Goal: Information Seeking & Learning: Learn about a topic

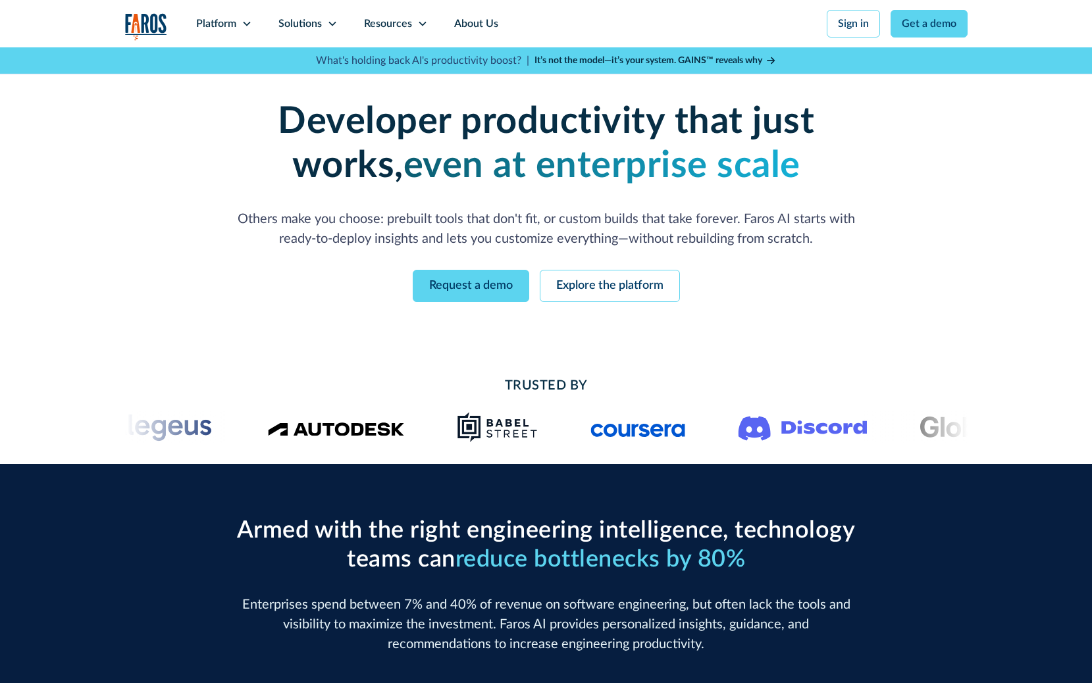
click at [246, 22] on icon at bounding box center [247, 23] width 11 height 11
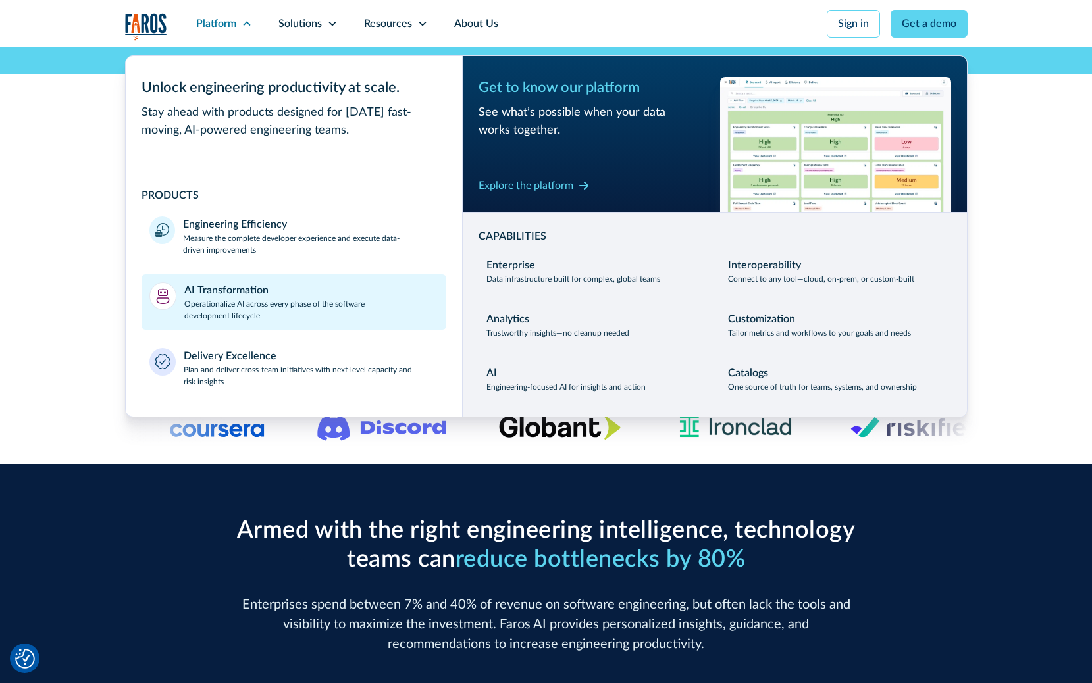
click at [238, 297] on div "AI Transformation" at bounding box center [226, 290] width 84 height 16
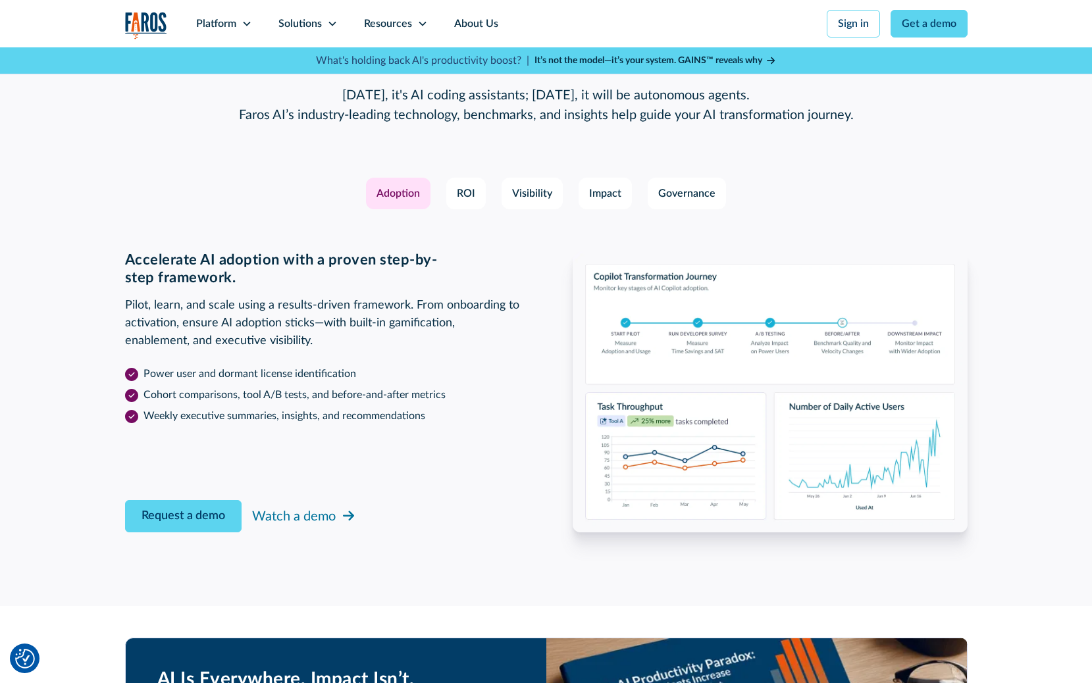
scroll to position [1934, 0]
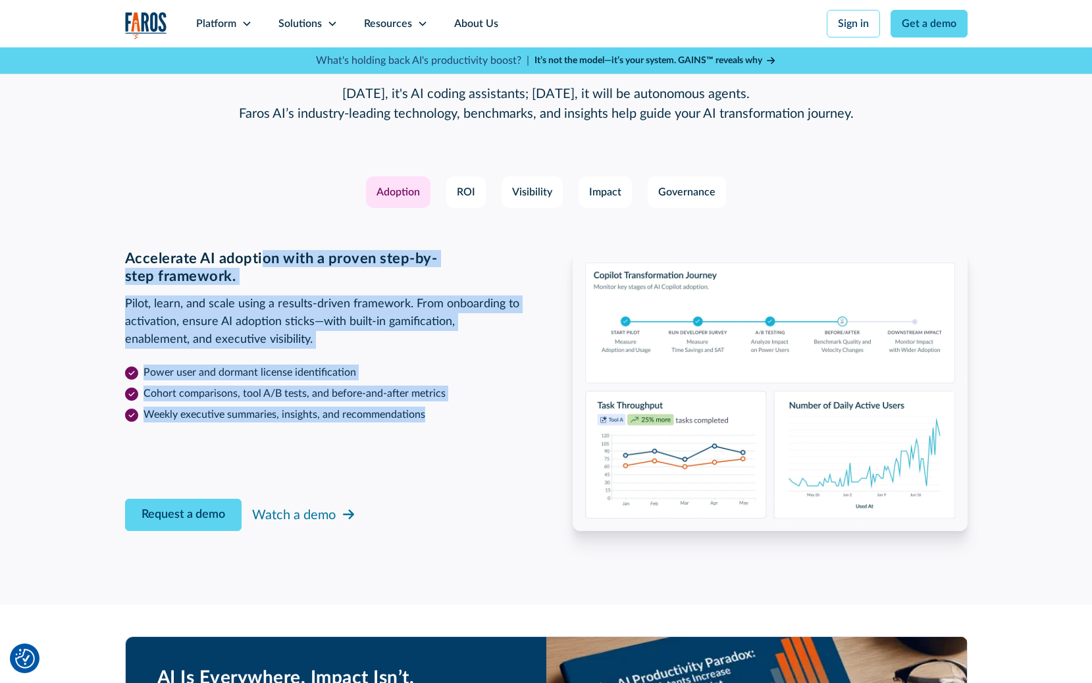
drag, startPoint x: 263, startPoint y: 255, endPoint x: 491, endPoint y: 419, distance: 281.1
click at [491, 419] on div "Accelerate AI adoption with a proven step-by-step framework. Pilot, learn, and …" at bounding box center [322, 336] width 395 height 172
click at [491, 419] on li "Weekly executive summaries, insights, and recommendations" at bounding box center [322, 415] width 395 height 16
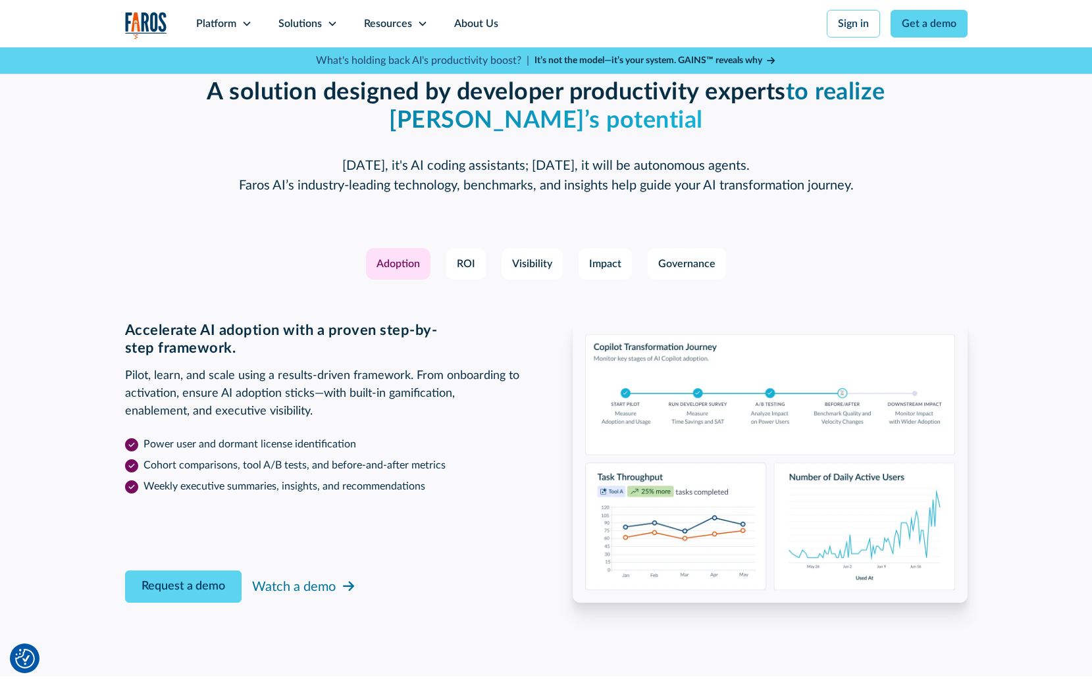
scroll to position [1369, 0]
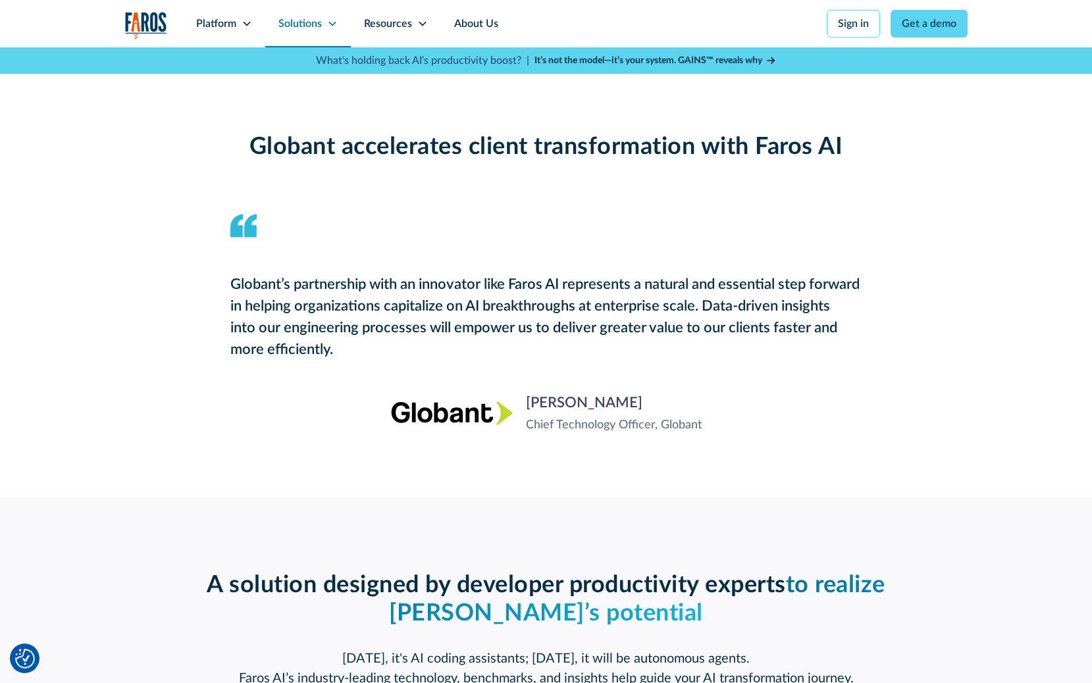
click at [296, 24] on div "Solutions" at bounding box center [299, 24] width 43 height 16
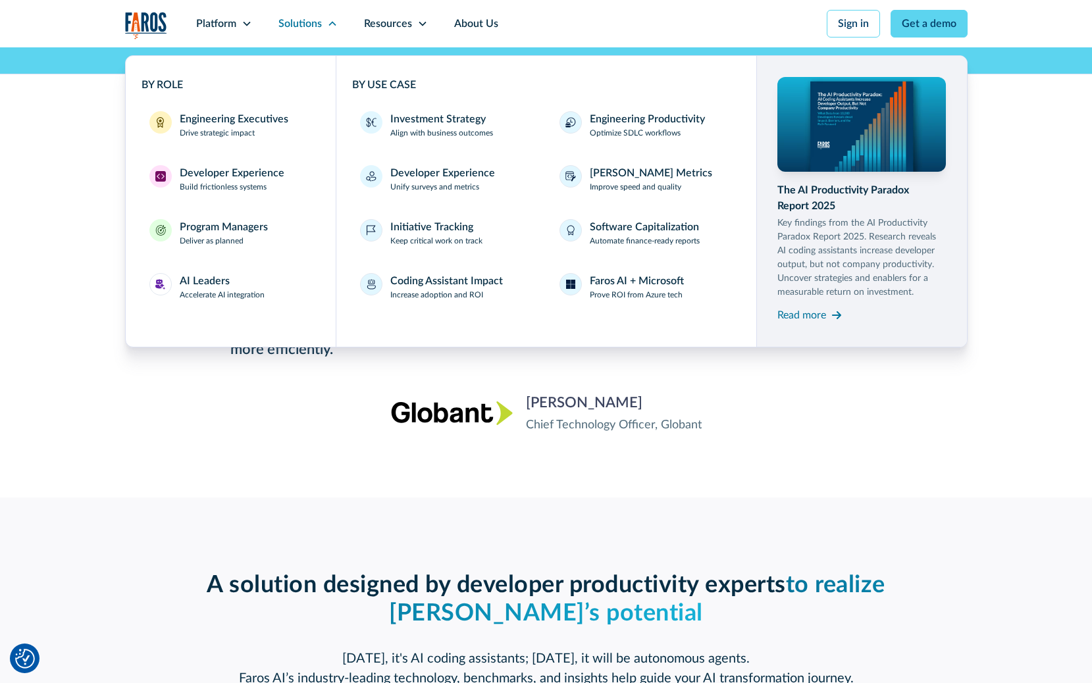
scroll to position [1354, 0]
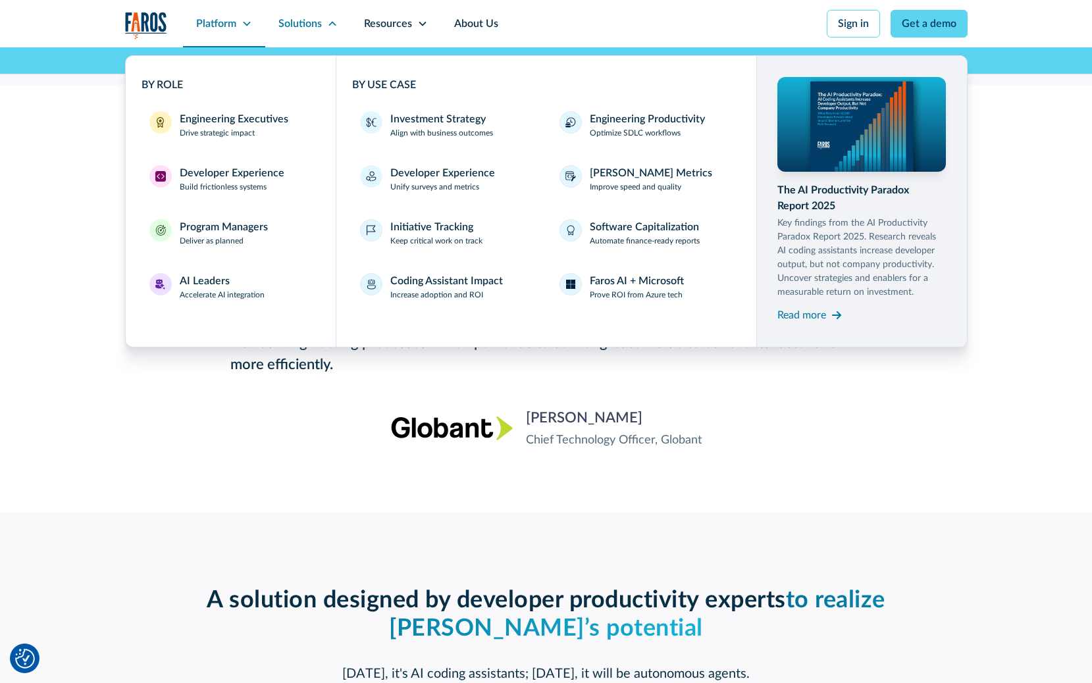
click at [242, 30] on div "Platform" at bounding box center [224, 23] width 82 height 47
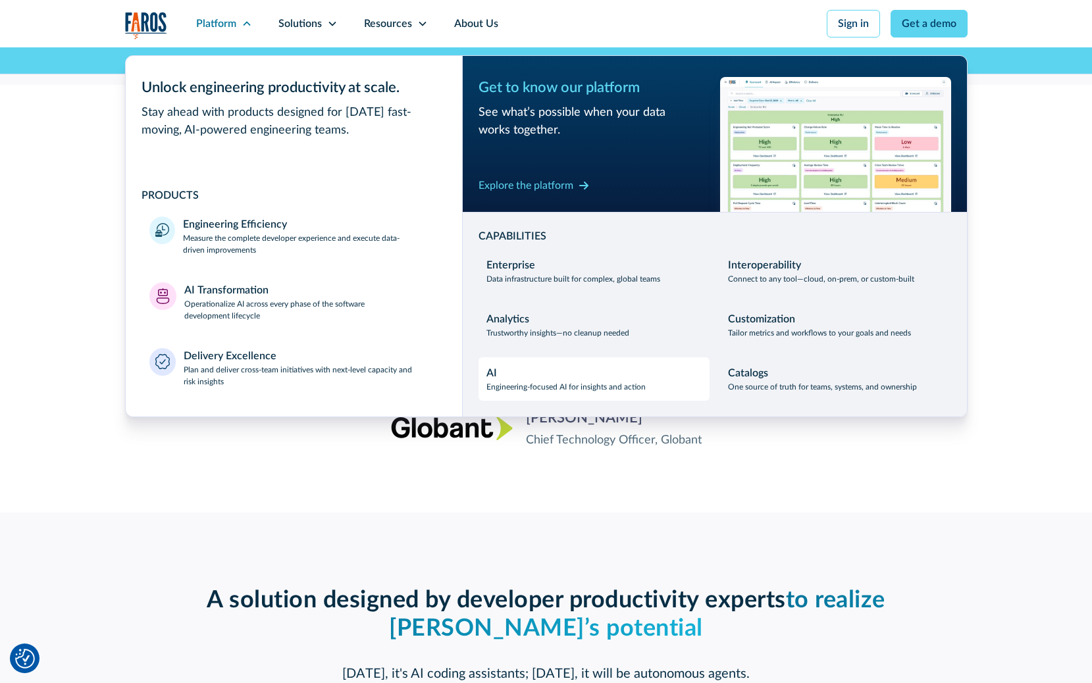
click at [598, 393] on link "AI Engineering-focused AI for insights and action" at bounding box center [593, 378] width 231 height 43
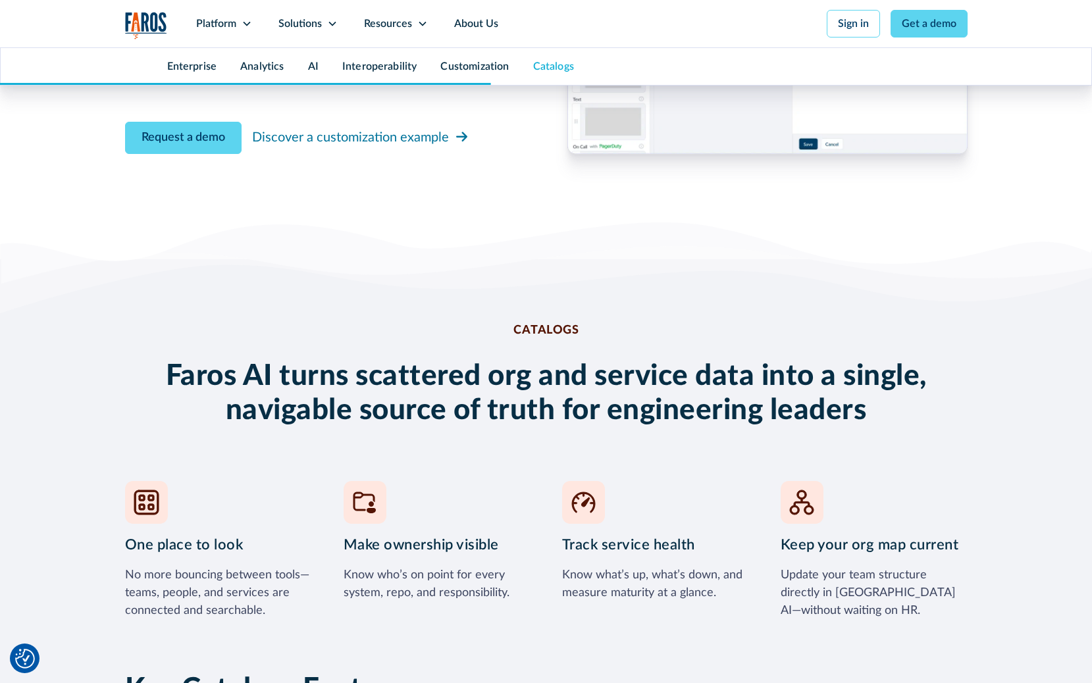
scroll to position [5204, 0]
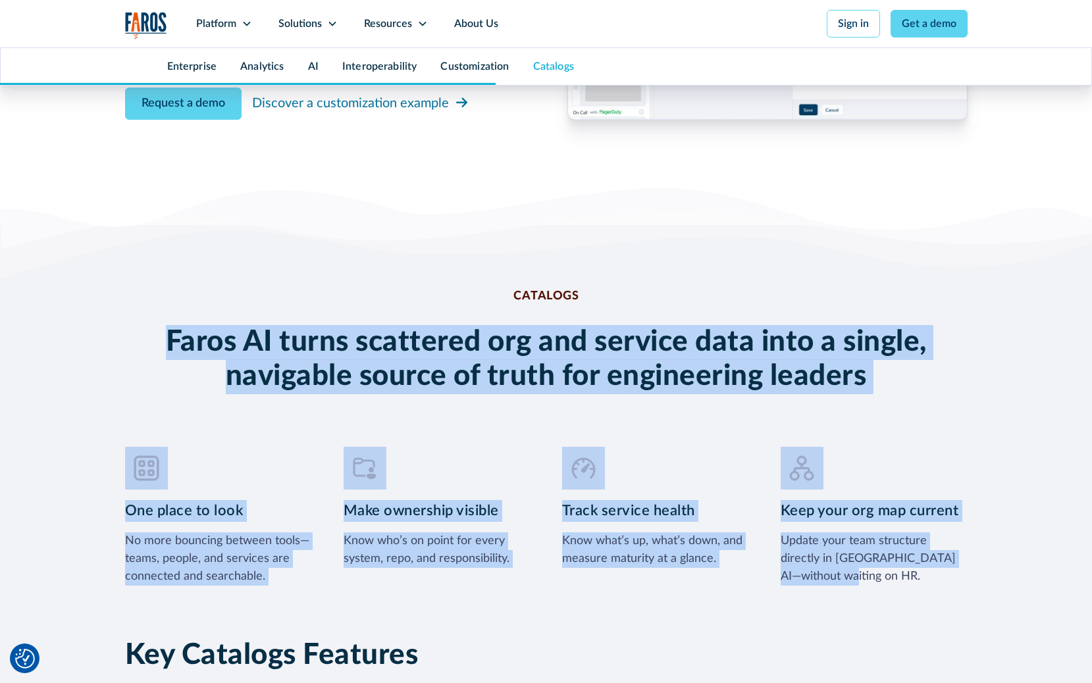
drag, startPoint x: 459, startPoint y: 249, endPoint x: 956, endPoint y: 558, distance: 585.3
click at [956, 558] on div "Catalogs Faros AI turns scattered org and service data into a single, navigable…" at bounding box center [546, 419] width 842 height 388
click at [956, 558] on div "Keep your org map current Update your team structure directly in Faros AI—witho…" at bounding box center [874, 516] width 187 height 139
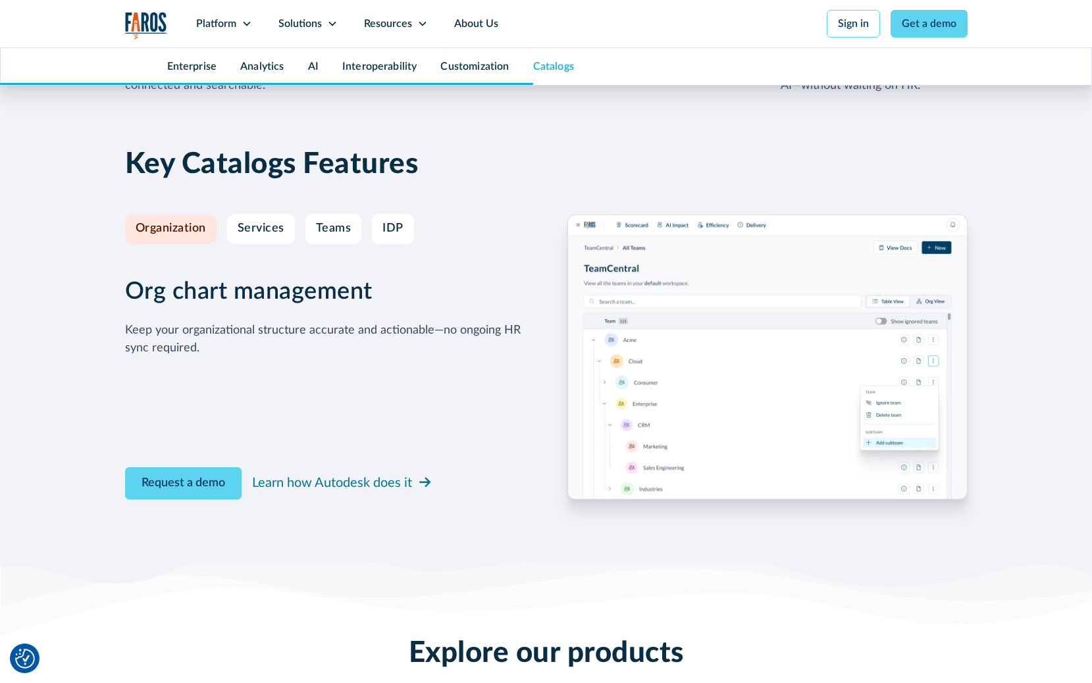
scroll to position [5696, 0]
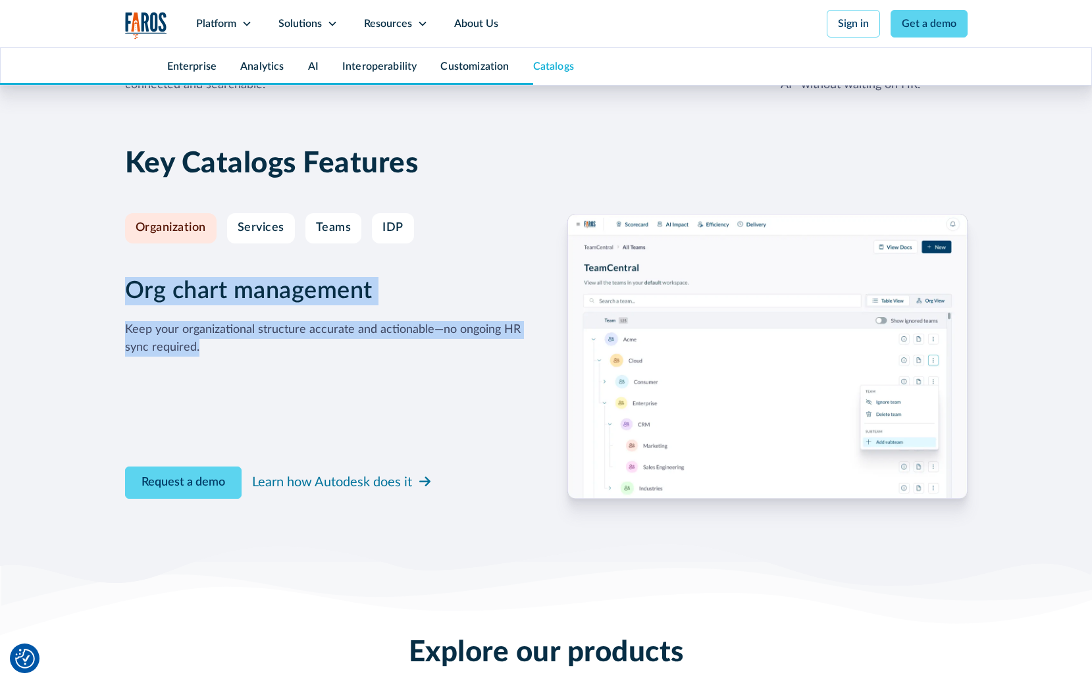
drag, startPoint x: 119, startPoint y: 261, endPoint x: 347, endPoint y: 325, distance: 236.5
click at [347, 325] on div "Key Catalogs Features Organization Services Teams IDP Org chart management Keep…" at bounding box center [546, 340] width 1092 height 441
click at [347, 325] on div "Keep your organizational structure accurate and actionable—no ongoing HR sync r…" at bounding box center [325, 339] width 400 height 36
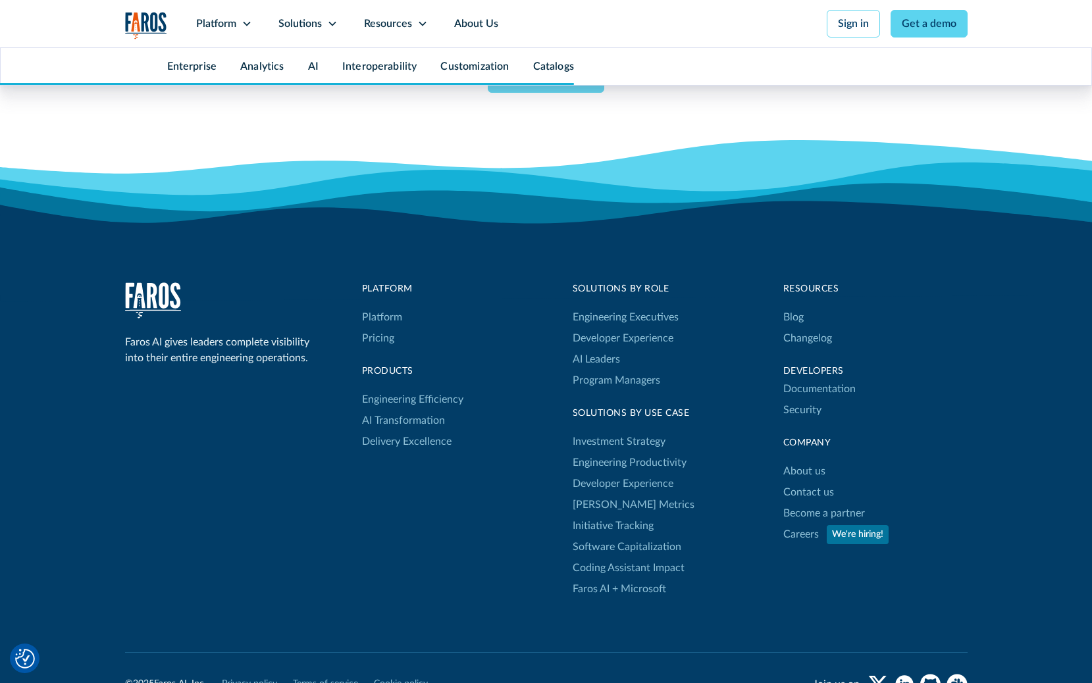
scroll to position [6665, 0]
click at [614, 557] on link "Coding Assistant Impact" at bounding box center [629, 567] width 112 height 21
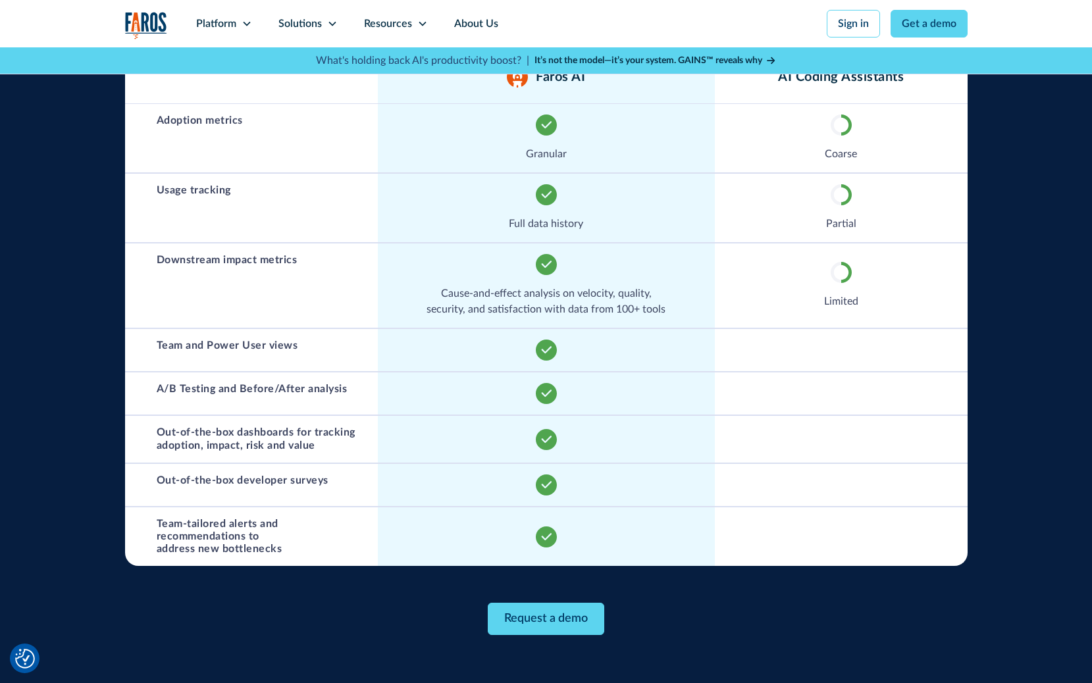
scroll to position [761, 0]
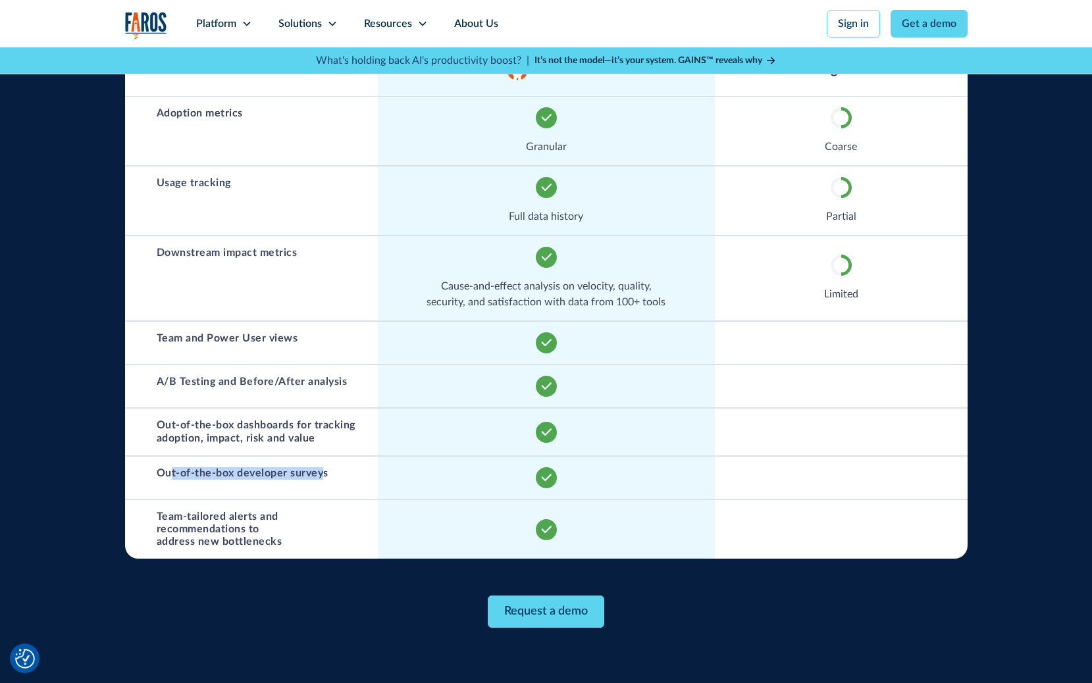
drag, startPoint x: 168, startPoint y: 472, endPoint x: 322, endPoint y: 470, distance: 153.4
click at [322, 470] on h3 "Out-of-the-box developer surveys" at bounding box center [243, 473] width 172 height 13
click at [154, 445] on div "Out-of-the-box dashboards for tracking adoption, impact, risk and value" at bounding box center [251, 432] width 253 height 46
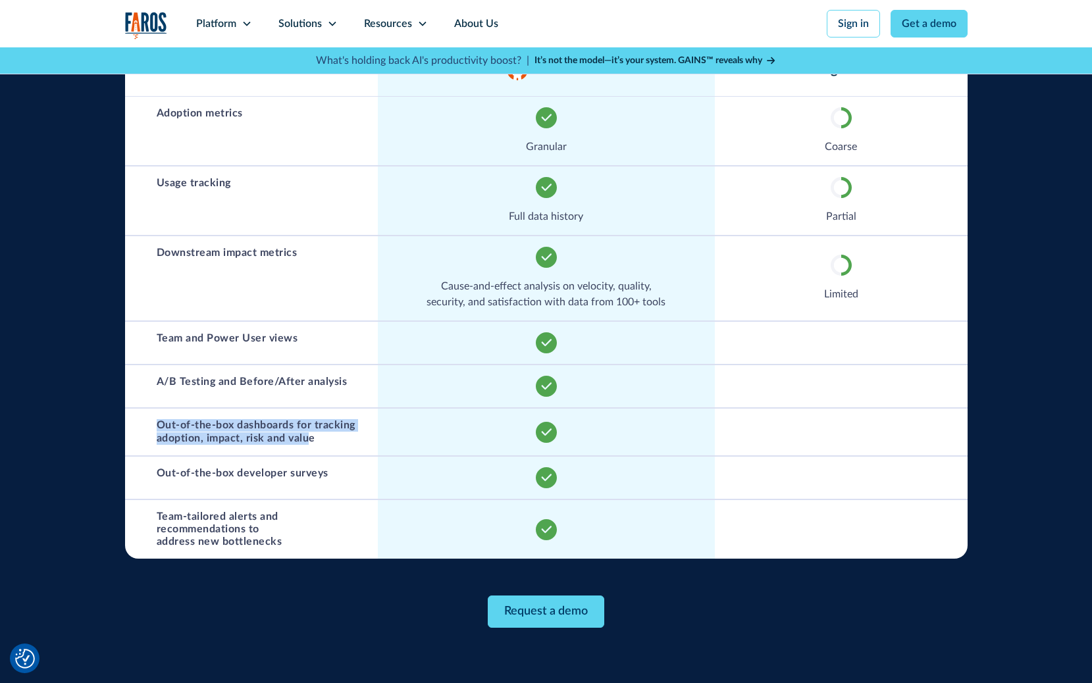
drag, startPoint x: 151, startPoint y: 426, endPoint x: 309, endPoint y: 444, distance: 159.0
click at [309, 444] on div "Out-of-the-box dashboards for tracking adoption, impact, risk and value" at bounding box center [251, 432] width 253 height 46
click at [309, 444] on h3 "Out-of-the-box dashboards for tracking adoption, impact, risk and value" at bounding box center [261, 431] width 208 height 25
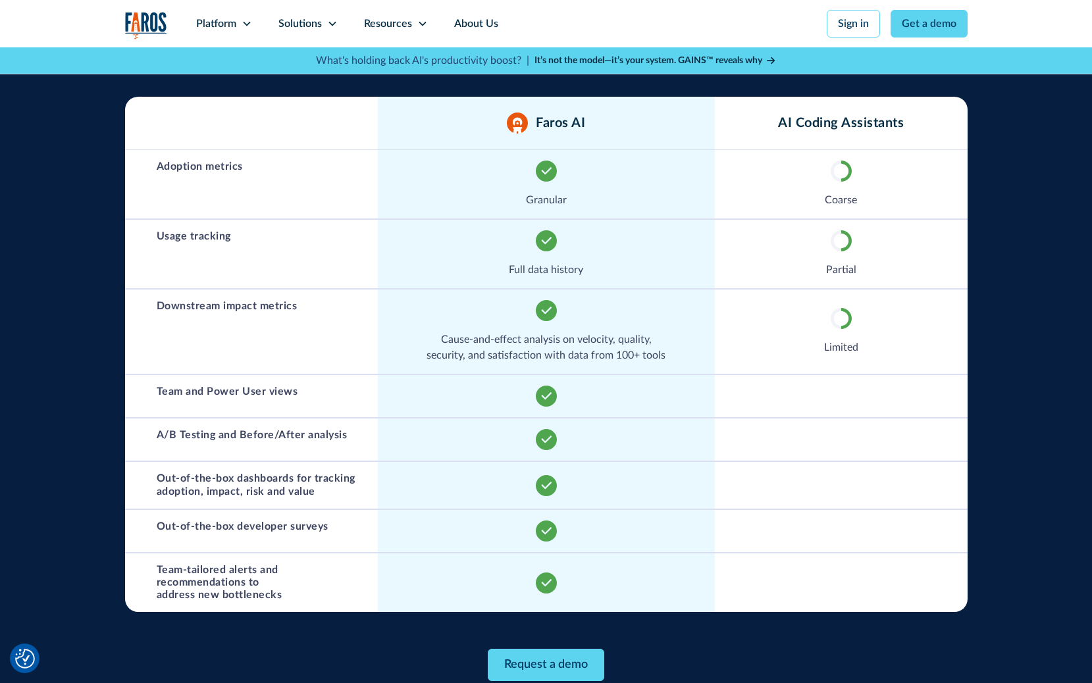
scroll to position [706, 0]
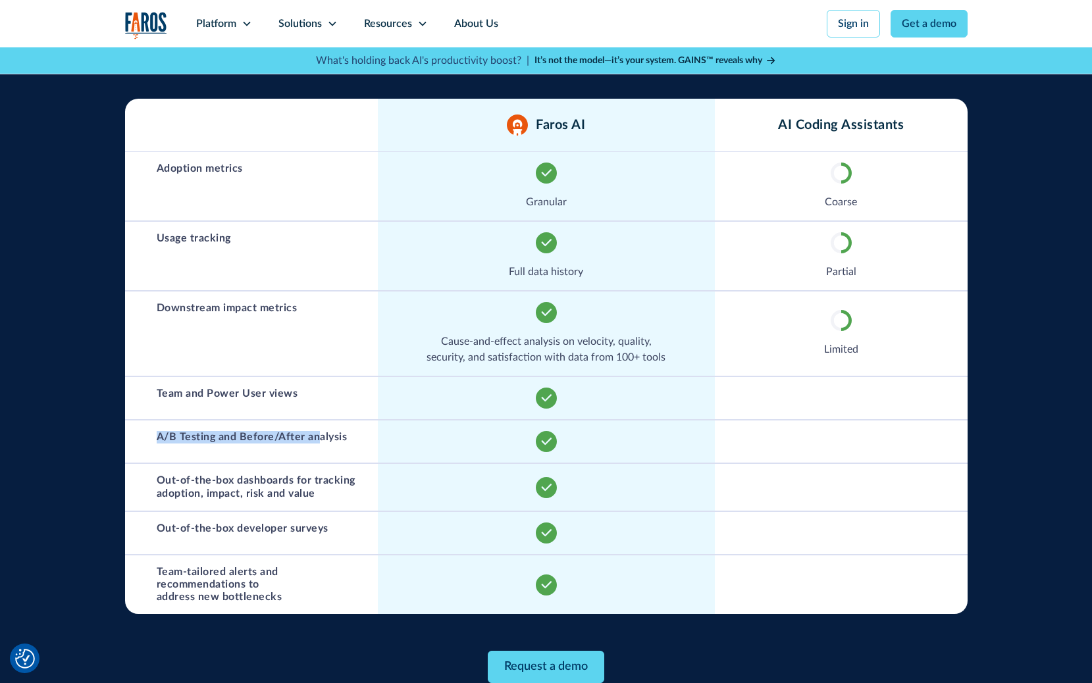
drag, startPoint x: 157, startPoint y: 437, endPoint x: 318, endPoint y: 437, distance: 161.3
click at [318, 437] on h3 "A/B Testing and Before/After analysis" at bounding box center [252, 437] width 191 height 13
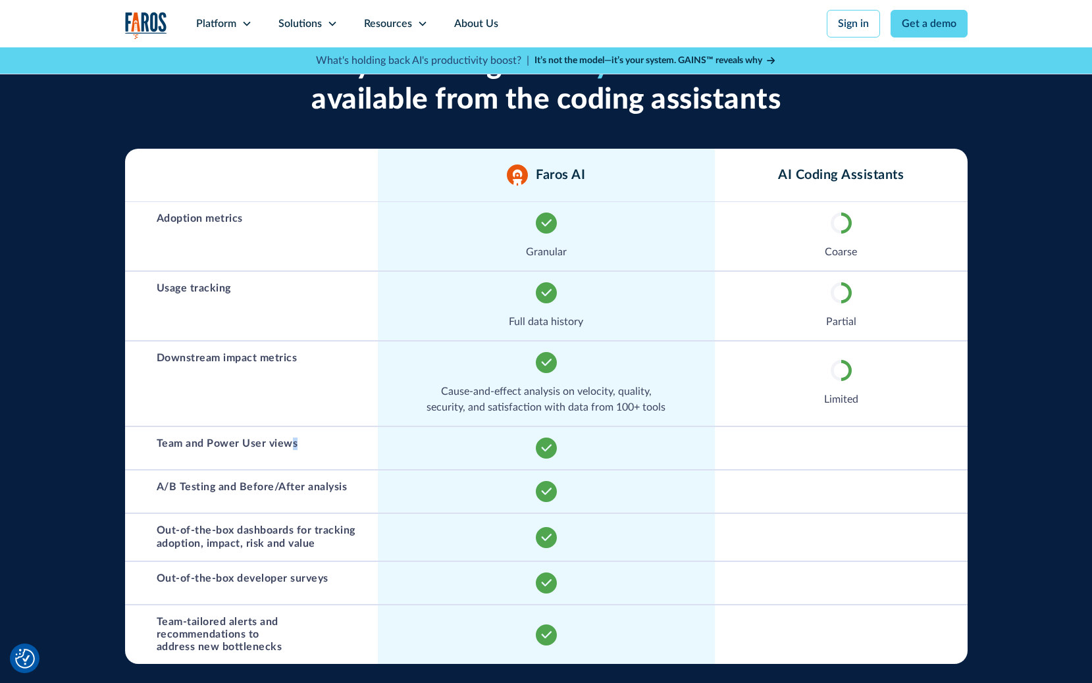
drag, startPoint x: 201, startPoint y: 450, endPoint x: 299, endPoint y: 452, distance: 98.7
click at [299, 452] on div "Team and Power User views" at bounding box center [251, 448] width 253 height 42
drag, startPoint x: 167, startPoint y: 343, endPoint x: 306, endPoint y: 371, distance: 141.6
click at [306, 371] on div "Downstream impact metrics" at bounding box center [251, 384] width 253 height 84
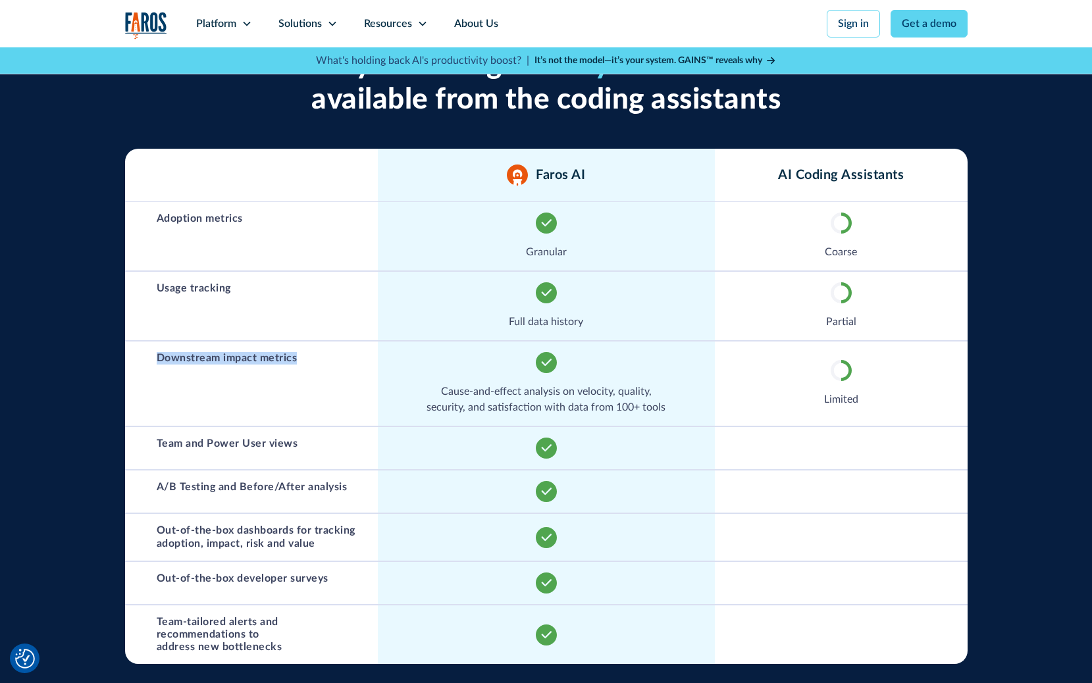
click at [306, 371] on div "Downstream impact metrics" at bounding box center [251, 384] width 253 height 84
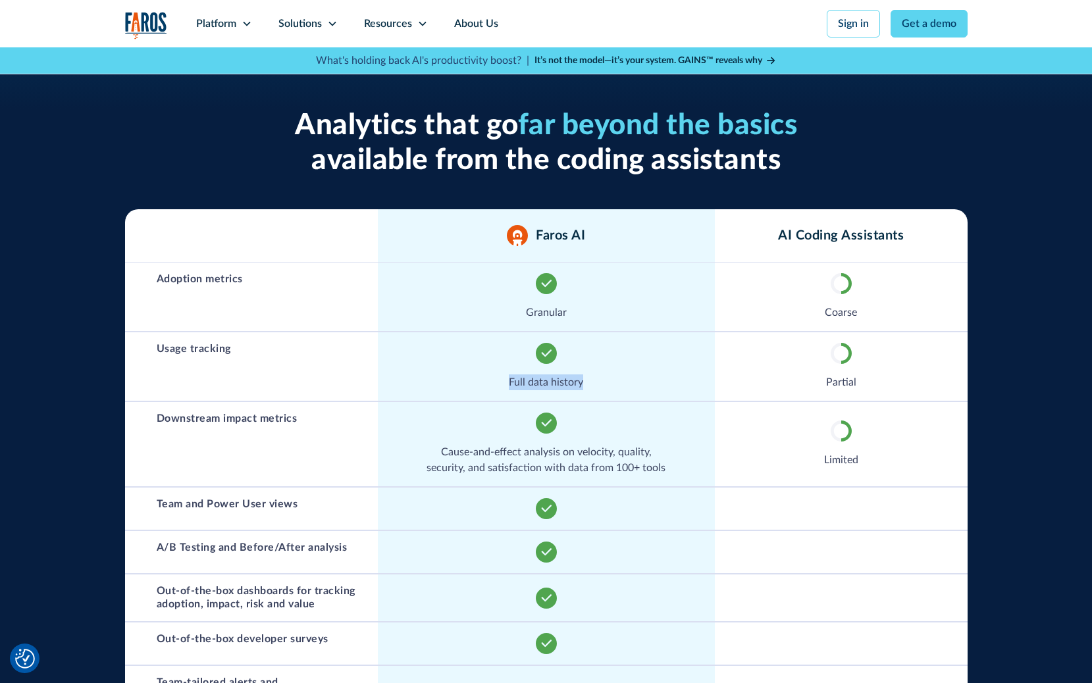
drag, startPoint x: 504, startPoint y: 383, endPoint x: 607, endPoint y: 384, distance: 102.7
click at [607, 384] on div "Full data history" at bounding box center [546, 366] width 337 height 68
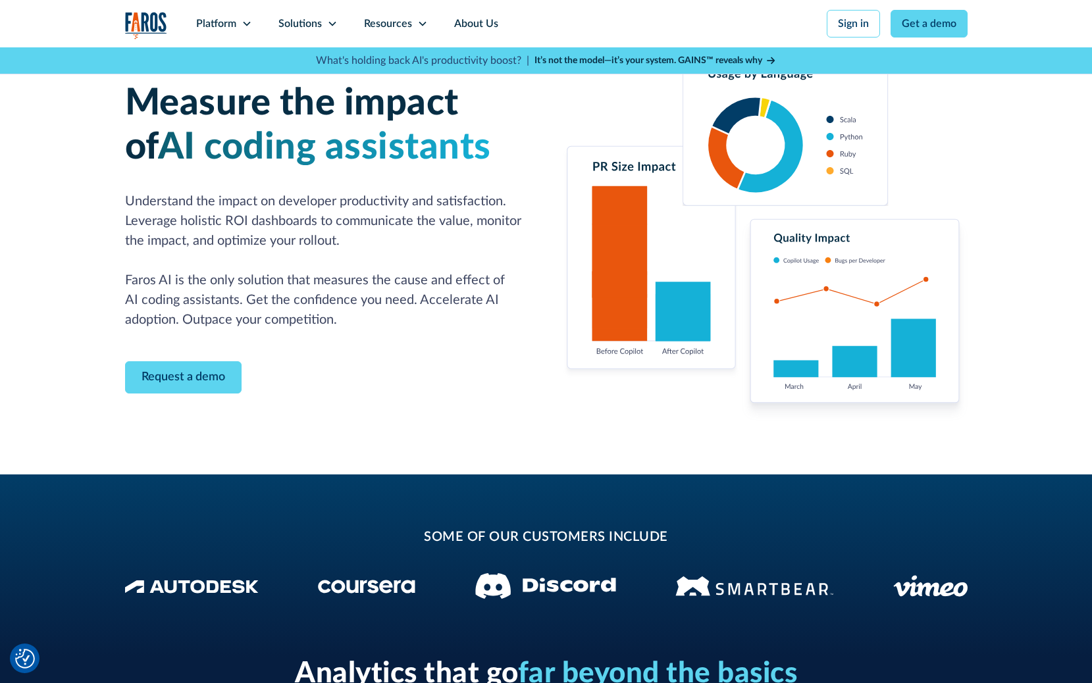
scroll to position [41, 0]
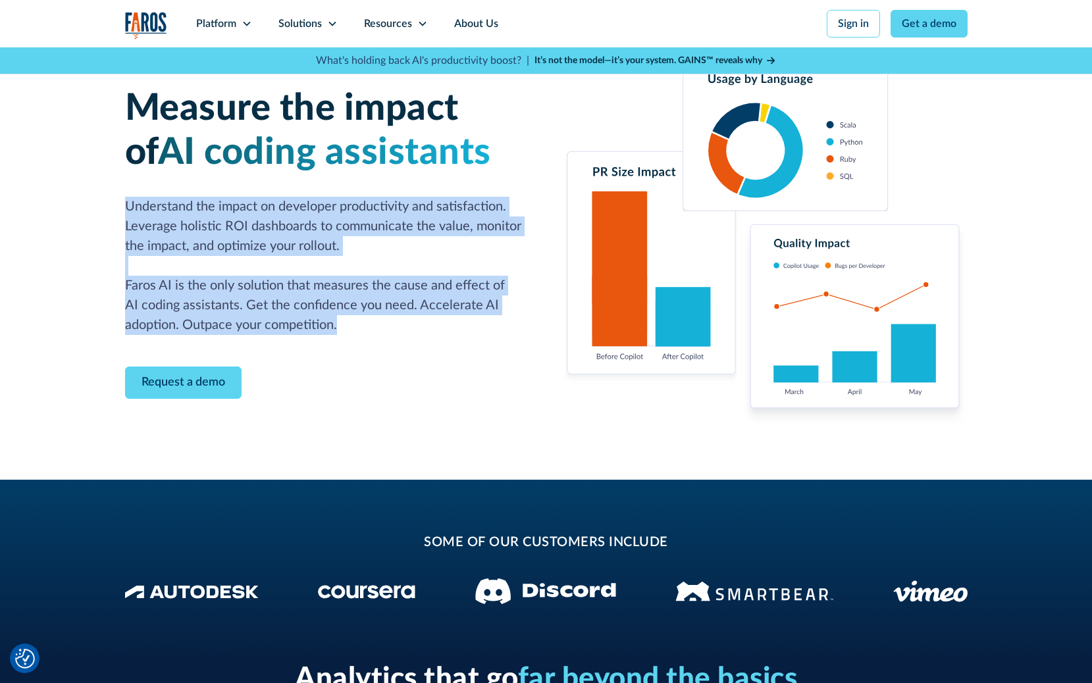
drag, startPoint x: 111, startPoint y: 192, endPoint x: 371, endPoint y: 331, distance: 294.2
click at [371, 331] on div "Measure the impact of AI coding assistants Understand the impact on developer p…" at bounding box center [546, 243] width 1092 height 474
click at [371, 331] on p "Understand the impact on developer productivity and satisfaction. Leverage holi…" at bounding box center [327, 266] width 405 height 138
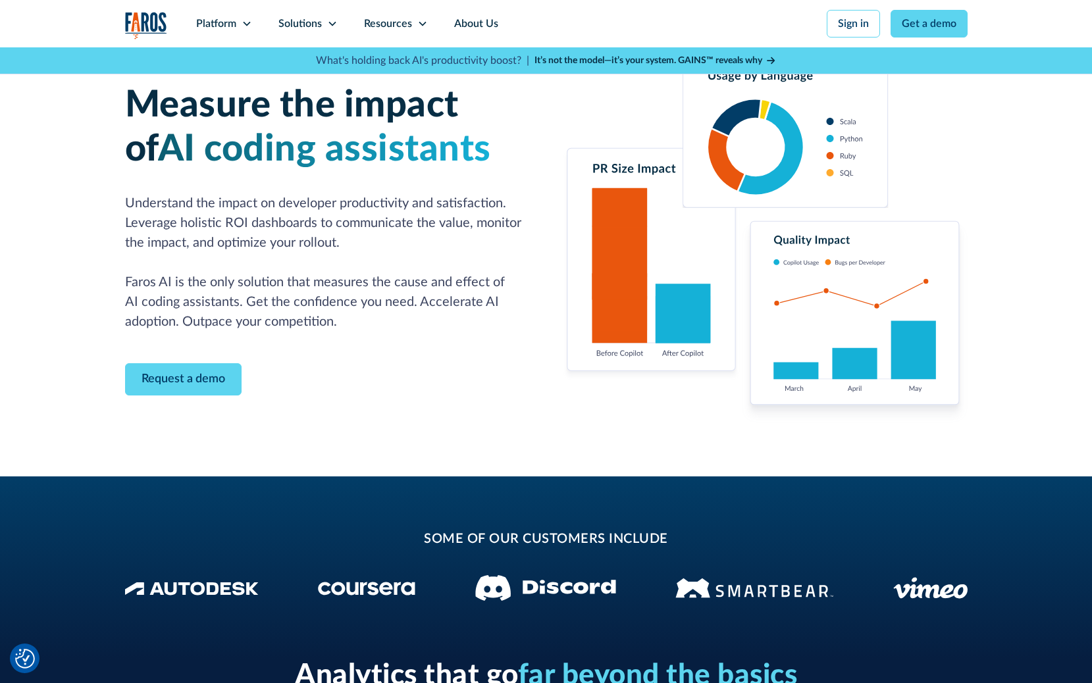
scroll to position [40, 0]
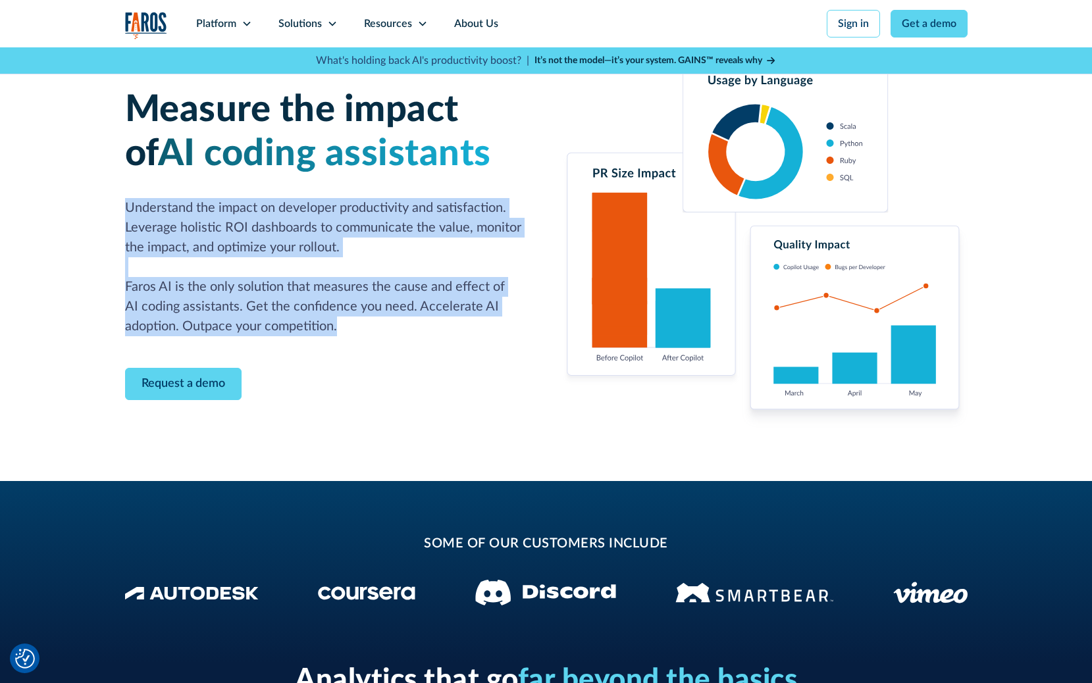
drag, startPoint x: 374, startPoint y: 328, endPoint x: 86, endPoint y: 195, distance: 317.5
click at [76, 194] on div "Measure the impact of AI coding assistants Understand the impact on developer p…" at bounding box center [546, 244] width 1092 height 474
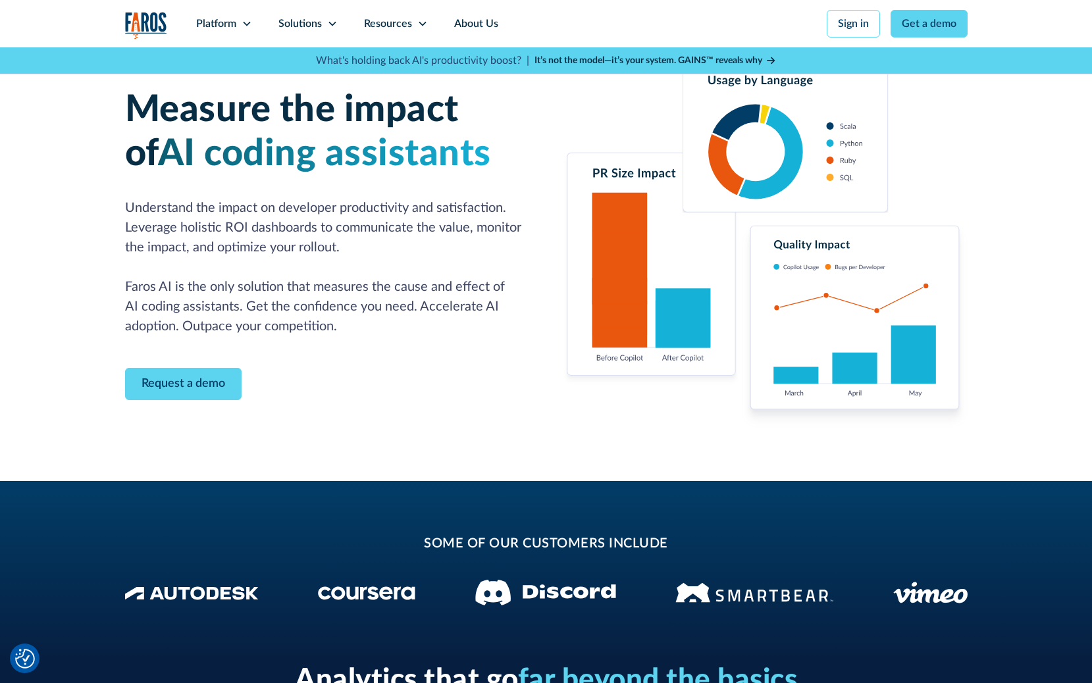
click at [101, 196] on div "Measure the impact of AI coding assistants Understand the impact on developer p…" at bounding box center [546, 244] width 1092 height 474
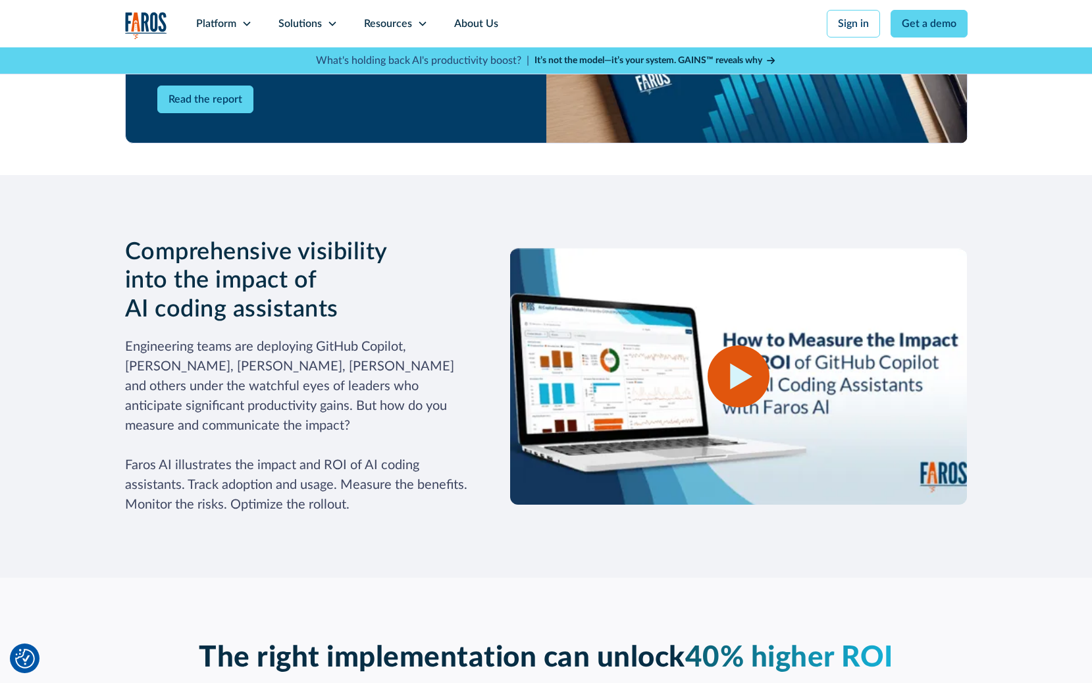
scroll to position [1579, 0]
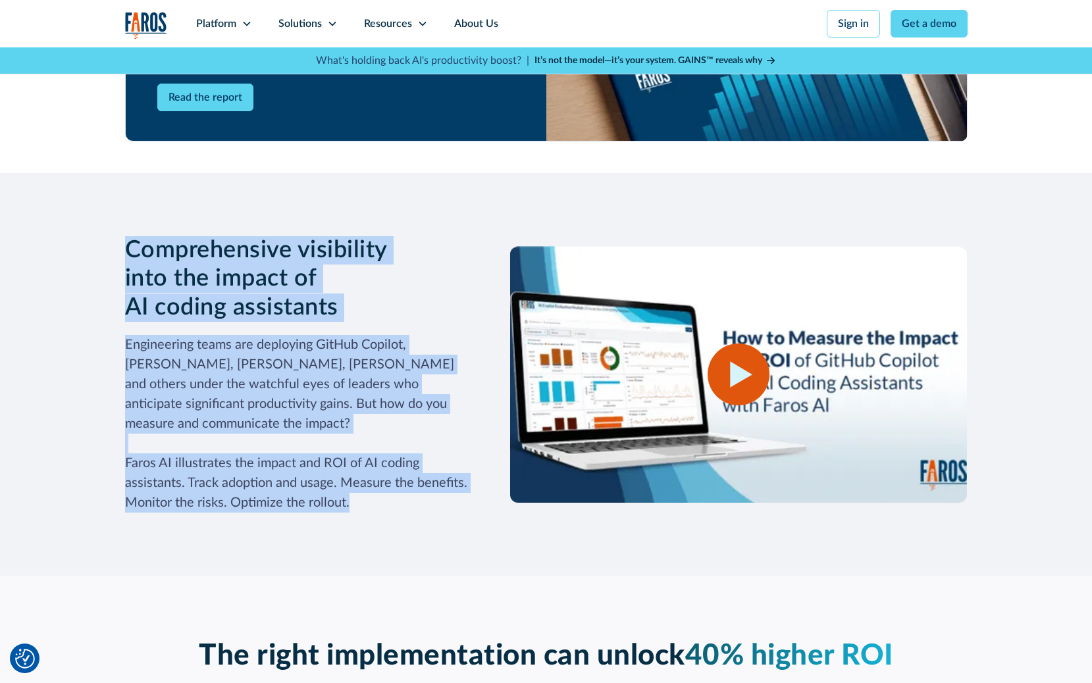
drag, startPoint x: 104, startPoint y: 237, endPoint x: 399, endPoint y: 486, distance: 386.2
click at [399, 486] on div "Comprehensive visibility into the impact of AI coding assistants Engineering te…" at bounding box center [546, 374] width 1092 height 403
click at [399, 486] on p "Engineering teams are deploying GitHub Copilot, Cursor, Windsurf, Claude and ot…" at bounding box center [296, 424] width 343 height 178
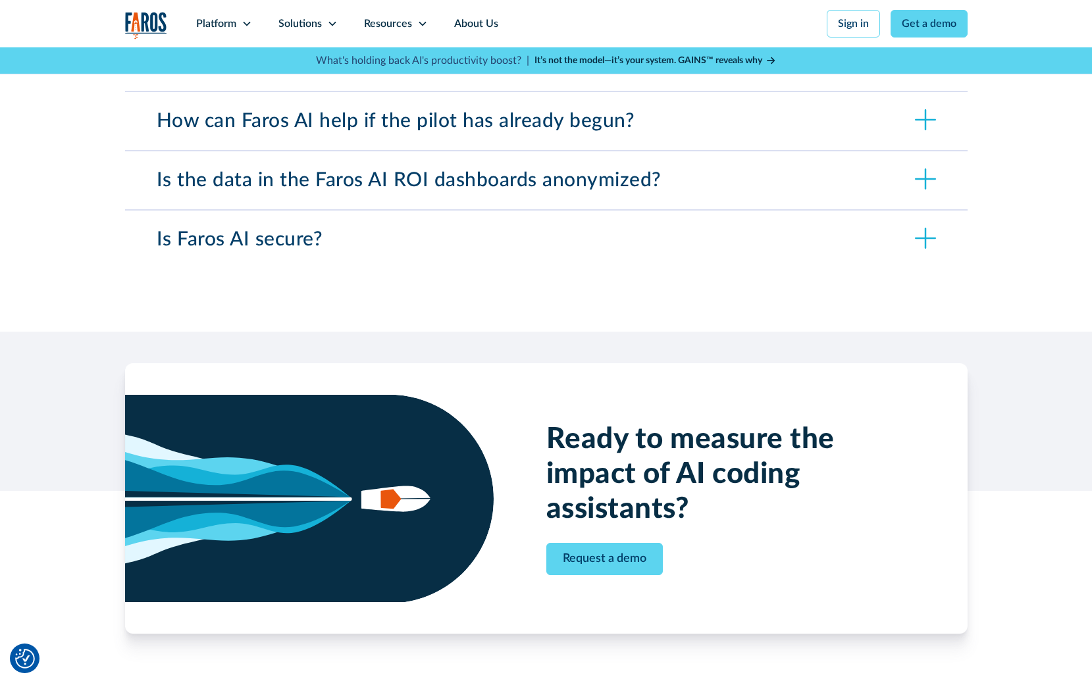
scroll to position [4898, 0]
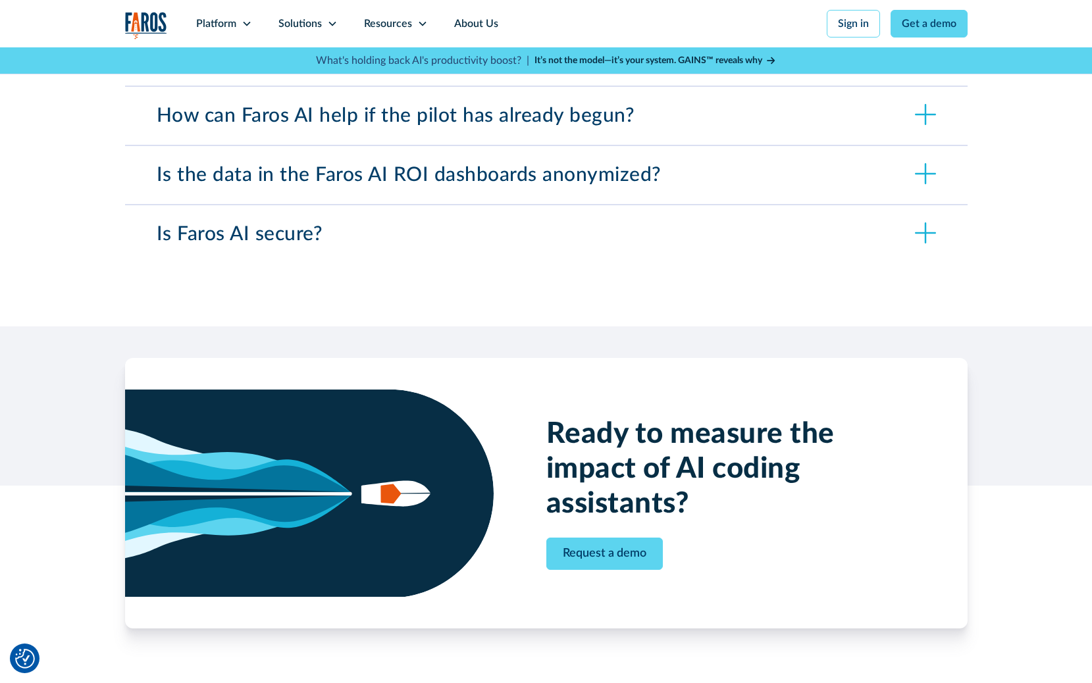
click at [669, 178] on div "Is the data in the Faros AI ROI dashboards anonymized?" at bounding box center [546, 175] width 842 height 58
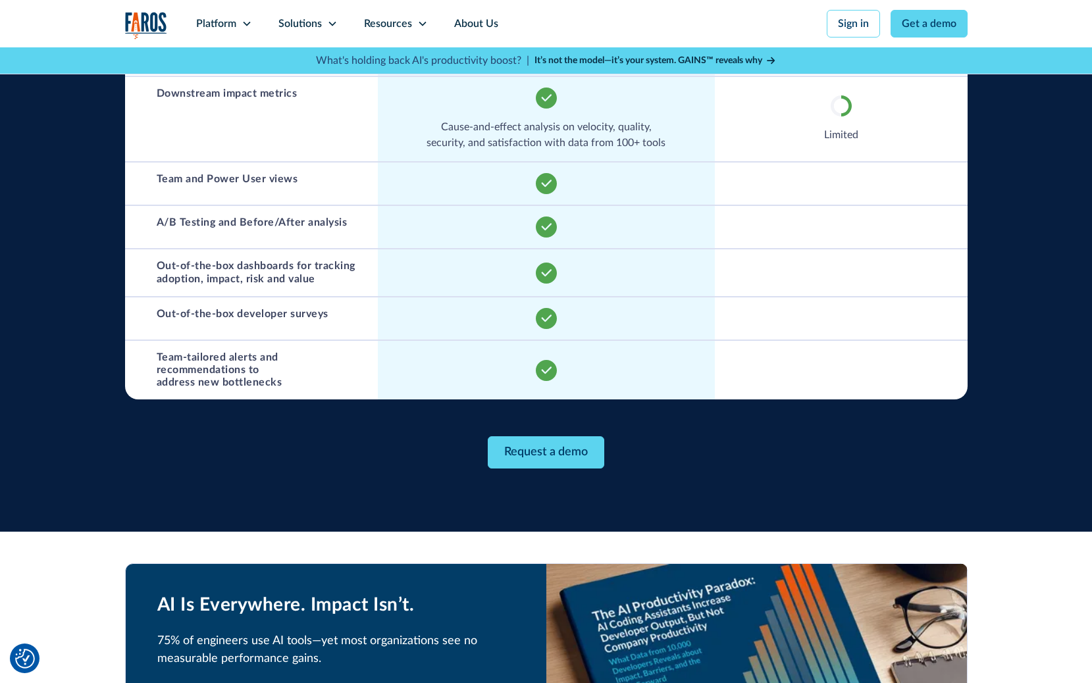
scroll to position [283, 0]
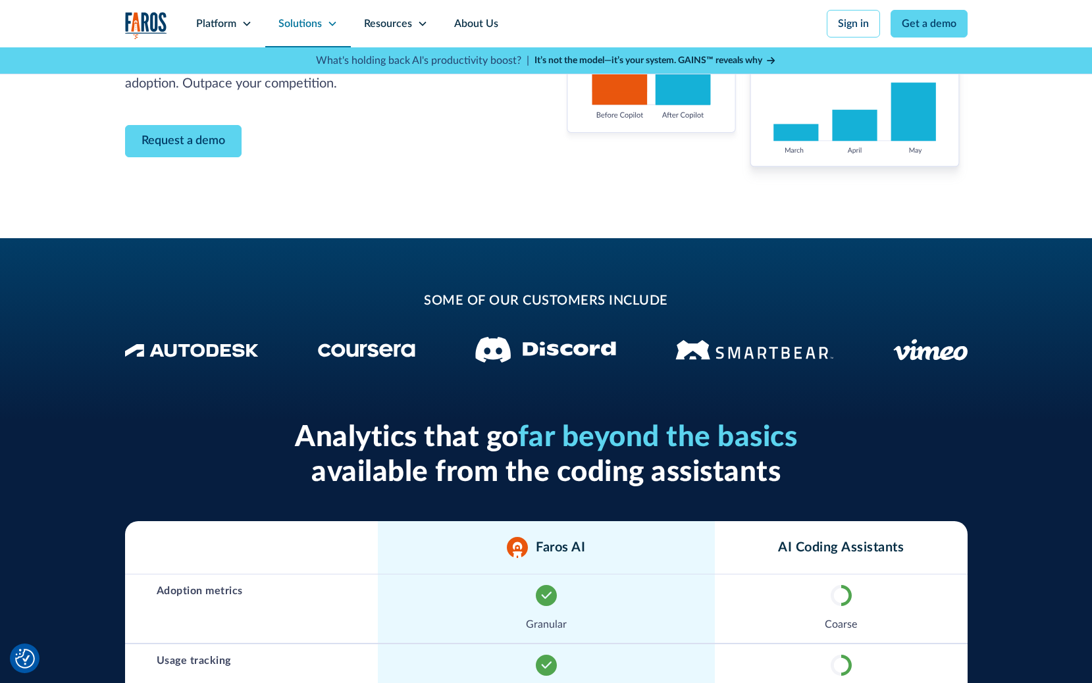
click at [320, 24] on div "Solutions" at bounding box center [299, 24] width 43 height 16
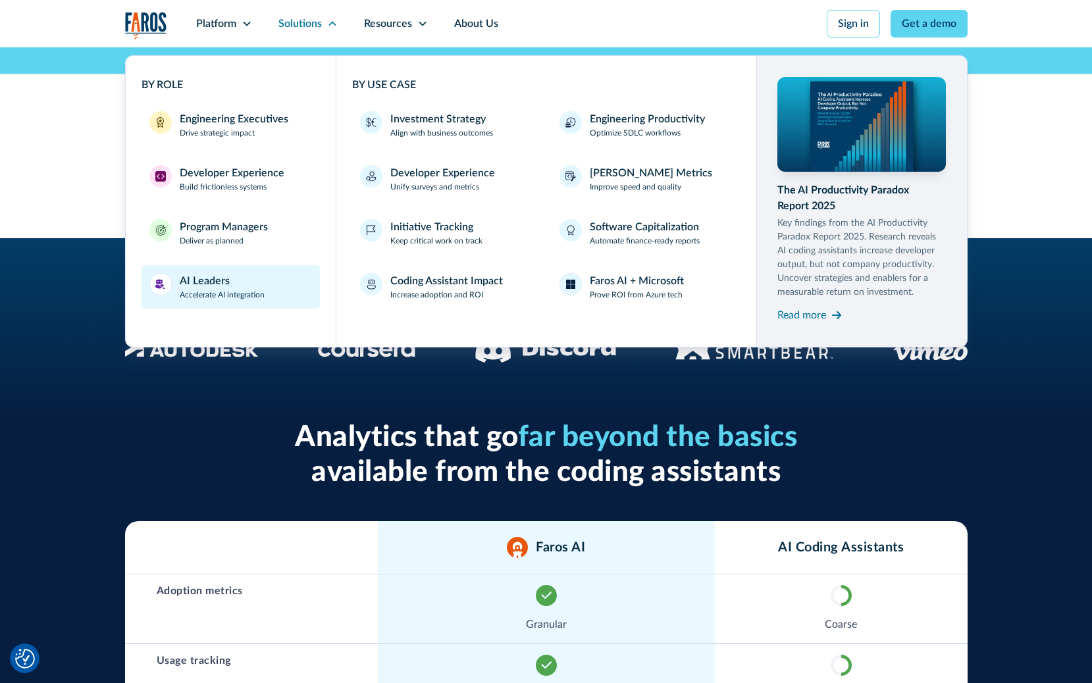
click at [268, 295] on link "AI Leaders Accelerate AI integration" at bounding box center [231, 286] width 179 height 43
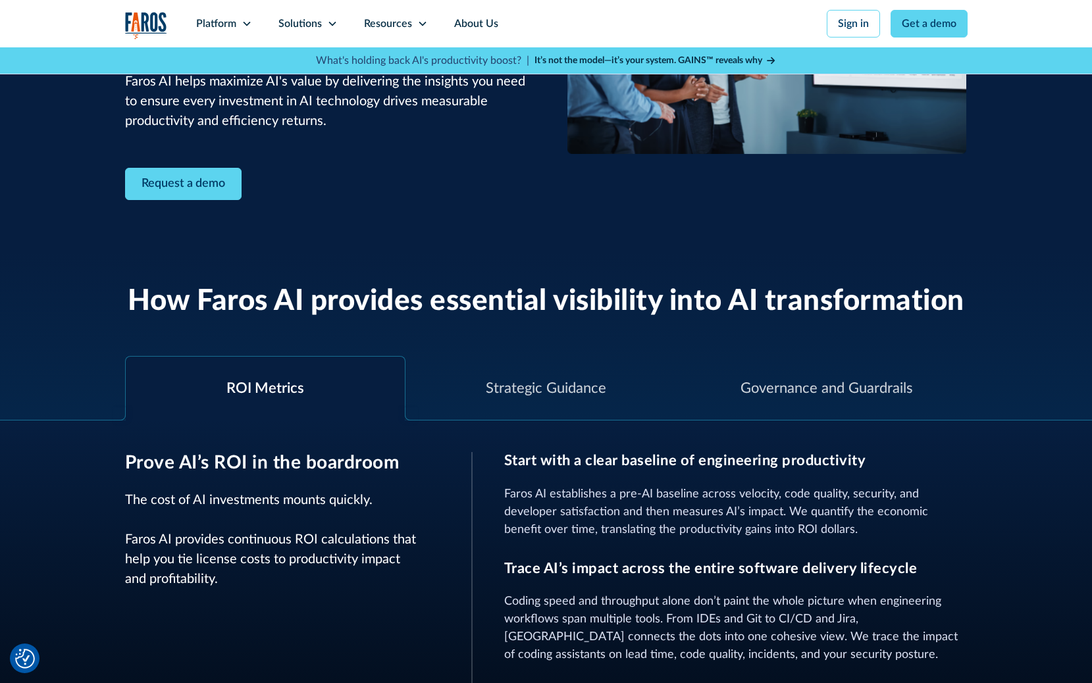
scroll to position [394, 0]
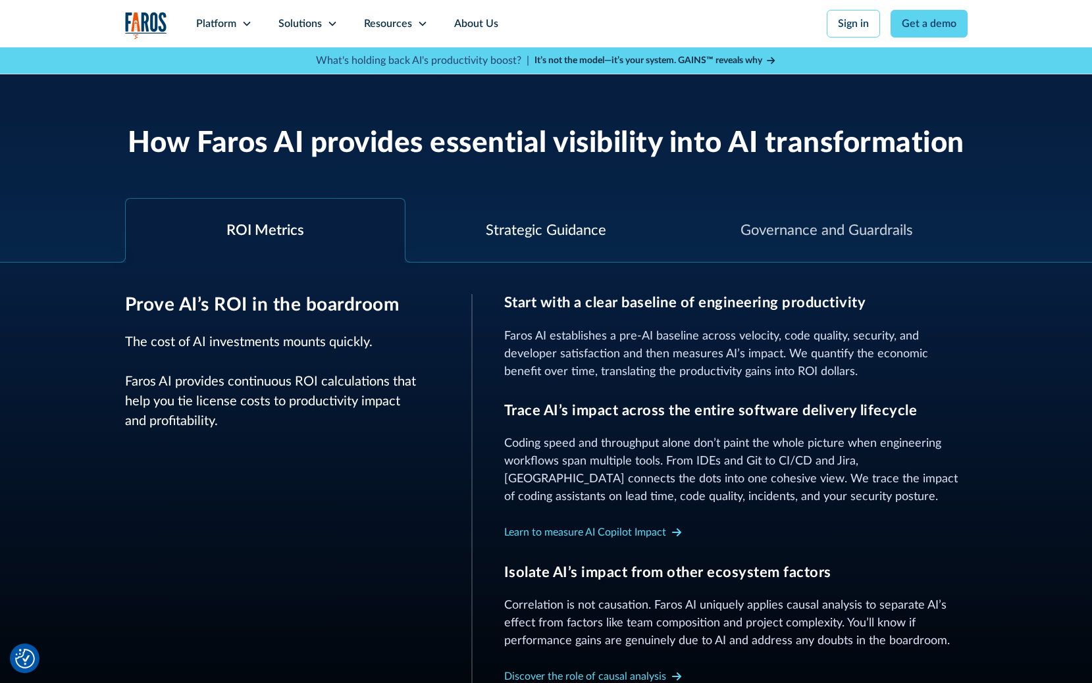
click at [546, 228] on div "Strategic Guidance" at bounding box center [546, 231] width 120 height 22
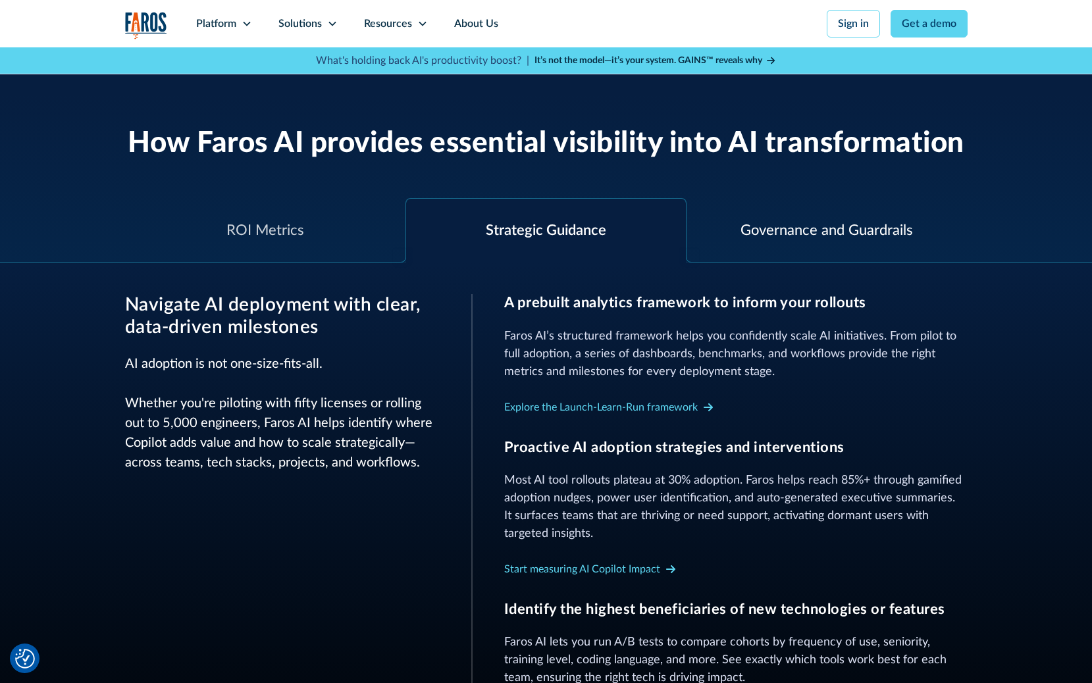
click at [779, 232] on div "Governance and Guardrails" at bounding box center [826, 231] width 172 height 22
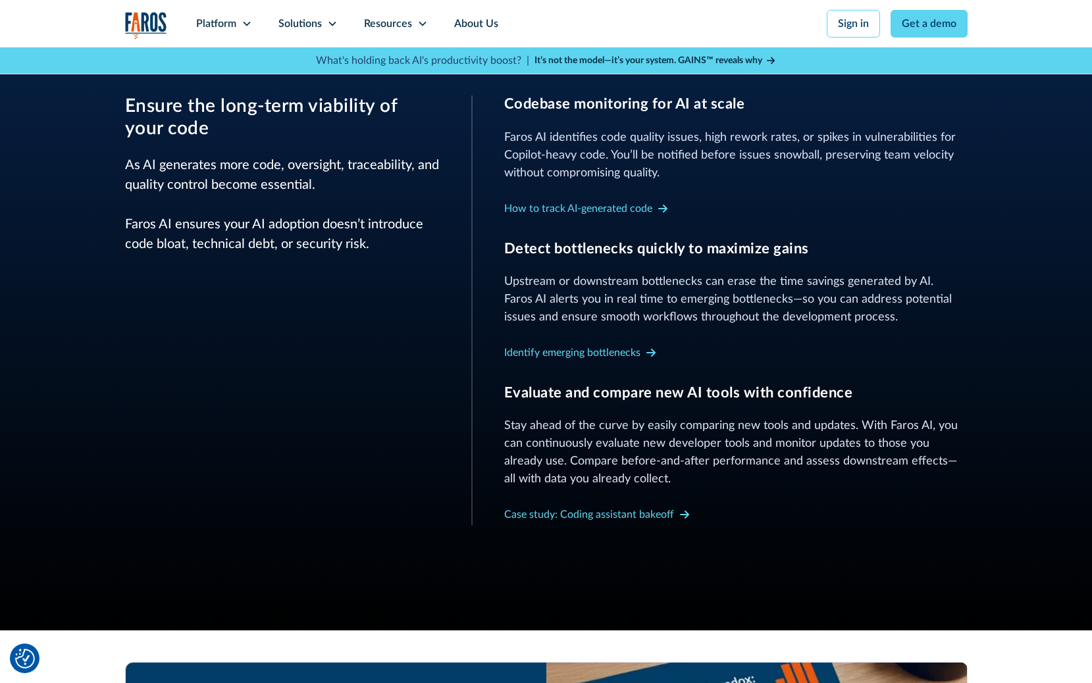
scroll to position [614, 0]
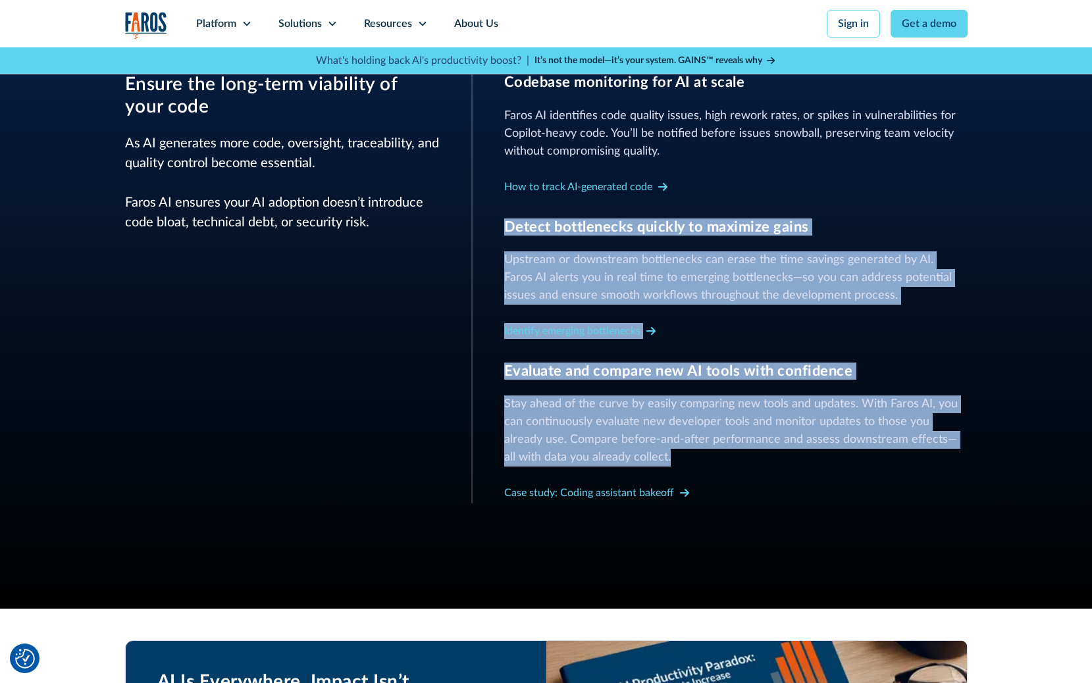
drag, startPoint x: 704, startPoint y: 194, endPoint x: 785, endPoint y: 455, distance: 272.7
click at [785, 455] on div "Codebase monitoring for AI at scale Faros AI identifies code quality issues, hi…" at bounding box center [735, 289] width 463 height 430
click at [785, 455] on p "Stay ahead of the curve by easily comparing new tools and updates. With Faros A…" at bounding box center [735, 431] width 463 height 71
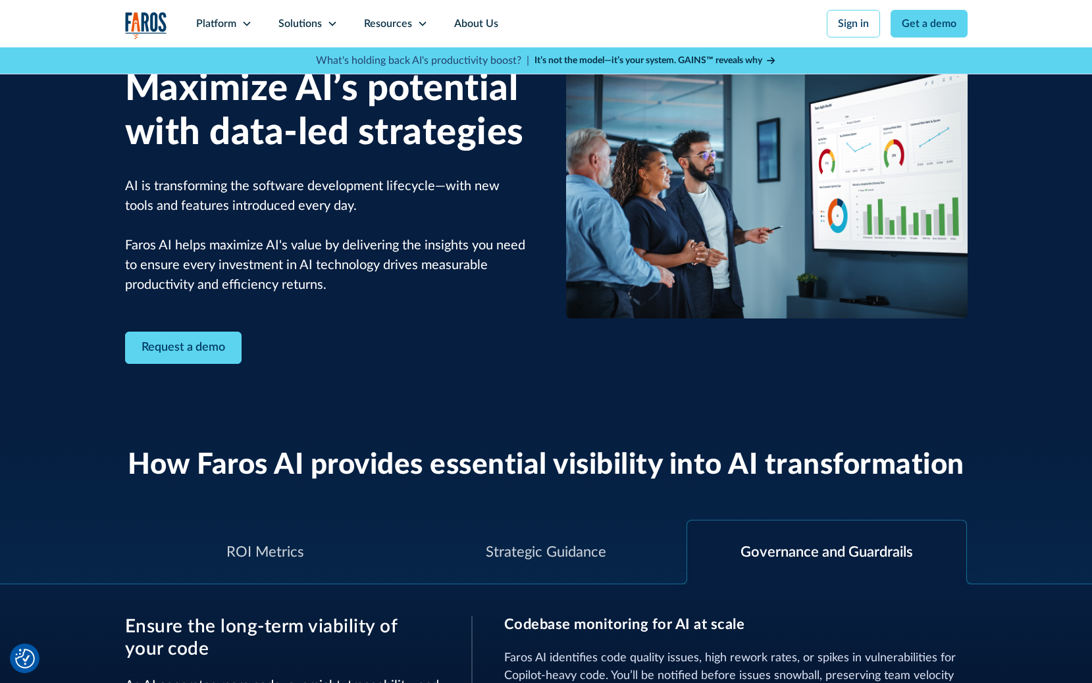
scroll to position [0, 0]
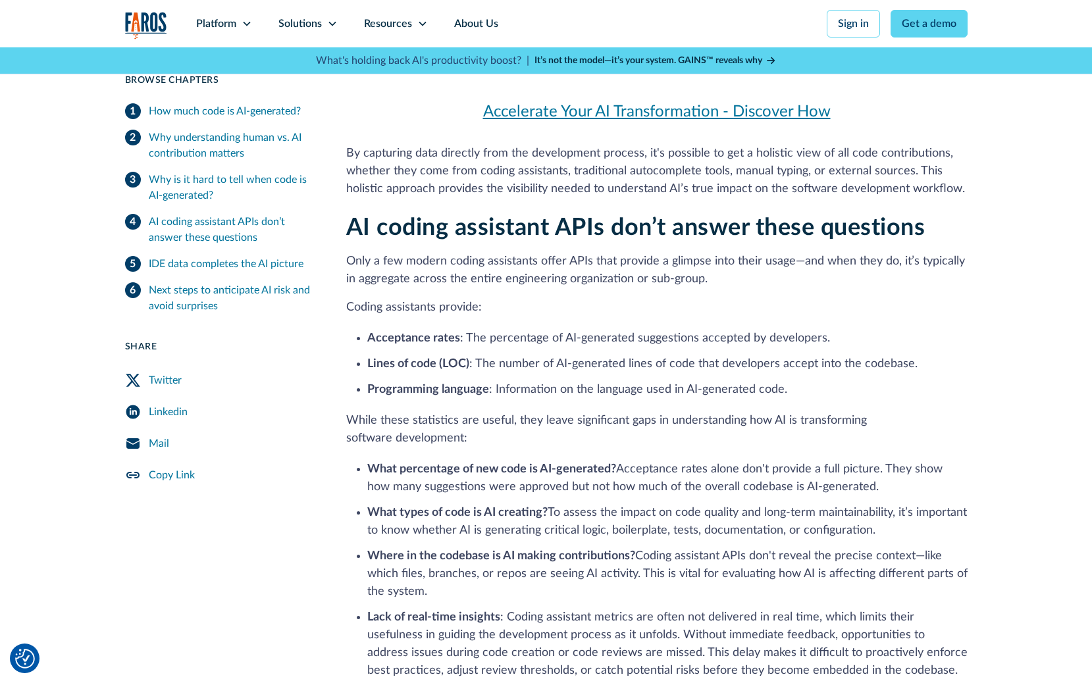
scroll to position [3559, 0]
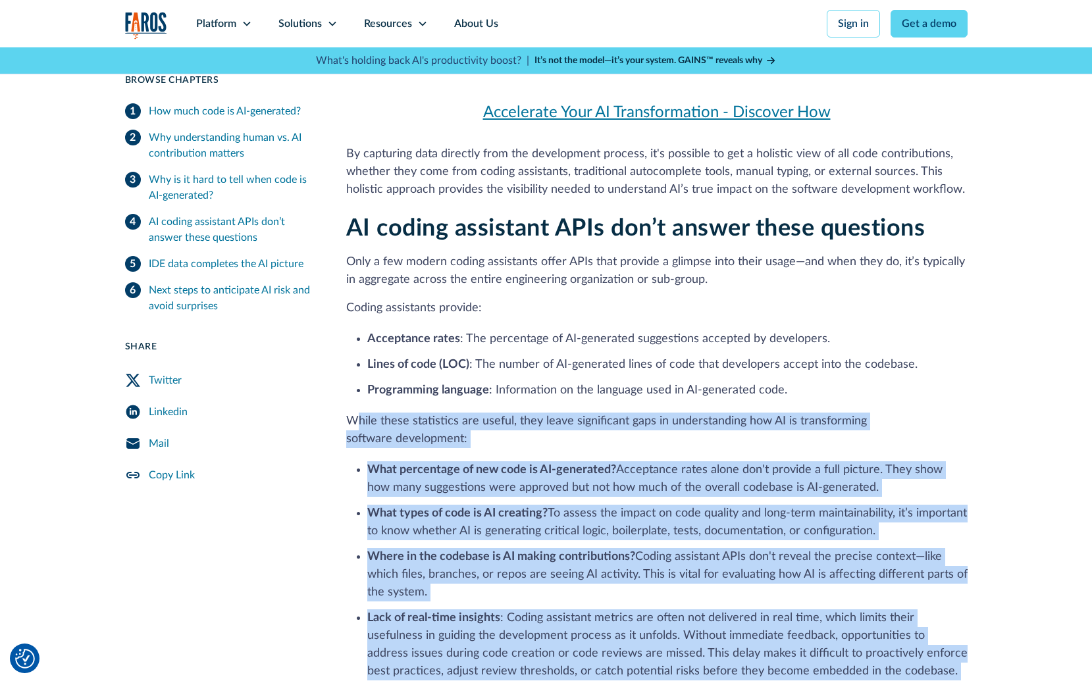
drag, startPoint x: 356, startPoint y: 186, endPoint x: 971, endPoint y: 449, distance: 669.3
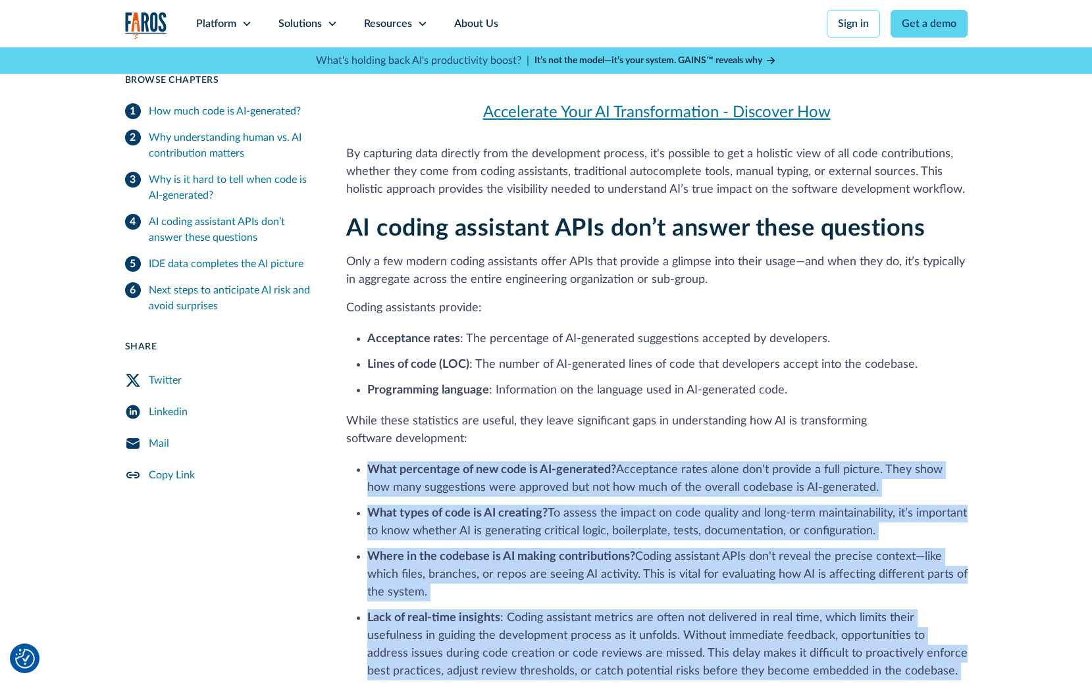
drag, startPoint x: 971, startPoint y: 449, endPoint x: 856, endPoint y: 197, distance: 276.5
click at [856, 413] on p "While these statistics are useful, they leave significant gaps in understanding…" at bounding box center [656, 431] width 621 height 36
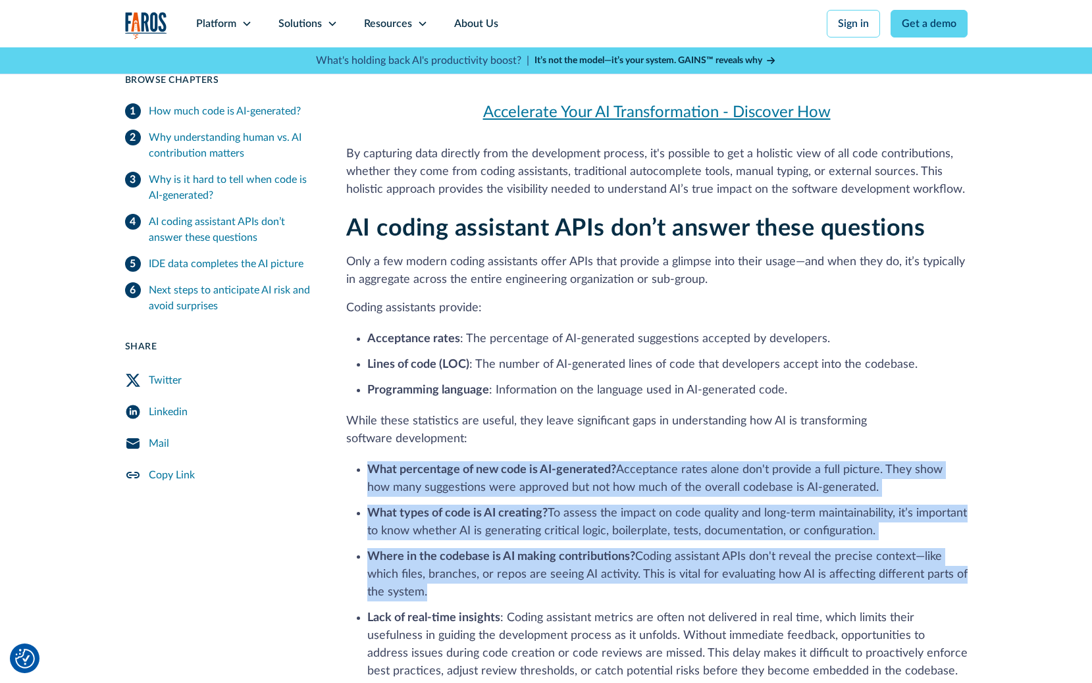
drag, startPoint x: 856, startPoint y: 197, endPoint x: 827, endPoint y: 365, distance: 170.4
click at [827, 365] on div "AI coding assistant APIs don’t answer these questions Only a few modern coding …" at bounding box center [656, 518] width 621 height 606
click at [827, 548] on li "Where in the codebase is AI making contributions? Coding assistant APIs don't r…" at bounding box center [667, 574] width 600 height 53
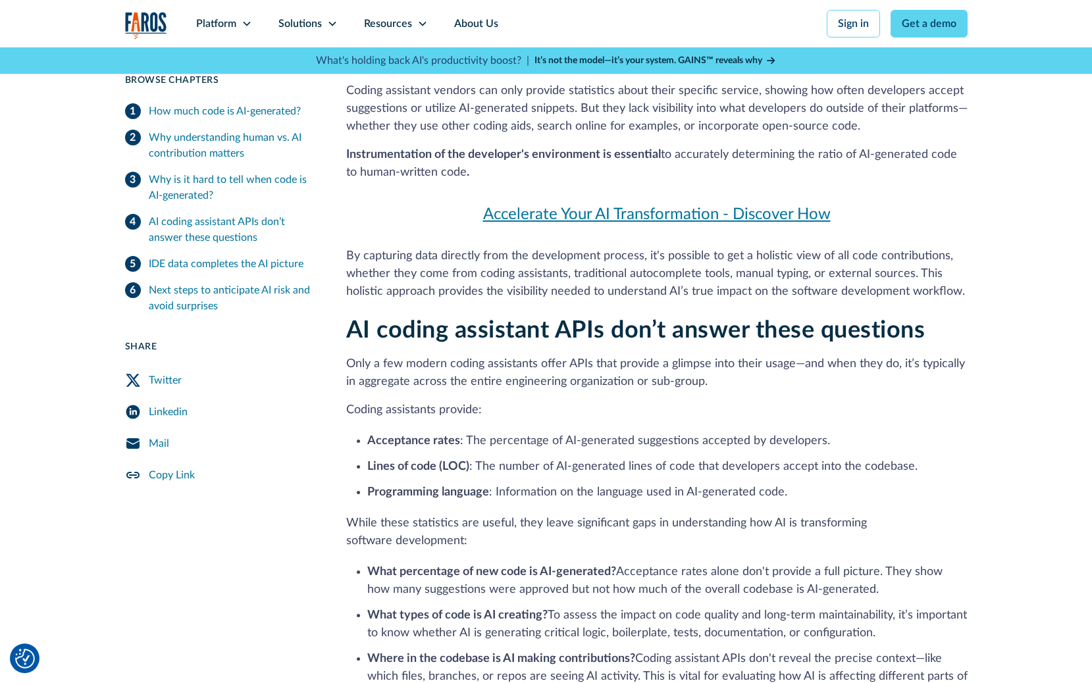
scroll to position [3458, 0]
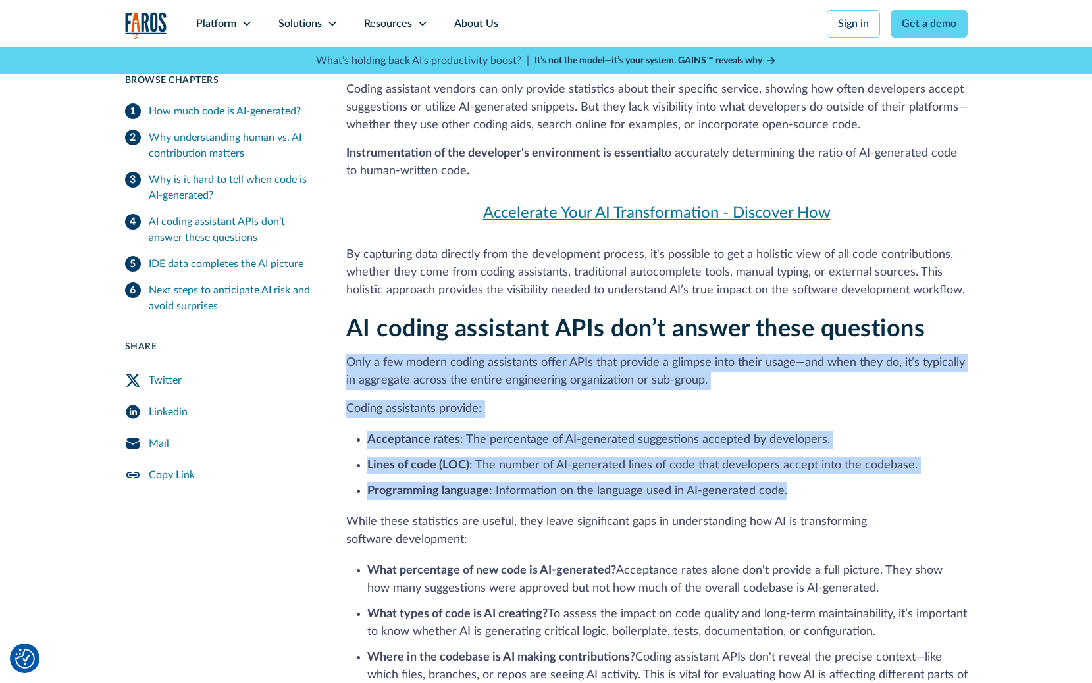
drag, startPoint x: 347, startPoint y: 122, endPoint x: 829, endPoint y: 265, distance: 502.9
click at [829, 315] on div "AI coding assistant APIs don’t answer these questions Only a few modern coding …" at bounding box center [656, 618] width 621 height 606
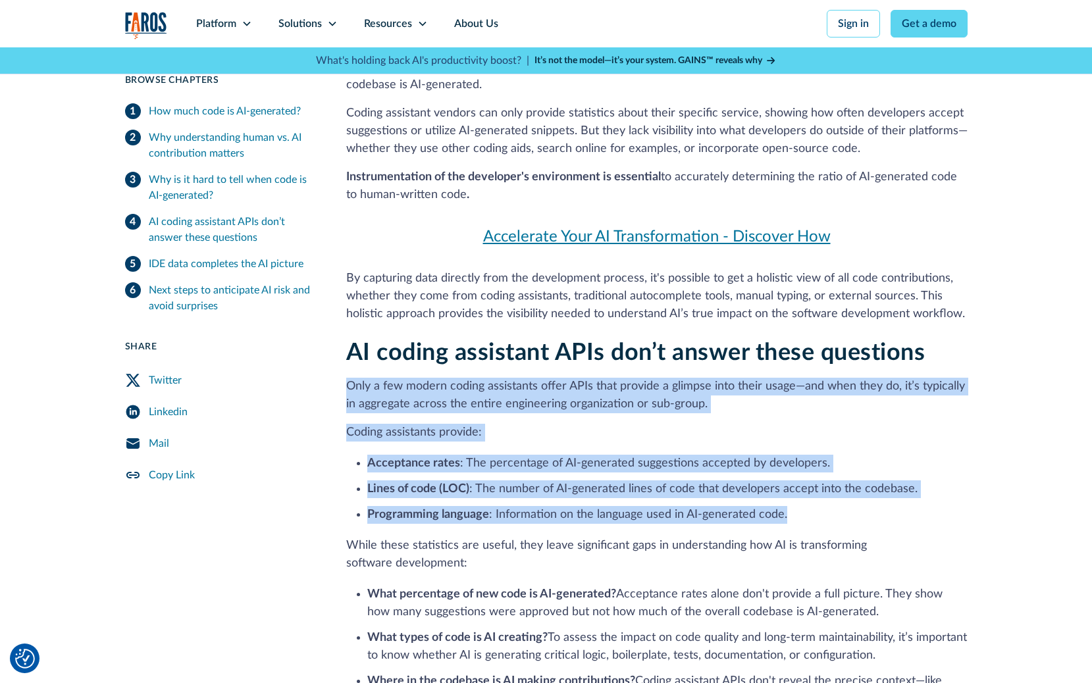
scroll to position [3438, 0]
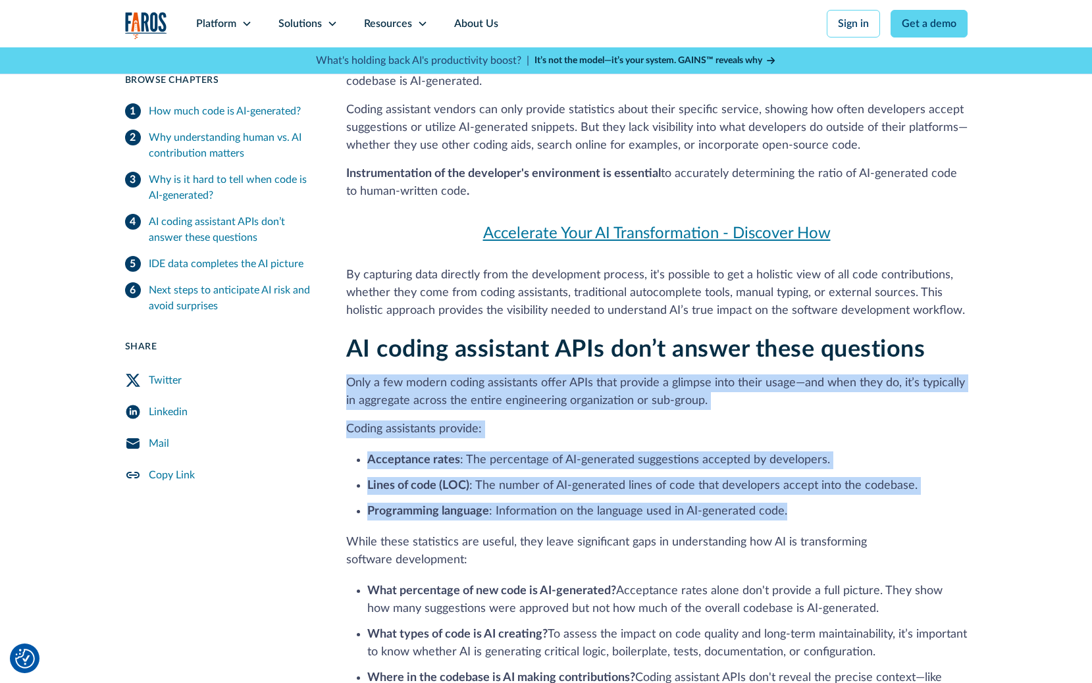
click at [631, 477] on li "Lines of code (LOC) : The number of AI-generated lines of code that developers …" at bounding box center [667, 486] width 600 height 18
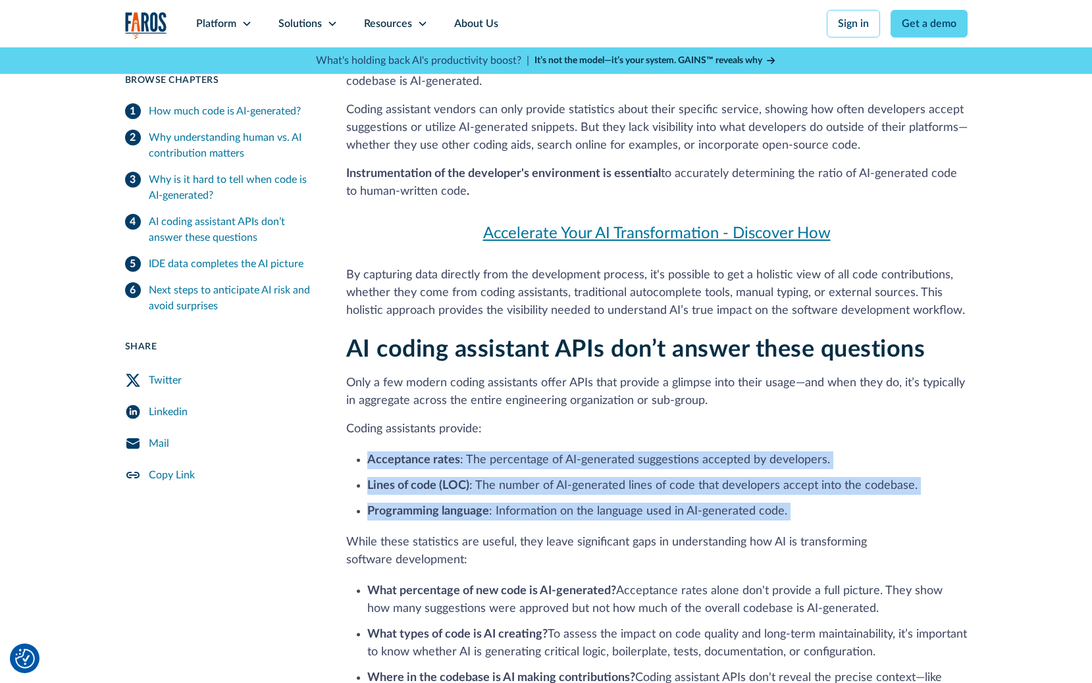
drag, startPoint x: 356, startPoint y: 224, endPoint x: 869, endPoint y: 288, distance: 517.3
click at [869, 336] on div "AI coding assistant APIs don’t answer these questions Only a few modern coding …" at bounding box center [656, 639] width 621 height 606
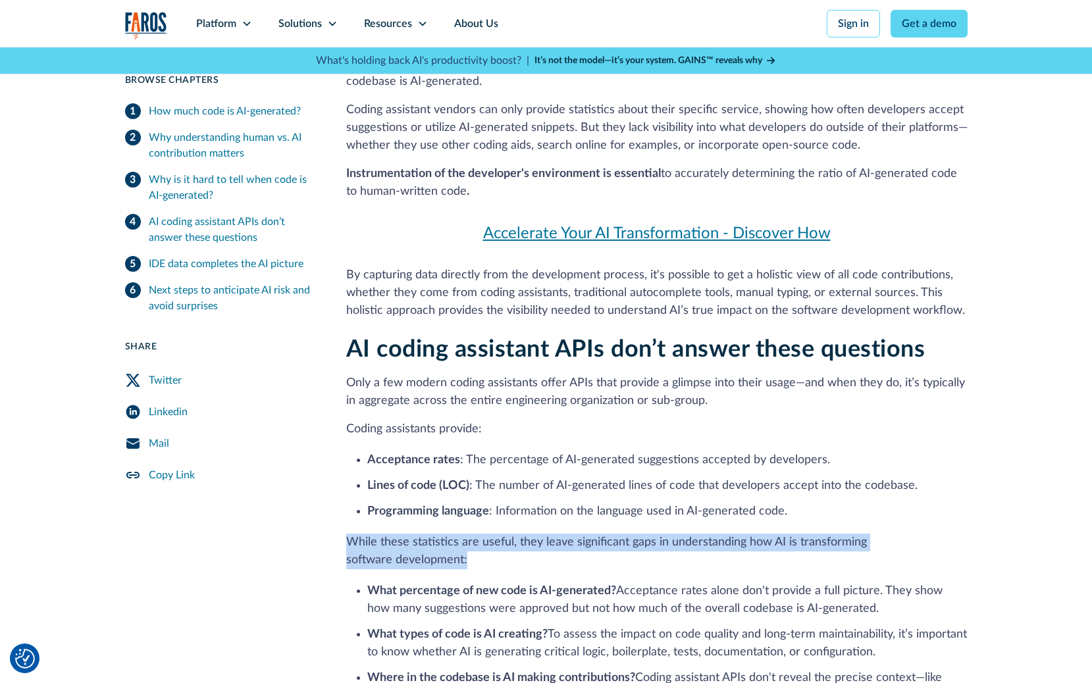
drag, startPoint x: 869, startPoint y: 288, endPoint x: 846, endPoint y: 331, distance: 49.5
click at [846, 336] on div "AI coding assistant APIs don’t answer these questions Only a few modern coding …" at bounding box center [656, 639] width 621 height 606
click at [846, 534] on p "While these statistics are useful, they leave significant gaps in understanding…" at bounding box center [656, 552] width 621 height 36
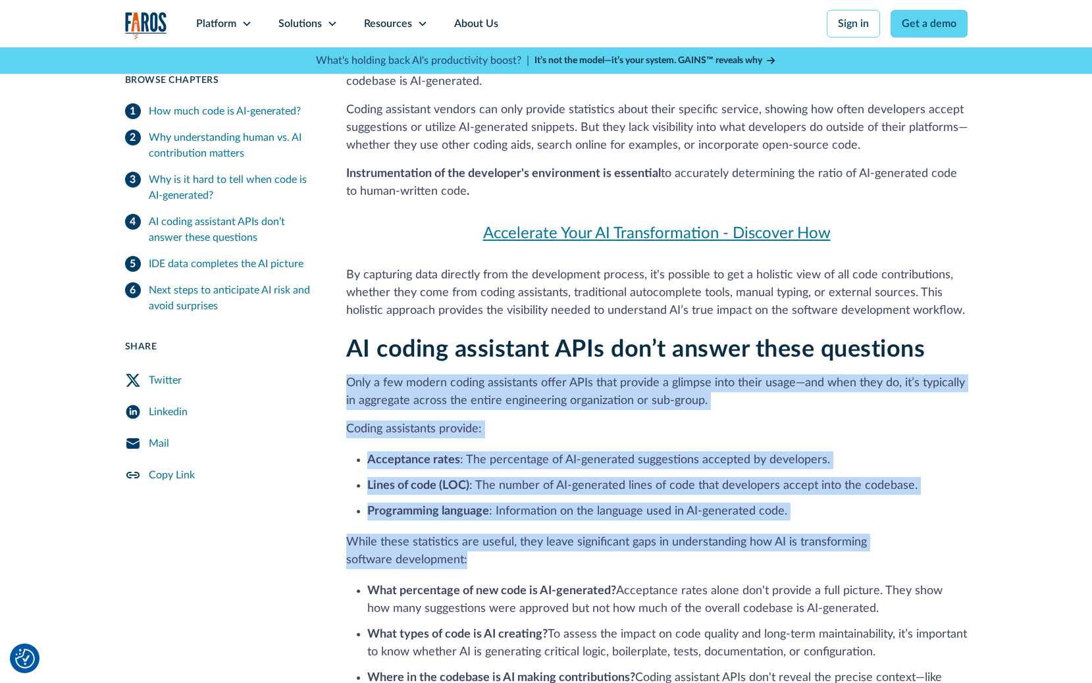
drag, startPoint x: 846, startPoint y: 331, endPoint x: 769, endPoint y: 136, distance: 209.5
click at [769, 336] on div "AI coding assistant APIs don’t answer these questions Only a few modern coding …" at bounding box center [656, 639] width 621 height 606
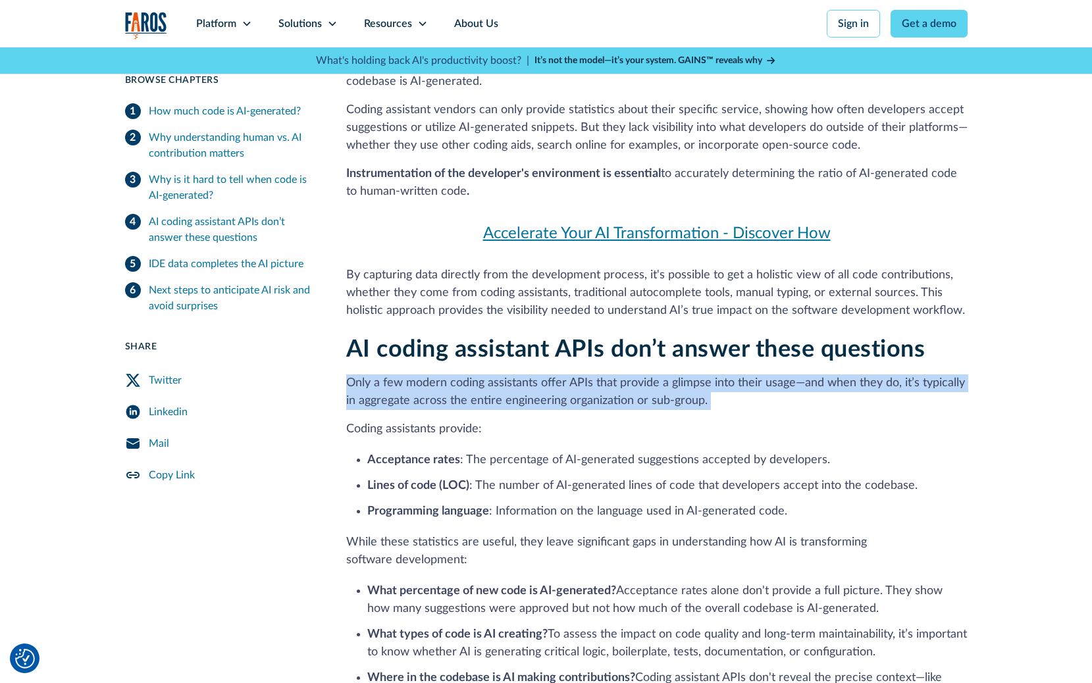
drag, startPoint x: 769, startPoint y: 136, endPoint x: 769, endPoint y: 165, distance: 29.0
click at [769, 336] on div "AI coding assistant APIs don’t answer these questions Only a few modern coding …" at bounding box center [656, 639] width 621 height 606
click at [769, 374] on p "Only a few modern coding assistants offer APIs that provide a glimpse into thei…" at bounding box center [656, 392] width 621 height 36
drag, startPoint x: 769, startPoint y: 165, endPoint x: 735, endPoint y: 134, distance: 46.6
click at [735, 336] on div "AI coding assistant APIs don’t answer these questions Only a few modern coding …" at bounding box center [656, 639] width 621 height 606
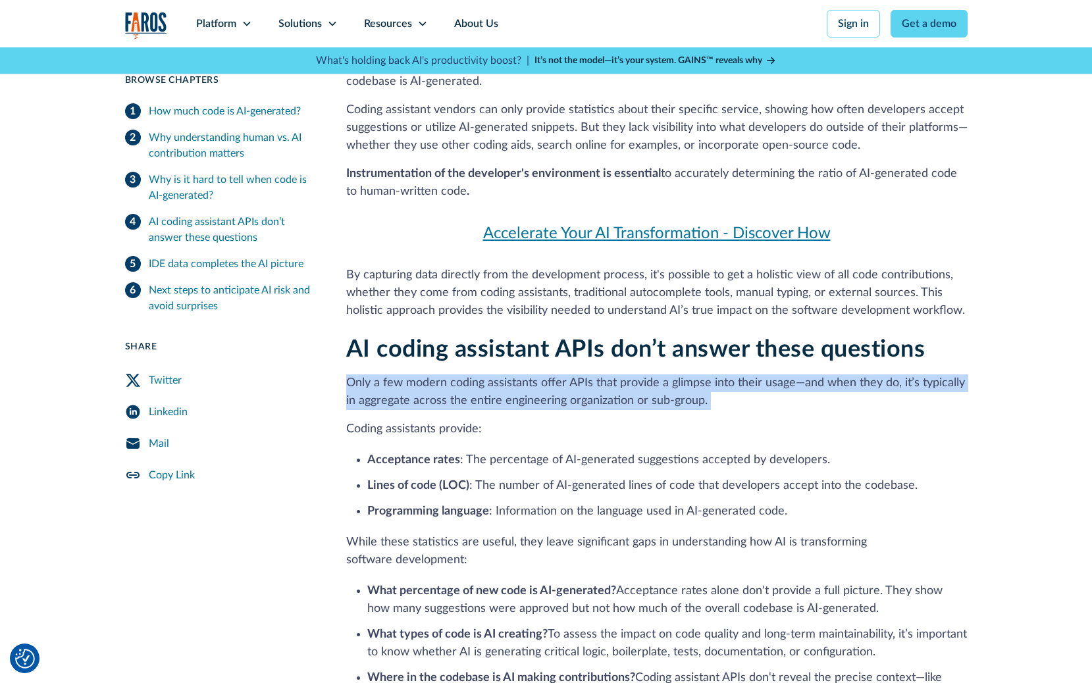
click at [735, 336] on div "AI coding assistant APIs don’t answer these questions Only a few modern coding …" at bounding box center [656, 639] width 621 height 606
drag, startPoint x: 735, startPoint y: 134, endPoint x: 737, endPoint y: 167, distance: 33.6
click at [737, 336] on div "AI coding assistant APIs don’t answer these questions Only a few modern coding …" at bounding box center [656, 639] width 621 height 606
click at [737, 374] on p "Only a few modern coding assistants offer APIs that provide a glimpse into thei…" at bounding box center [656, 392] width 621 height 36
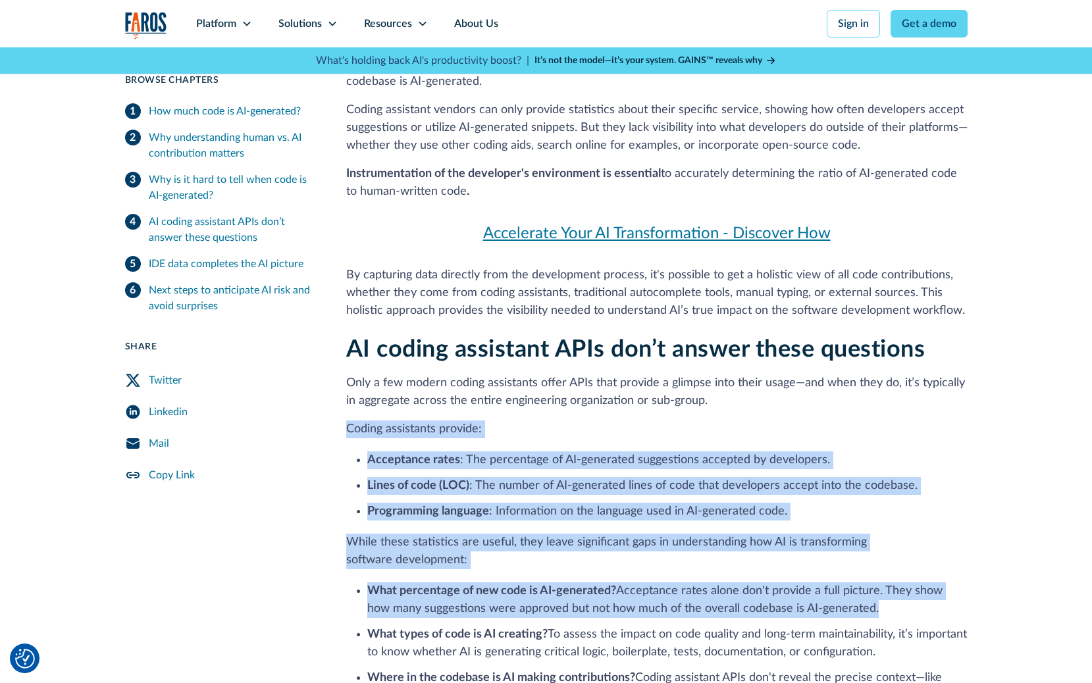
drag, startPoint x: 737, startPoint y: 167, endPoint x: 883, endPoint y: 379, distance: 257.0
click at [883, 379] on div "AI coding assistant APIs don’t answer these questions Only a few modern coding …" at bounding box center [656, 639] width 621 height 606
click at [883, 582] on li "What percentage of new code is AI-generated? Acceptance rates alone don't provi…" at bounding box center [667, 600] width 600 height 36
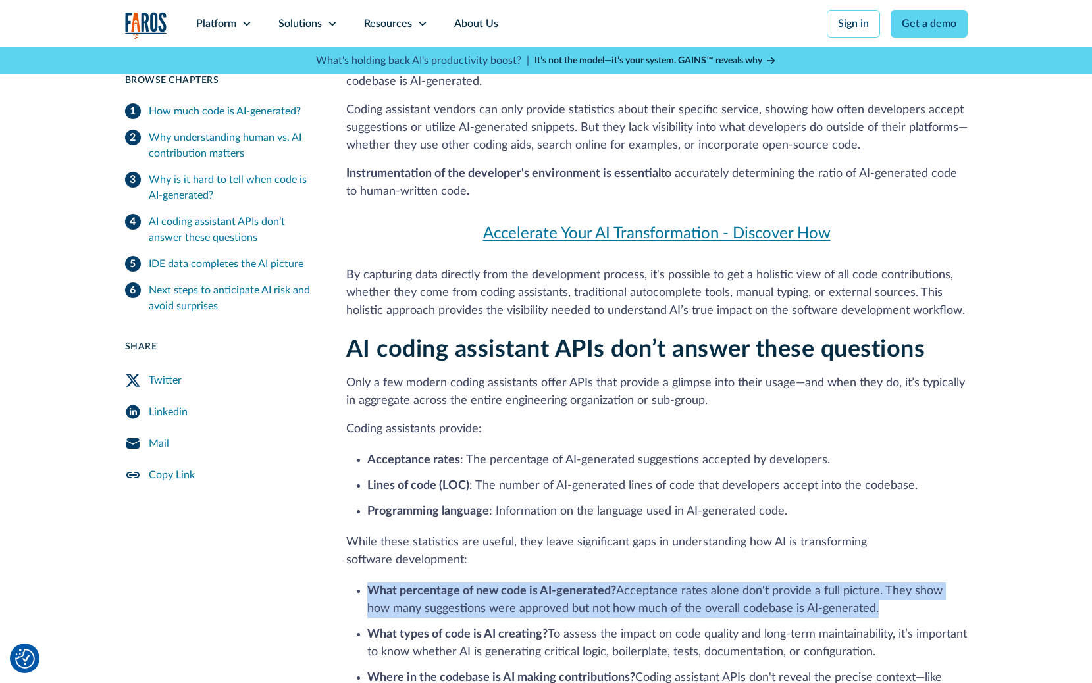
drag, startPoint x: 883, startPoint y: 379, endPoint x: 867, endPoint y: 335, distance: 46.6
click at [867, 336] on div "AI coding assistant APIs don’t answer these questions Only a few modern coding …" at bounding box center [656, 639] width 621 height 606
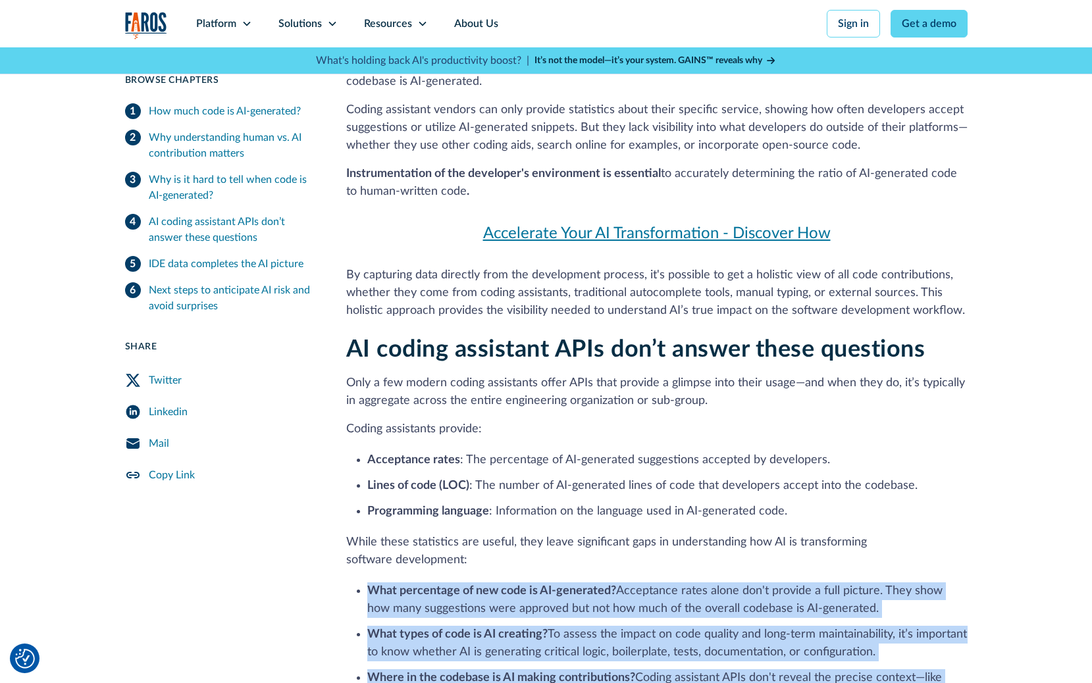
drag, startPoint x: 867, startPoint y: 335, endPoint x: 860, endPoint y: 476, distance: 141.0
click at [860, 476] on div "AI coding assistant APIs don’t answer these questions Only a few modern coding …" at bounding box center [656, 639] width 621 height 606
click at [860, 669] on li "Where in the codebase is AI making contributions? Coding assistant APIs don't r…" at bounding box center [667, 695] width 600 height 53
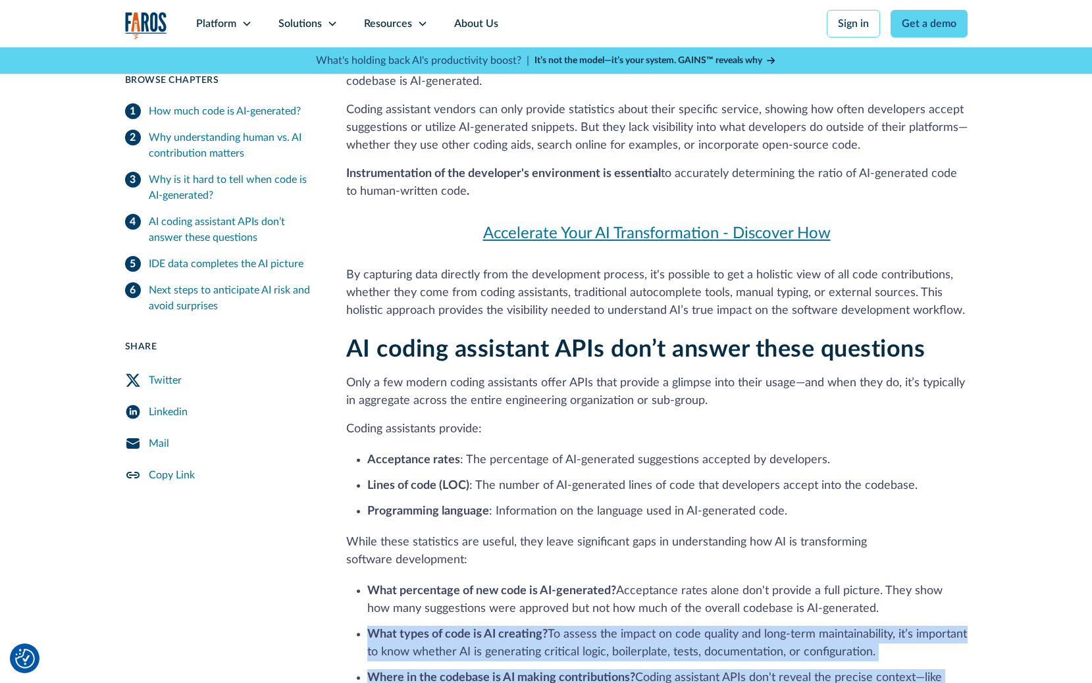
drag, startPoint x: 860, startPoint y: 476, endPoint x: 390, endPoint y: 388, distance: 478.0
click at [390, 580] on ul "What percentage of new code is AI-generated? Acceptance rates alone don't provi…" at bounding box center [656, 691] width 621 height 222
drag, startPoint x: 390, startPoint y: 388, endPoint x: 599, endPoint y: 471, distance: 224.3
click at [599, 580] on ul "What percentage of new code is AI-generated? Acceptance rates alone don't provi…" at bounding box center [656, 691] width 621 height 222
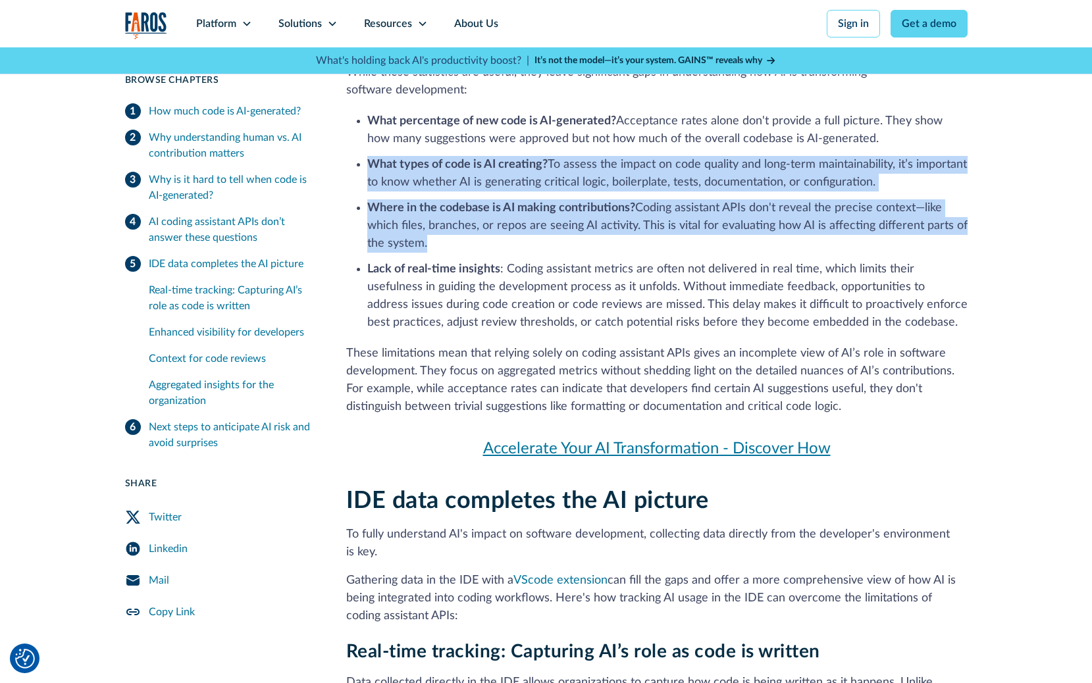
scroll to position [3935, 0]
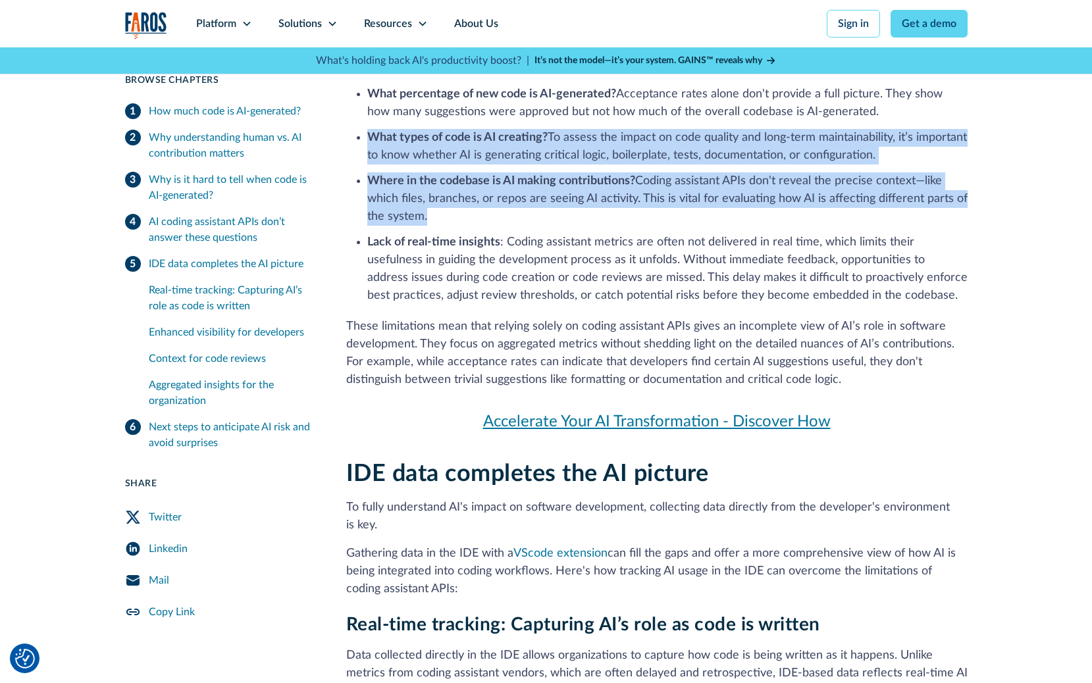
drag, startPoint x: 339, startPoint y: 272, endPoint x: 534, endPoint y: 356, distance: 212.3
click at [534, 545] on p "Gathering data in the IDE with a VScode extension can fill the gaps and offer a…" at bounding box center [656, 571] width 621 height 53
drag, startPoint x: 353, startPoint y: 310, endPoint x: 540, endPoint y: 349, distance: 191.0
click at [540, 545] on p "Gathering data in the IDE with a VScode extension can fill the gaps and offer a…" at bounding box center [656, 571] width 621 height 53
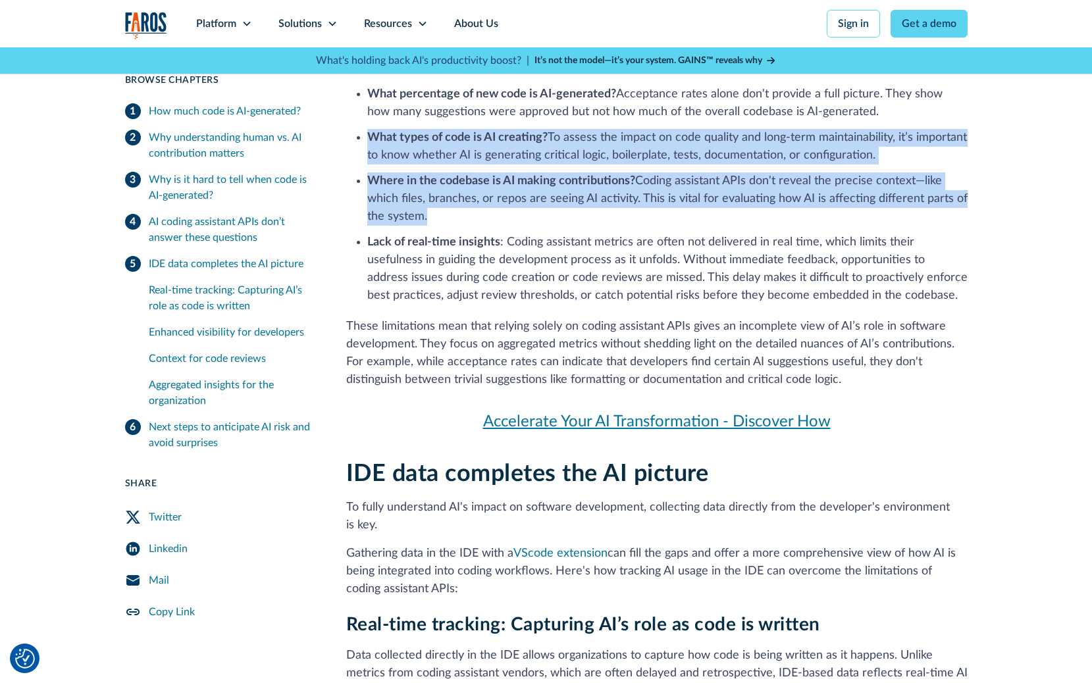
click at [540, 545] on p "Gathering data in the IDE with a VScode extension can fill the gaps and offer a…" at bounding box center [656, 571] width 621 height 53
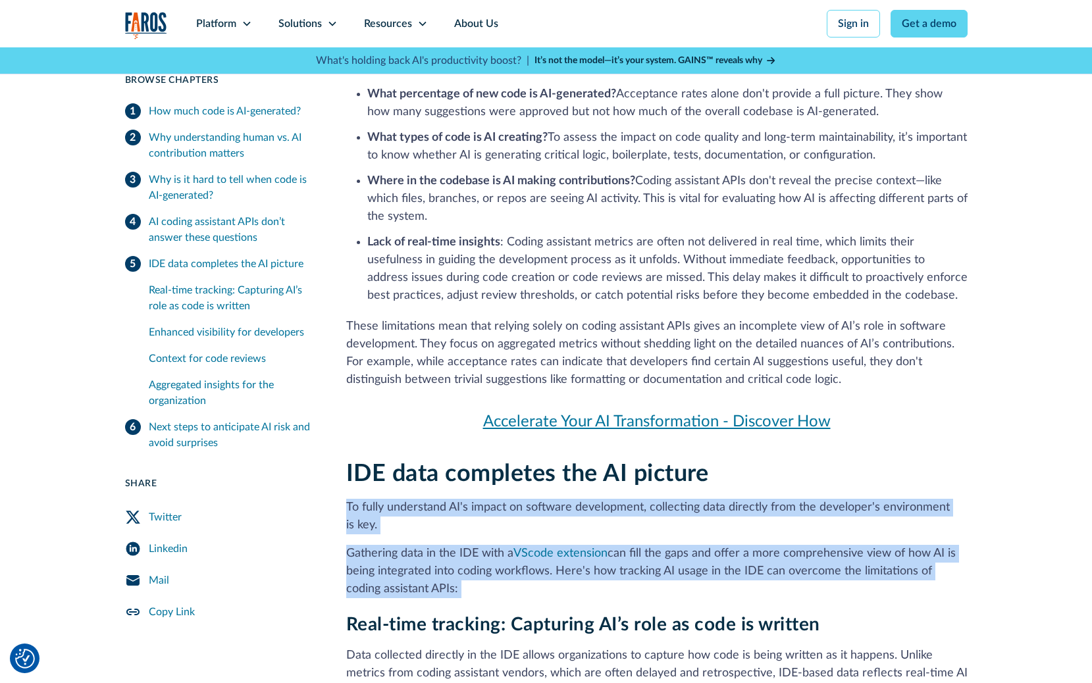
drag, startPoint x: 540, startPoint y: 349, endPoint x: 346, endPoint y: 272, distance: 209.5
click at [346, 499] on p "To fully understand AI's impact on software development, collecting data direct…" at bounding box center [656, 517] width 621 height 36
drag, startPoint x: 346, startPoint y: 272, endPoint x: 485, endPoint y: 353, distance: 161.3
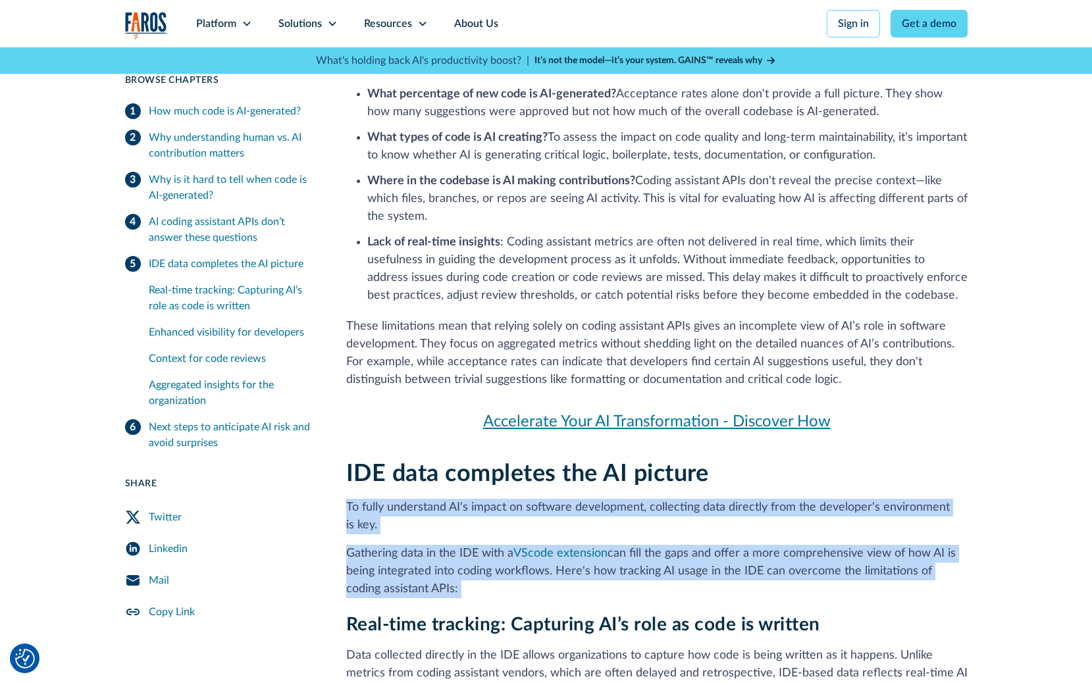
click at [485, 545] on p "Gathering data in the IDE with a VScode extension can fill the gaps and offer a…" at bounding box center [656, 571] width 621 height 53
drag, startPoint x: 485, startPoint y: 353, endPoint x: 353, endPoint y: 260, distance: 162.0
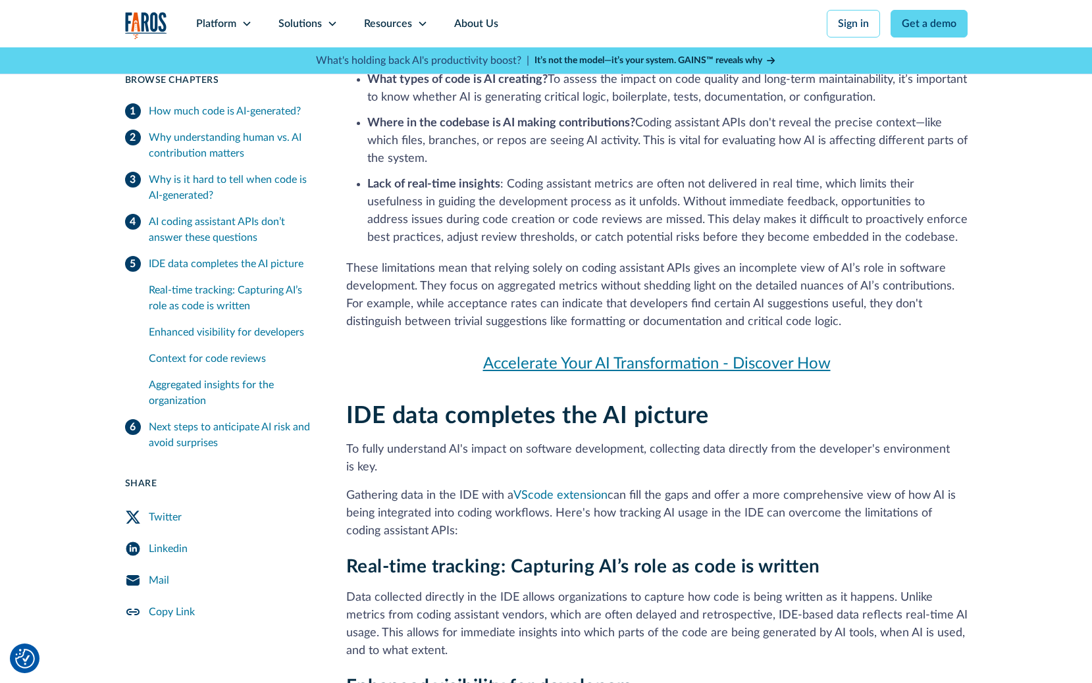
scroll to position [4003, 0]
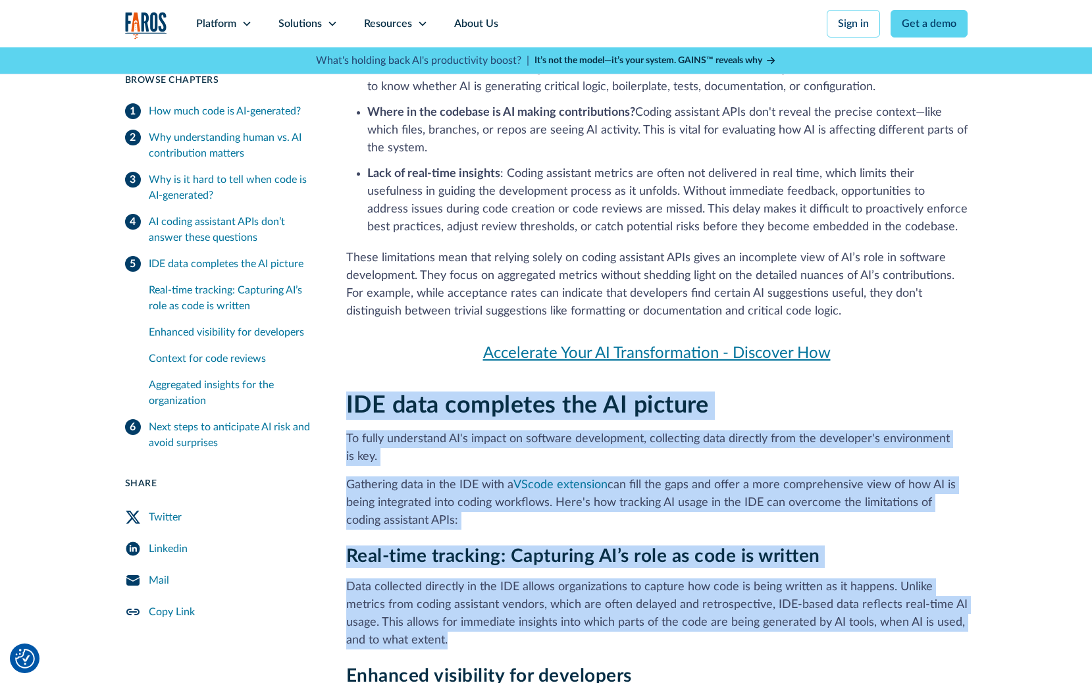
drag, startPoint x: 346, startPoint y: 182, endPoint x: 532, endPoint y: 407, distance: 292.6
click at [532, 579] on p "Data collected directly in the IDE allows organizations to capture how code is …" at bounding box center [656, 614] width 621 height 71
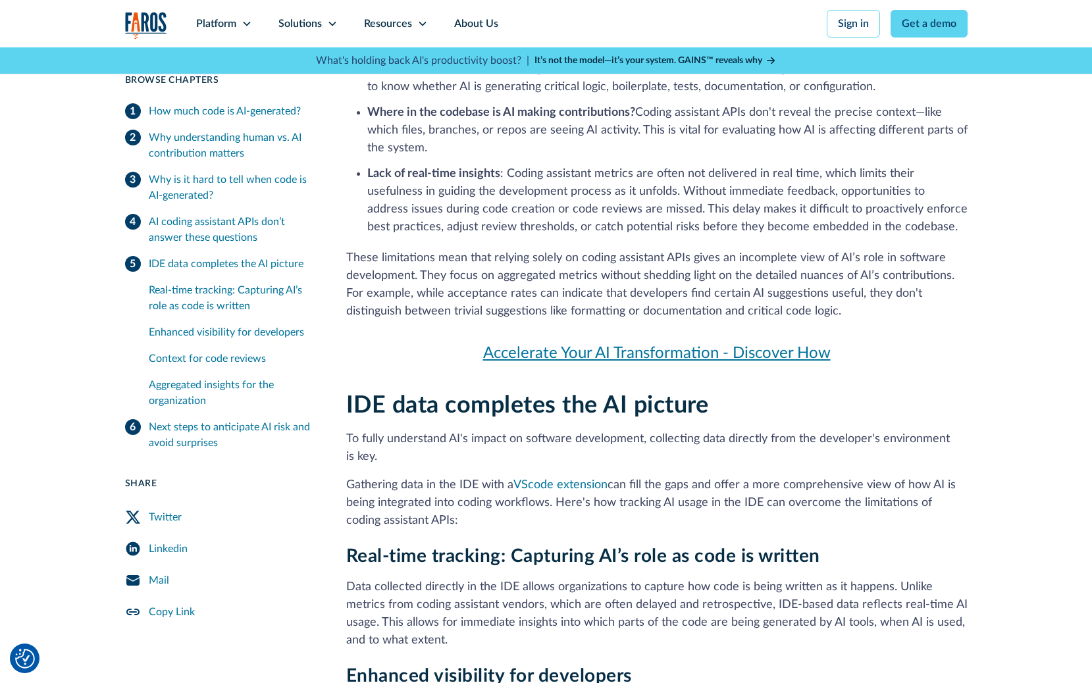
drag, startPoint x: 450, startPoint y: 457, endPoint x: 475, endPoint y: 457, distance: 24.4
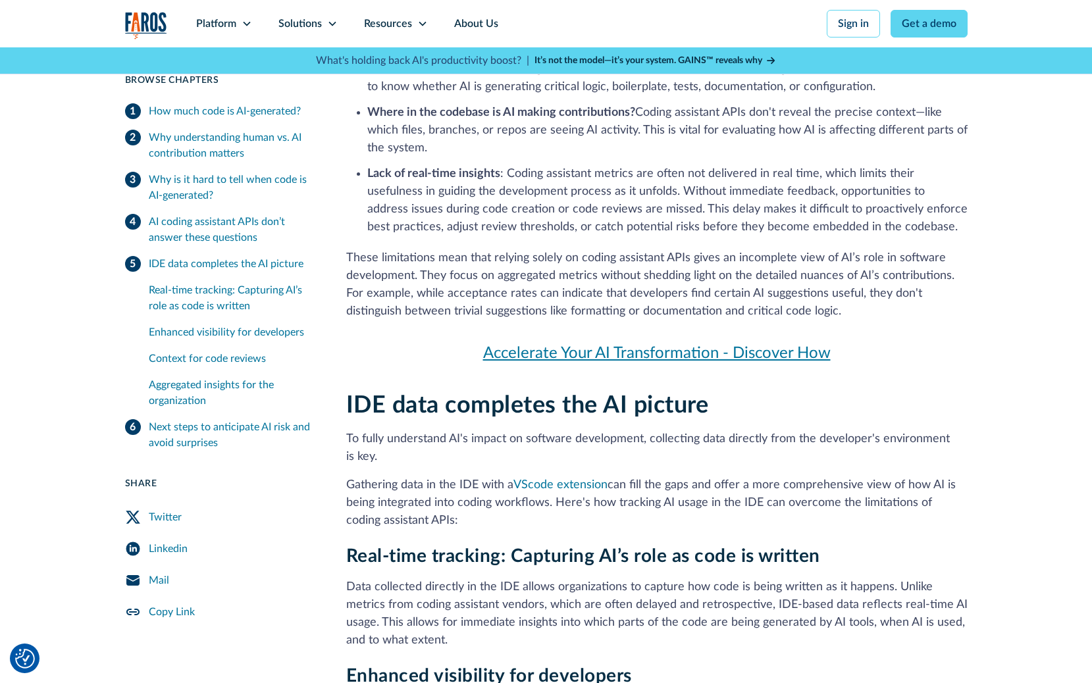
click at [489, 579] on p "Data collected directly in the IDE allows organizations to capture how code is …" at bounding box center [656, 614] width 621 height 71
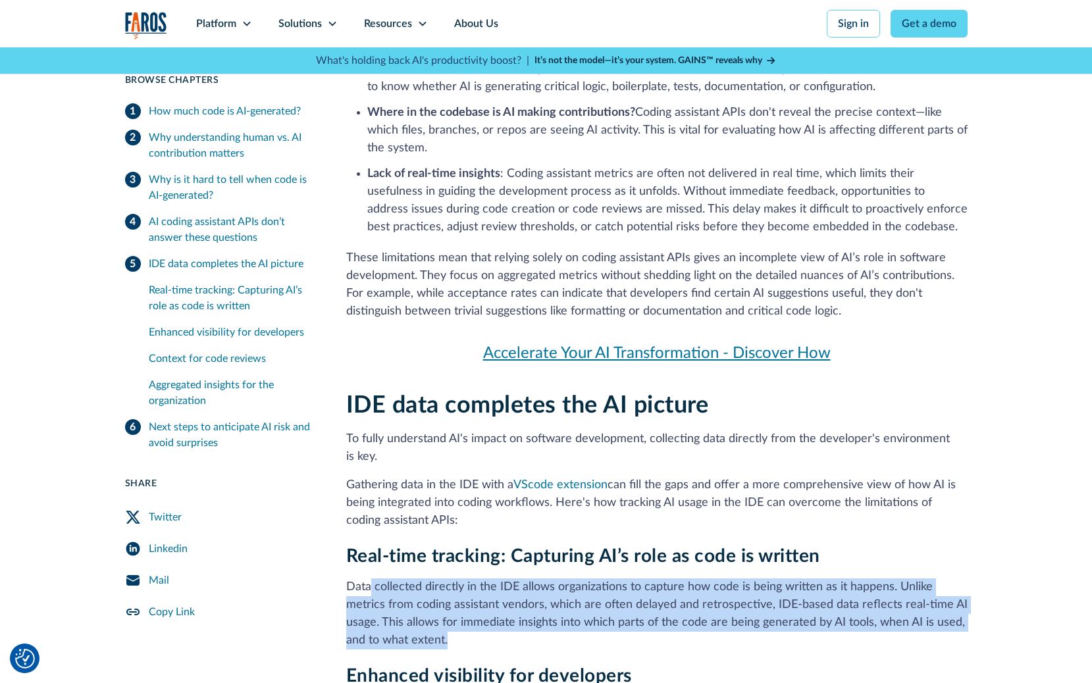
drag, startPoint x: 371, startPoint y: 353, endPoint x: 564, endPoint y: 401, distance: 198.6
click at [564, 579] on p "Data collected directly in the IDE allows organizations to capture how code is …" at bounding box center [656, 614] width 621 height 71
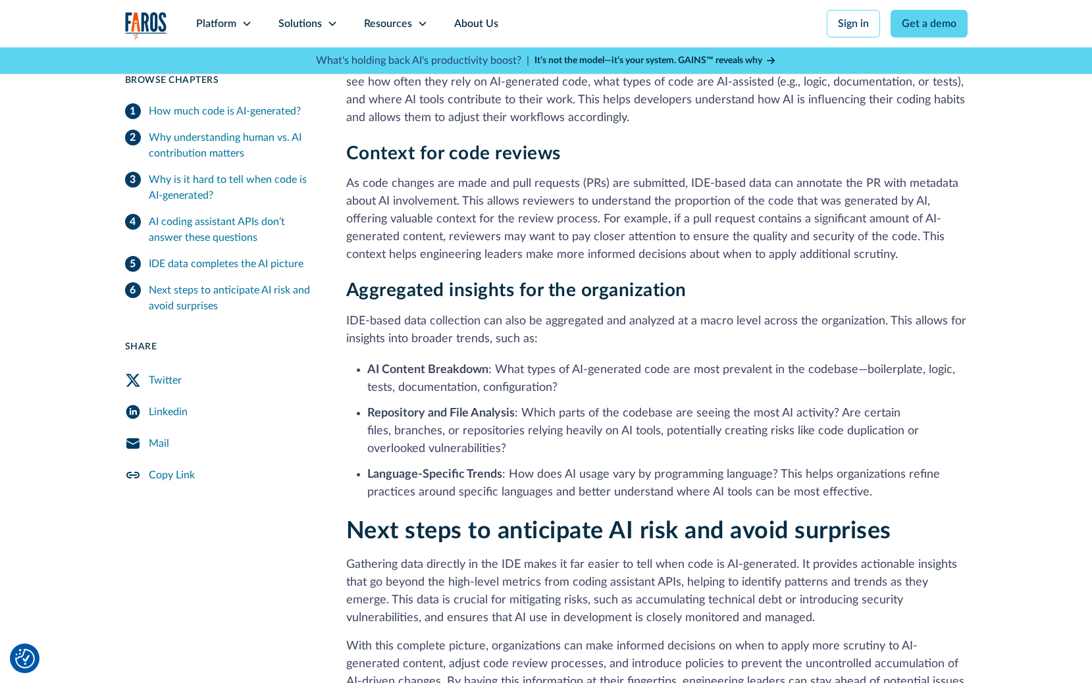
scroll to position [4649, 0]
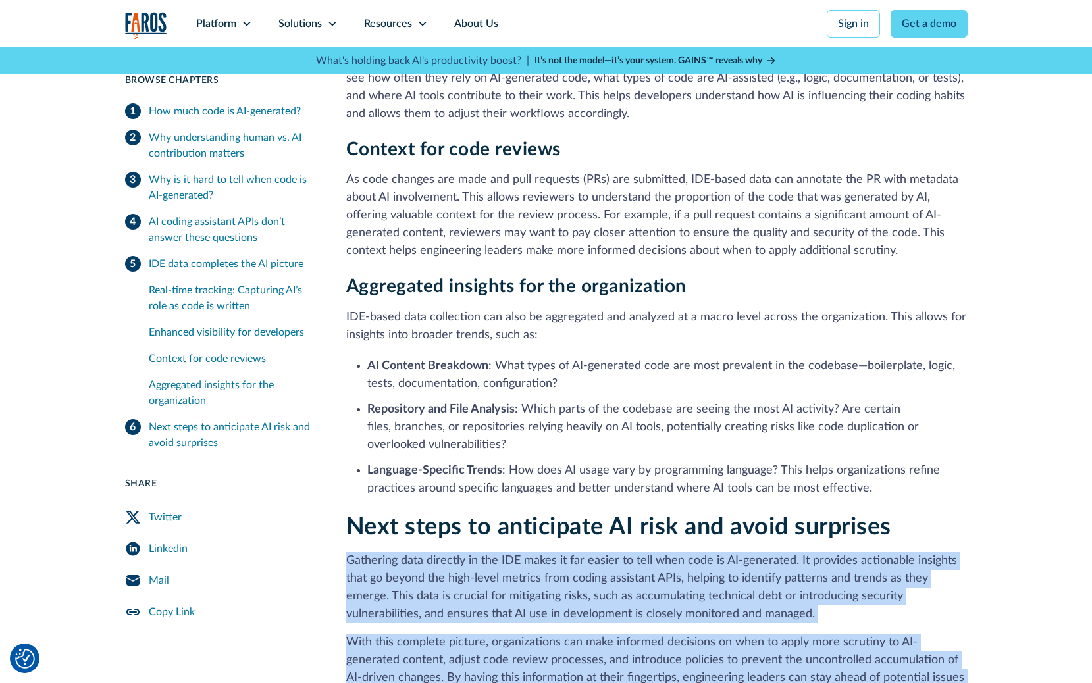
drag, startPoint x: 380, startPoint y: 315, endPoint x: 619, endPoint y: 550, distance: 334.6
click at [619, 550] on div "Next steps to anticipate AI risk and avoid surprises Gathering data directly in…" at bounding box center [656, 669] width 621 height 312
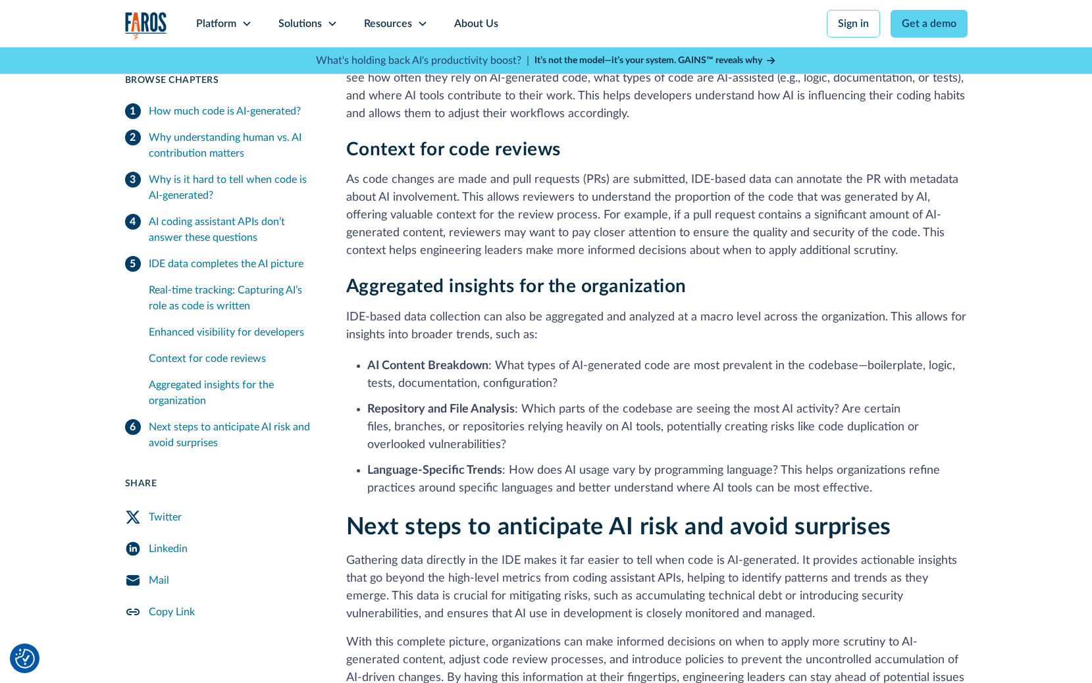
drag, startPoint x: 619, startPoint y: 550, endPoint x: 355, endPoint y: 479, distance: 272.5
click at [355, 513] on div "Next steps to anticipate AI risk and avoid surprises Gathering data directly in…" at bounding box center [656, 669] width 621 height 312
drag, startPoint x: 355, startPoint y: 479, endPoint x: 794, endPoint y: 513, distance: 440.3
click at [794, 513] on div "Next steps to anticipate AI risk and avoid surprises Gathering data directly in…" at bounding box center [656, 669] width 621 height 312
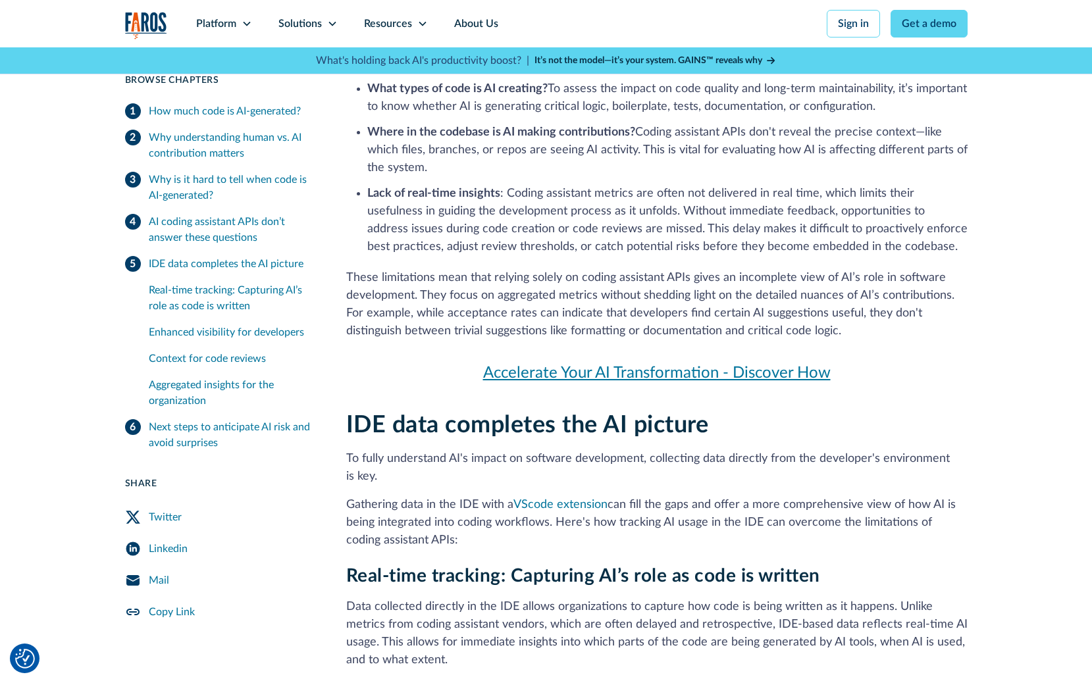
scroll to position [3980, 0]
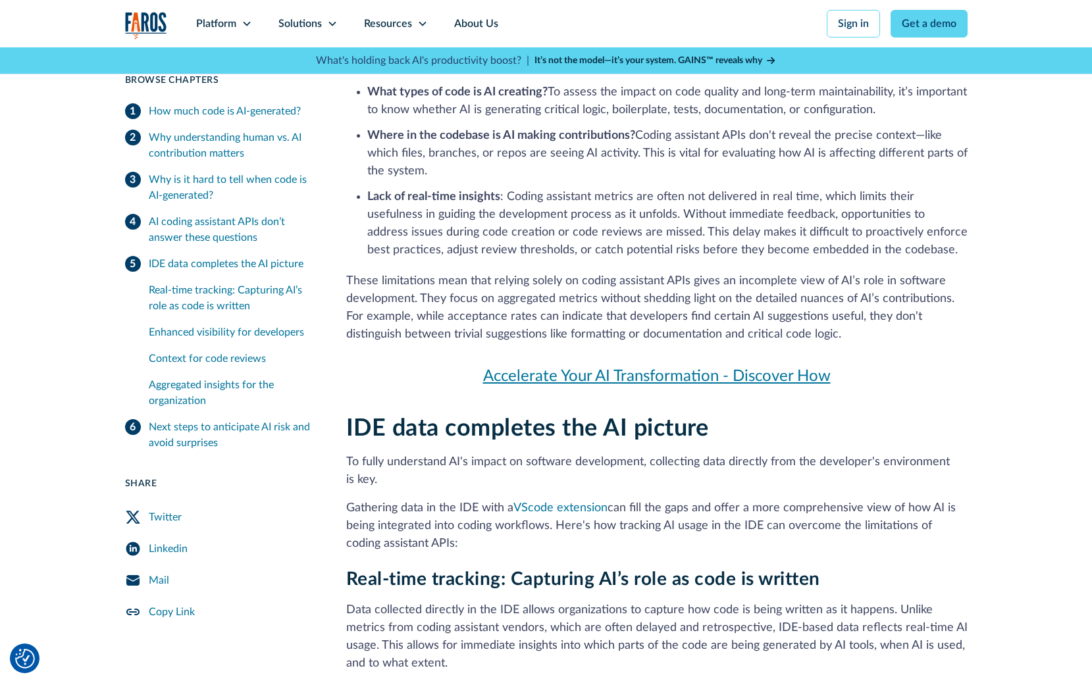
drag, startPoint x: 395, startPoint y: 234, endPoint x: 557, endPoint y: 315, distance: 181.9
click at [557, 500] on p "Gathering data in the IDE with a VScode extension can fill the gaps and offer a…" at bounding box center [656, 526] width 621 height 53
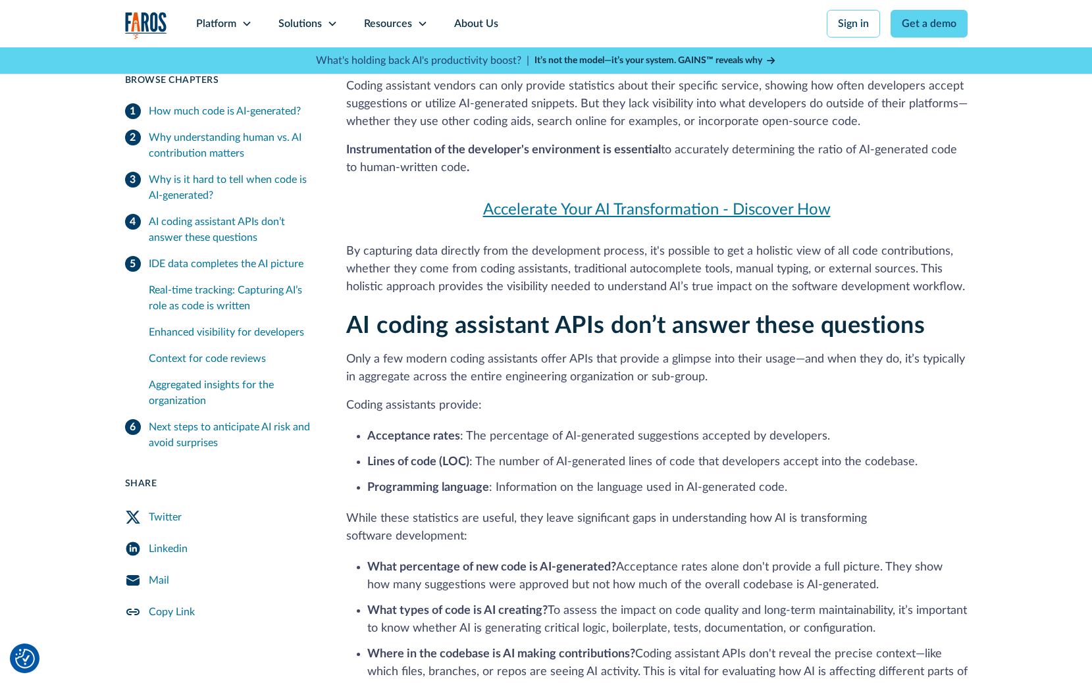
scroll to position [3441, 0]
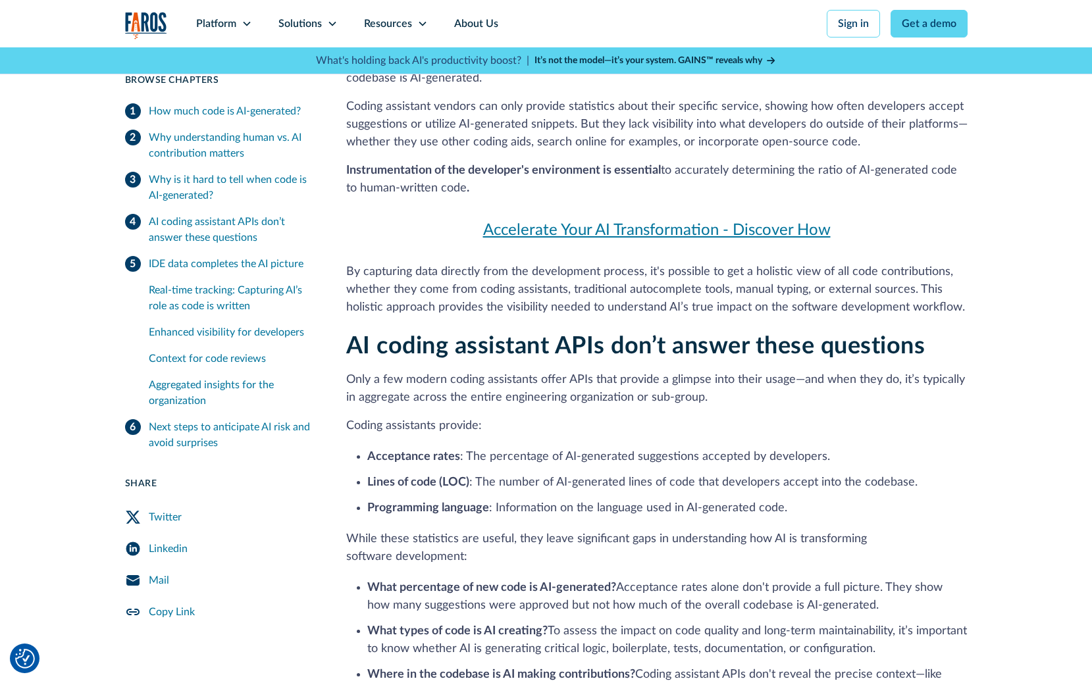
drag, startPoint x: 403, startPoint y: 186, endPoint x: 572, endPoint y: 351, distance: 236.9
click at [572, 351] on div "AI coding assistant APIs don’t answer these questions Only a few modern coding …" at bounding box center [656, 635] width 621 height 606
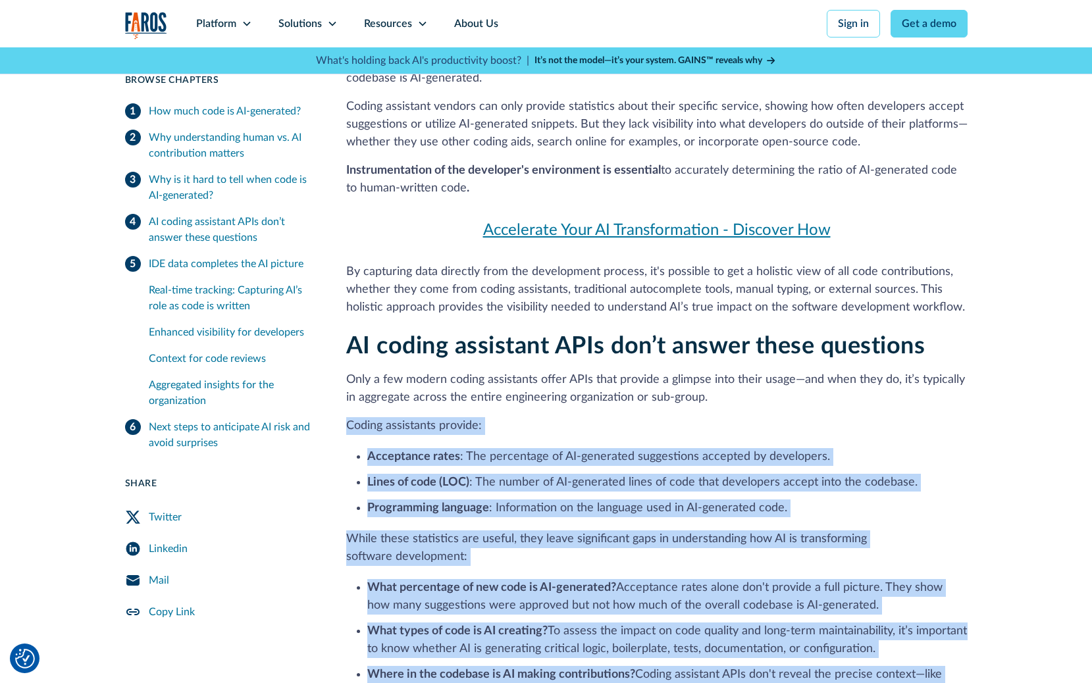
drag, startPoint x: 474, startPoint y: 177, endPoint x: 894, endPoint y: 559, distance: 567.9
click at [894, 559] on div "AI coding assistant APIs don’t answer these questions Only a few modern coding …" at bounding box center [656, 635] width 621 height 606
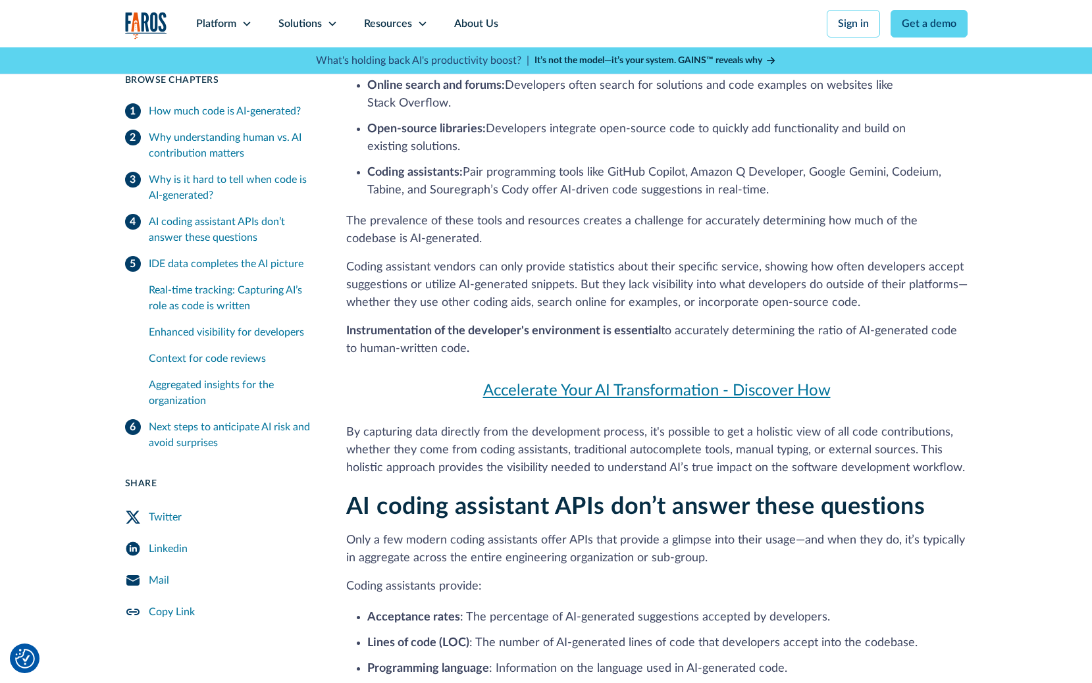
scroll to position [3283, 0]
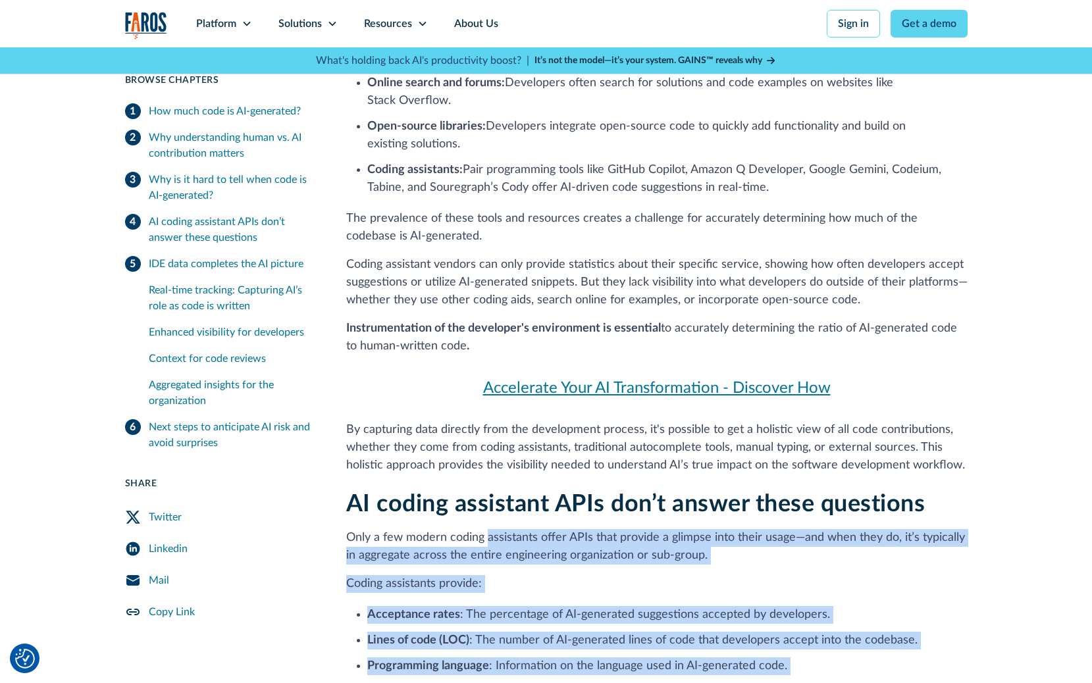
drag, startPoint x: 488, startPoint y: 305, endPoint x: 608, endPoint y: 454, distance: 191.4
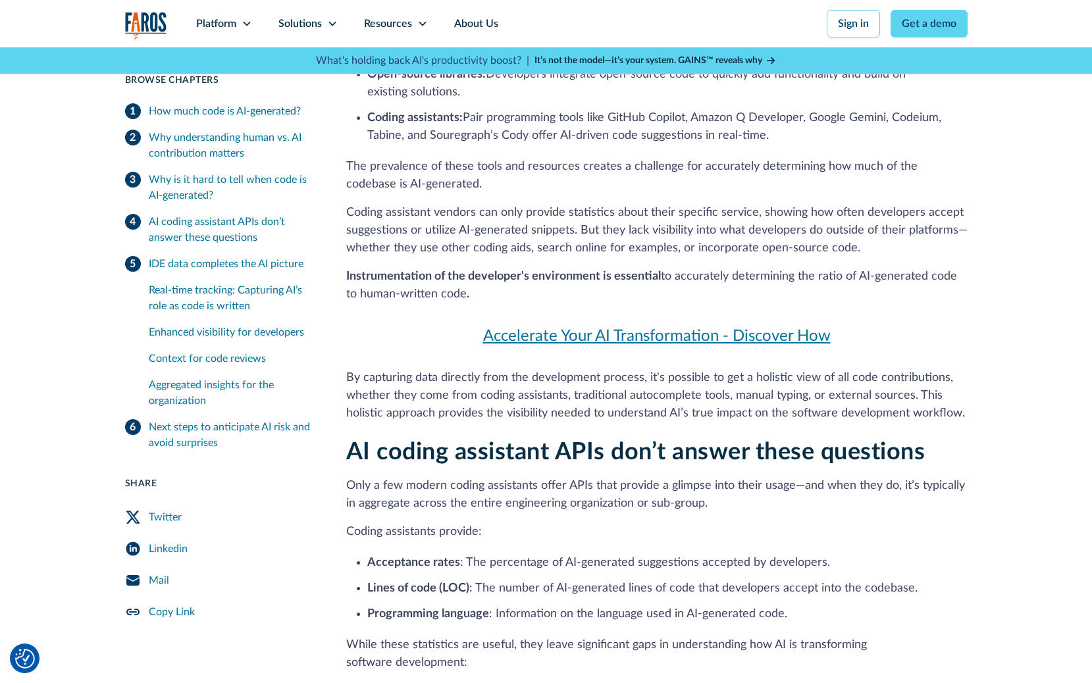
scroll to position [3343, 0]
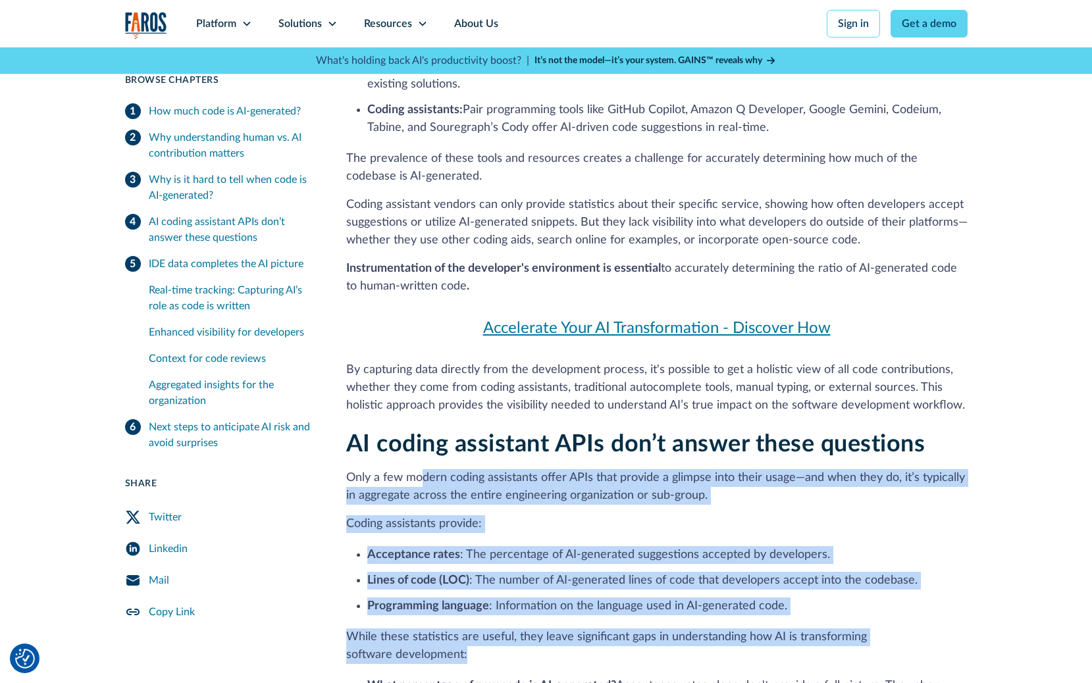
drag, startPoint x: 423, startPoint y: 245, endPoint x: 586, endPoint y: 421, distance: 239.4
click at [586, 629] on p "While these statistics are useful, they leave significant gaps in understanding…" at bounding box center [656, 647] width 621 height 36
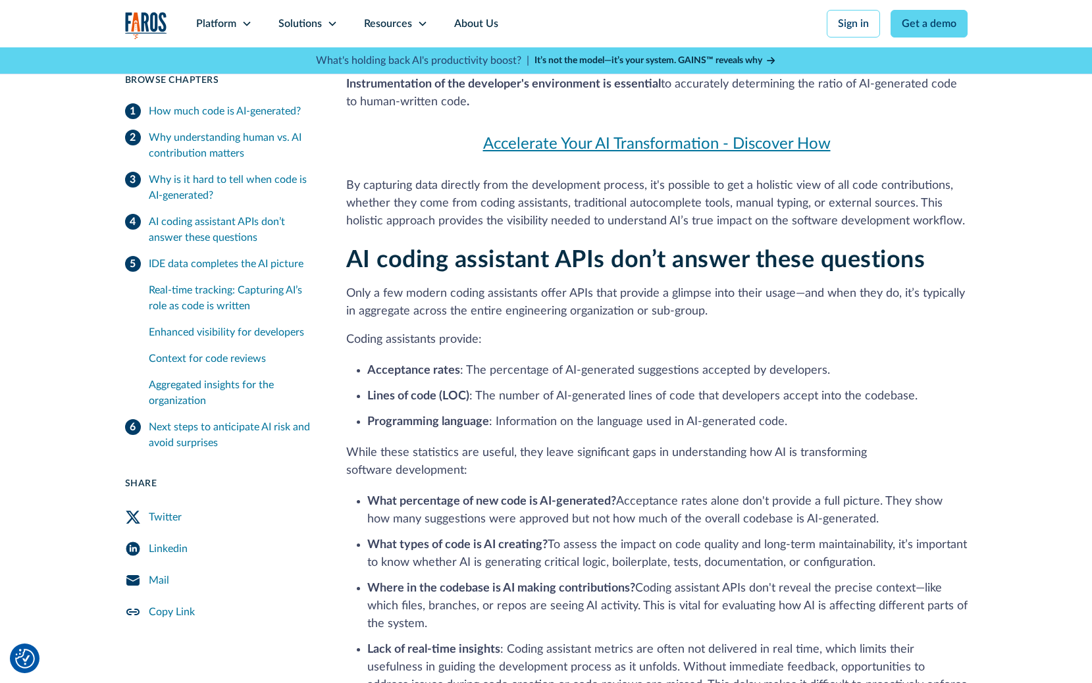
scroll to position [3536, 0]
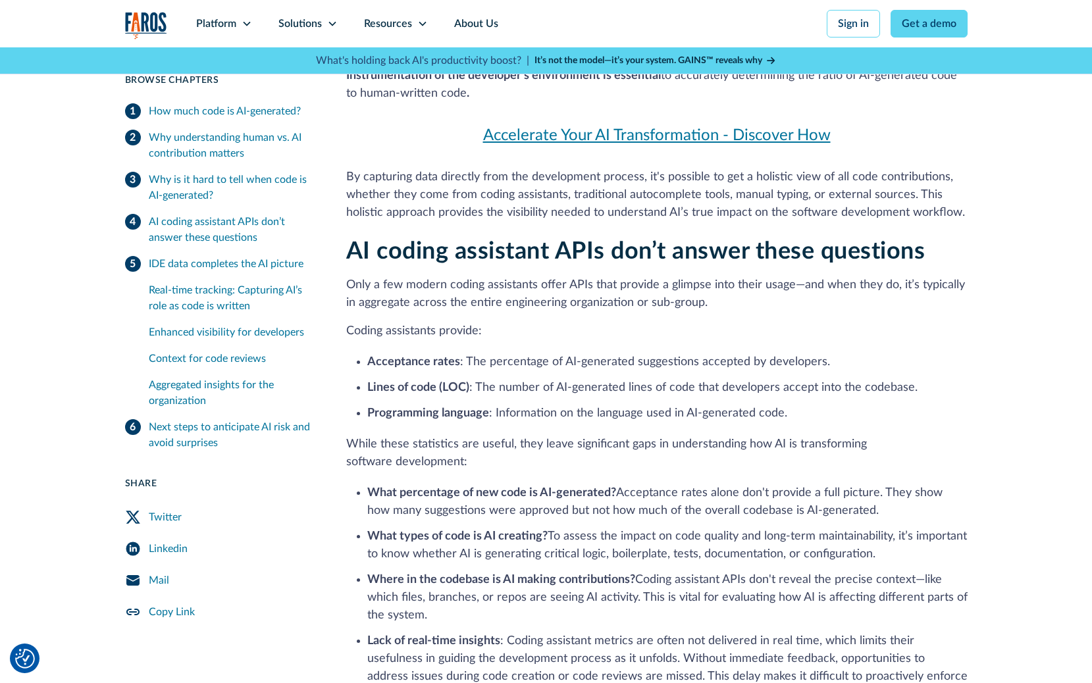
drag, startPoint x: 459, startPoint y: 230, endPoint x: 610, endPoint y: 396, distance: 223.6
click at [610, 396] on div "AI coding assistant APIs don’t answer these questions Only a few modern coding …" at bounding box center [656, 541] width 621 height 606
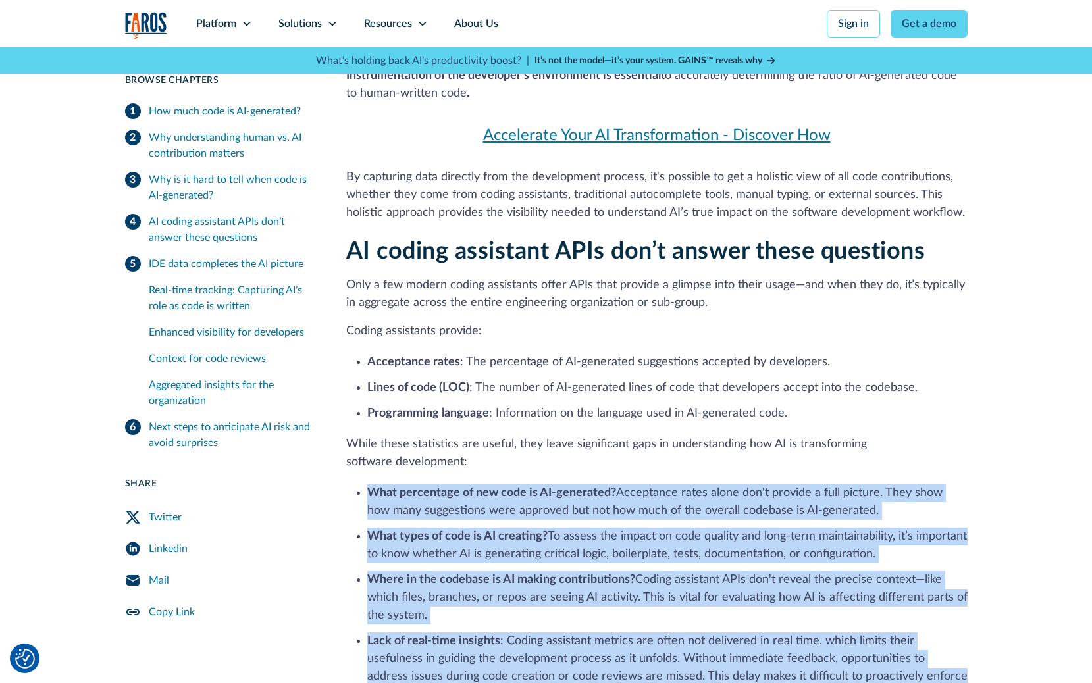
drag, startPoint x: 586, startPoint y: 222, endPoint x: 927, endPoint y: 472, distance: 421.9
click at [927, 472] on div "AI coding assistant APIs don’t answer these questions Only a few modern coding …" at bounding box center [656, 541] width 621 height 606
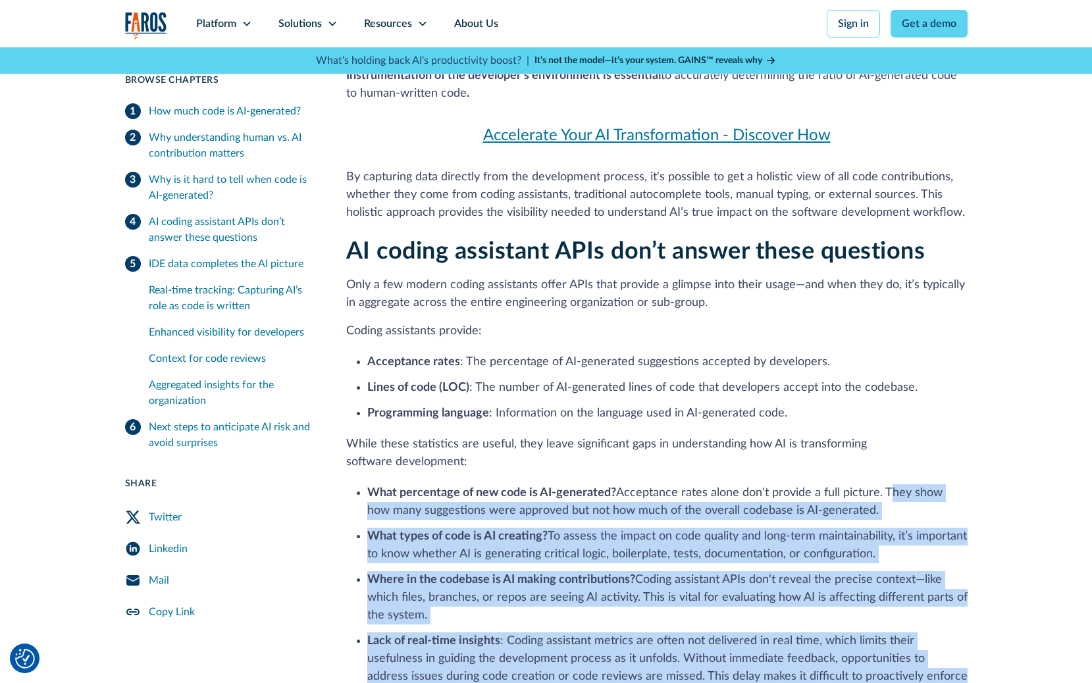
drag, startPoint x: 927, startPoint y: 472, endPoint x: 887, endPoint y: 259, distance: 217.0
click at [887, 259] on div "AI coding assistant APIs don’t answer these questions Only a few modern coding …" at bounding box center [656, 541] width 621 height 606
click at [887, 484] on li "What percentage of new code is AI-generated? Acceptance rates alone don't provi…" at bounding box center [667, 502] width 600 height 36
drag, startPoint x: 887, startPoint y: 259, endPoint x: 937, endPoint y: 471, distance: 217.9
click at [937, 471] on div "AI coding assistant APIs don’t answer these questions Only a few modern coding …" at bounding box center [656, 541] width 621 height 606
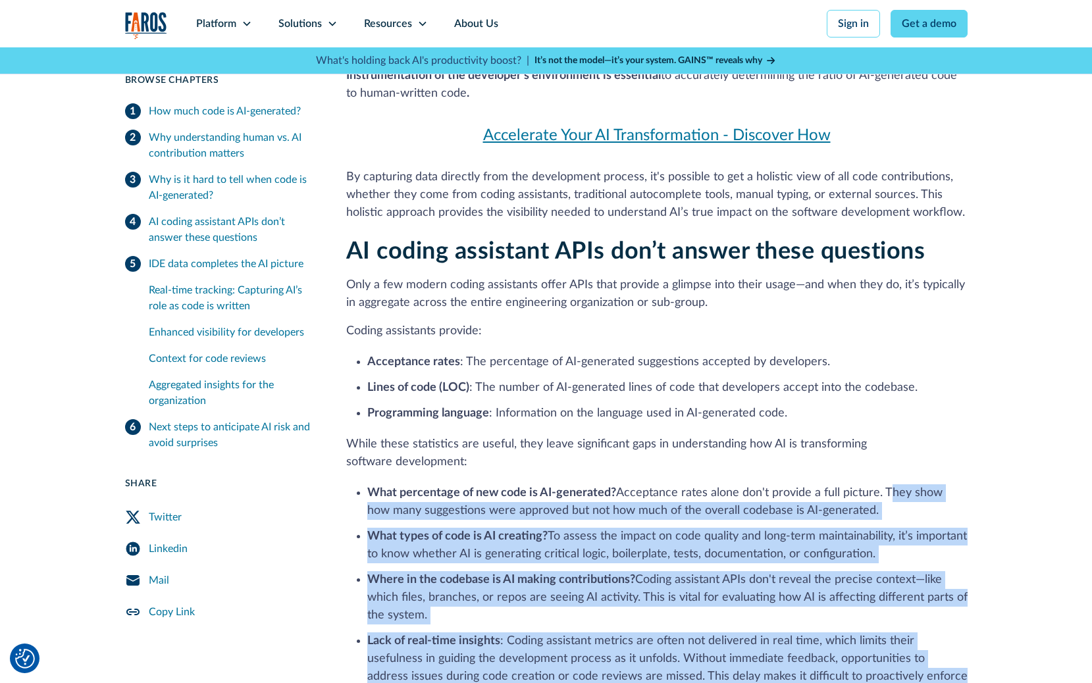
click at [937, 471] on div "AI coding assistant APIs don’t answer these questions Only a few modern coding …" at bounding box center [656, 541] width 621 height 606
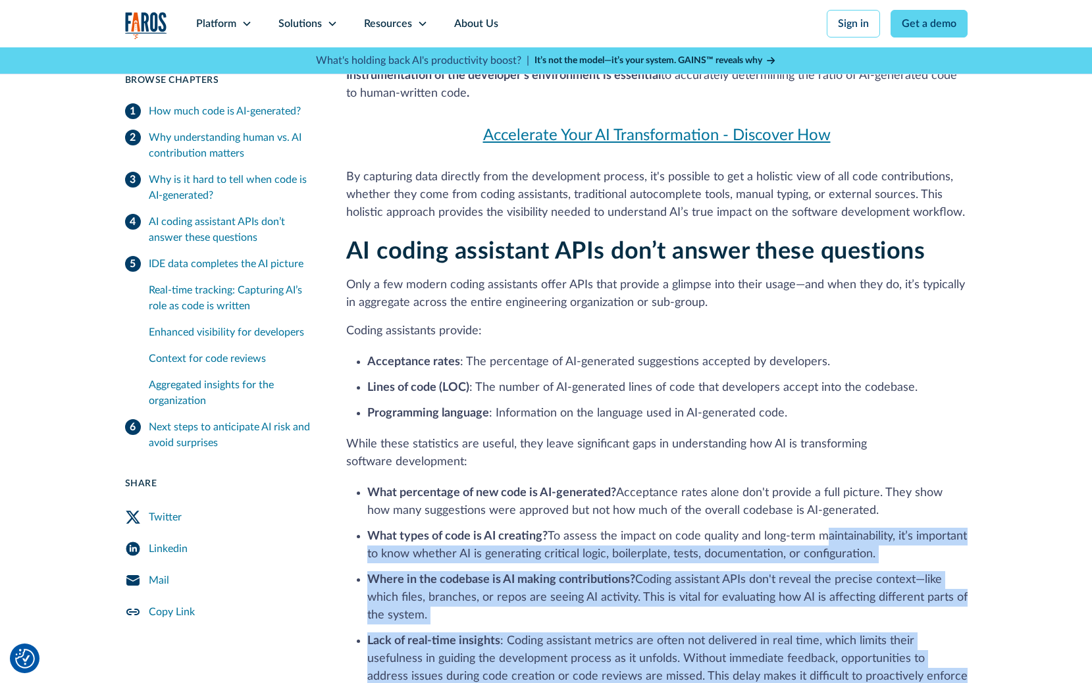
drag, startPoint x: 937, startPoint y: 471, endPoint x: 885, endPoint y: 294, distance: 184.7
click at [885, 294] on div "AI coding assistant APIs don’t answer these questions Only a few modern coding …" at bounding box center [656, 541] width 621 height 606
click at [885, 528] on li "What types of code is AI creating? To assess the impact on code quality and lon…" at bounding box center [667, 546] width 600 height 36
drag, startPoint x: 885, startPoint y: 294, endPoint x: 937, endPoint y: 519, distance: 231.2
click at [937, 519] on div "AI coding assistant APIs don’t answer these questions Only a few modern coding …" at bounding box center [656, 541] width 621 height 606
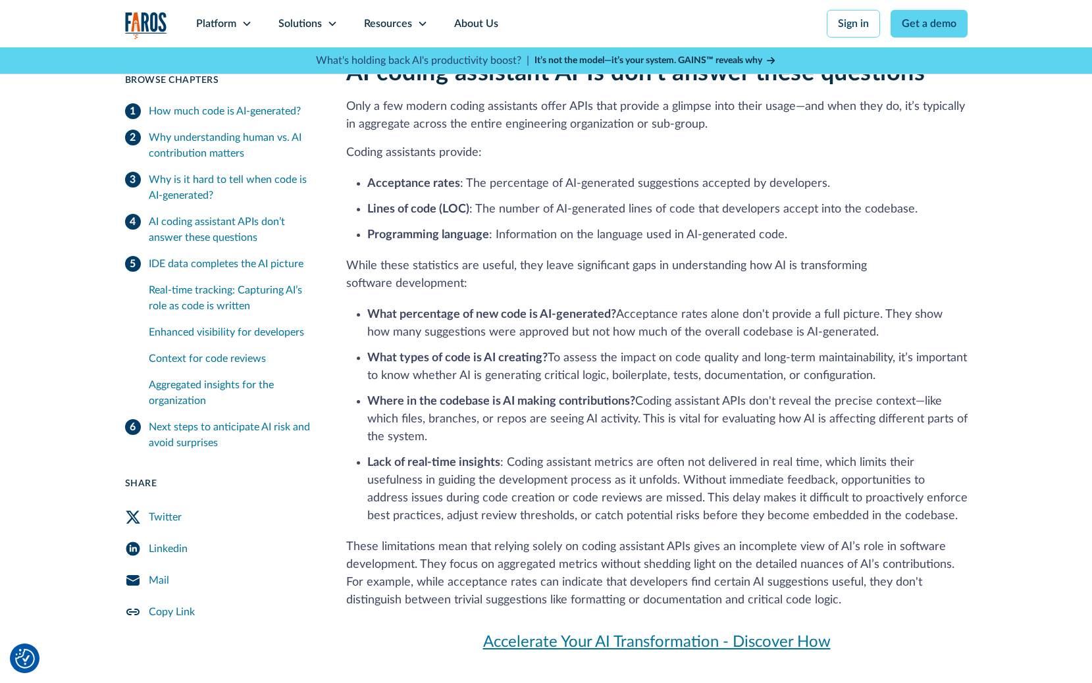
scroll to position [3720, 0]
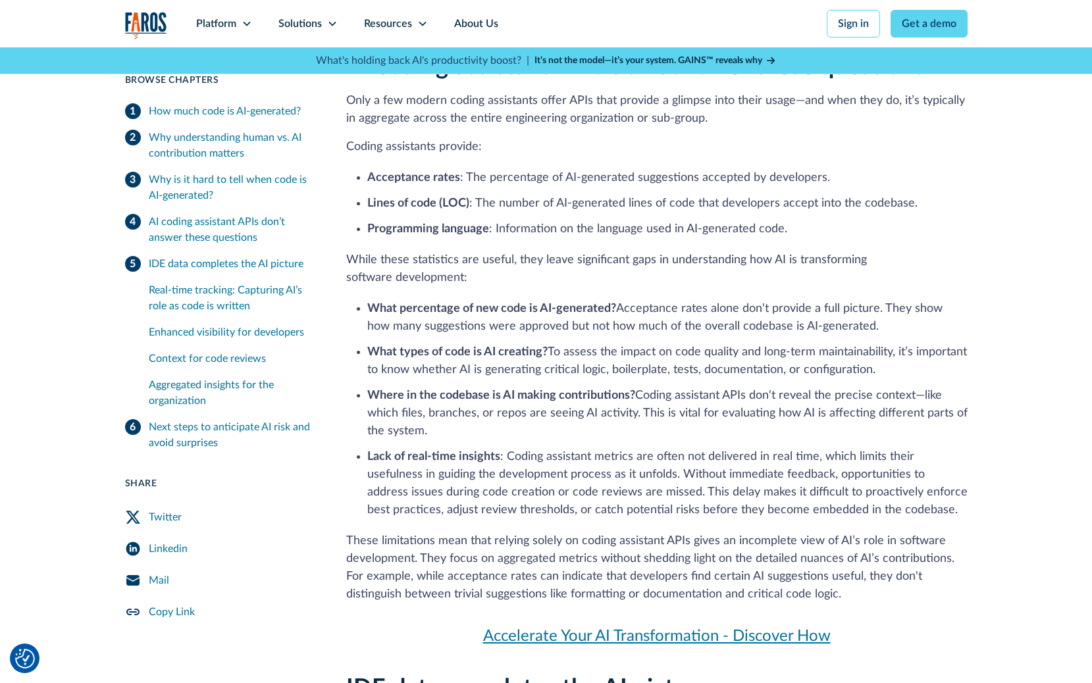
drag, startPoint x: 913, startPoint y: 452, endPoint x: 957, endPoint y: 576, distance: 131.4
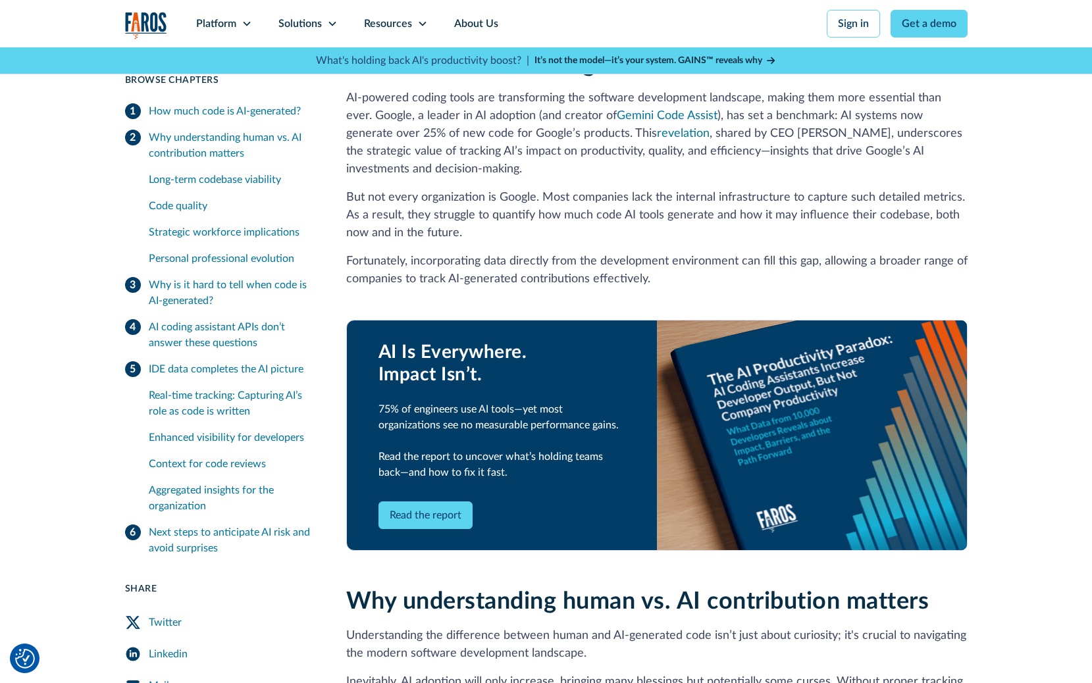
scroll to position [299, 0]
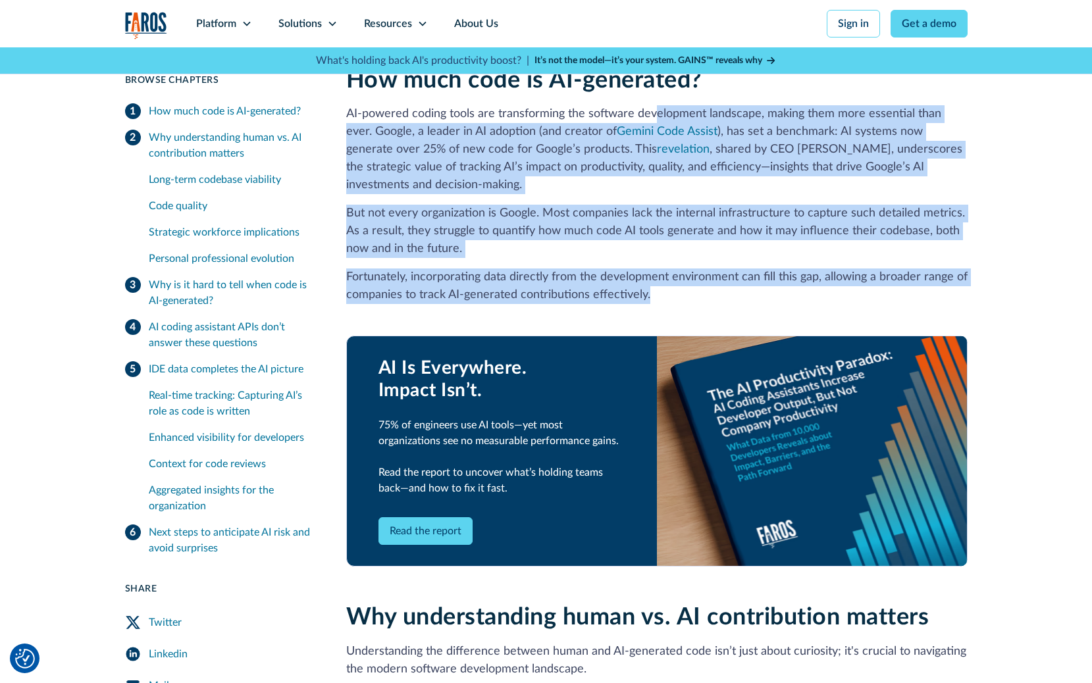
drag, startPoint x: 657, startPoint y: 107, endPoint x: 848, endPoint y: 294, distance: 267.6
click at [848, 294] on div "How much code is AI-generated? AI-powered coding tools are transforming the sof…" at bounding box center [656, 326] width 621 height 521
click at [848, 294] on p "Fortunately, incorporating data directly from the development environment can f…" at bounding box center [656, 287] width 621 height 36
drag, startPoint x: 848, startPoint y: 294, endPoint x: 809, endPoint y: 115, distance: 183.8
click at [809, 115] on div "How much code is AI-generated? AI-powered coding tools are transforming the sof…" at bounding box center [656, 326] width 621 height 521
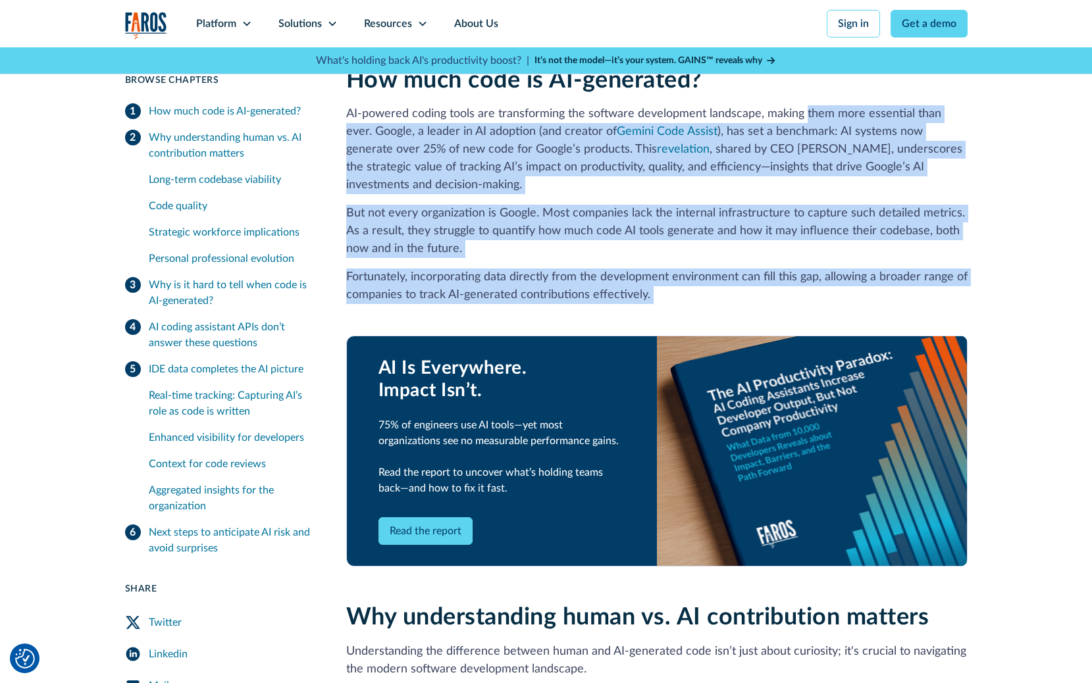
click at [809, 115] on p "AI-powered coding tools are transforming the software development landscape, ma…" at bounding box center [656, 149] width 621 height 89
drag, startPoint x: 809, startPoint y: 115, endPoint x: 812, endPoint y: 292, distance: 177.7
click at [812, 292] on div "How much code is AI-generated? AI-powered coding tools are transforming the sof…" at bounding box center [656, 326] width 621 height 521
click at [812, 292] on p "Fortunately, incorporating data directly from the development environment can f…" at bounding box center [656, 287] width 621 height 36
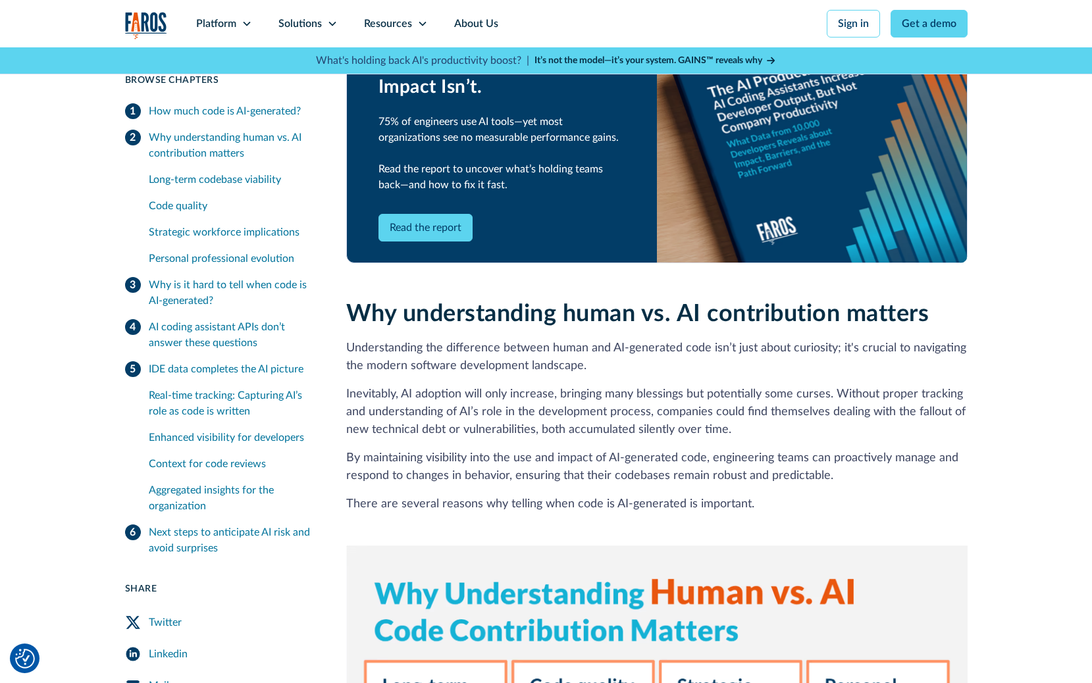
scroll to position [642, 0]
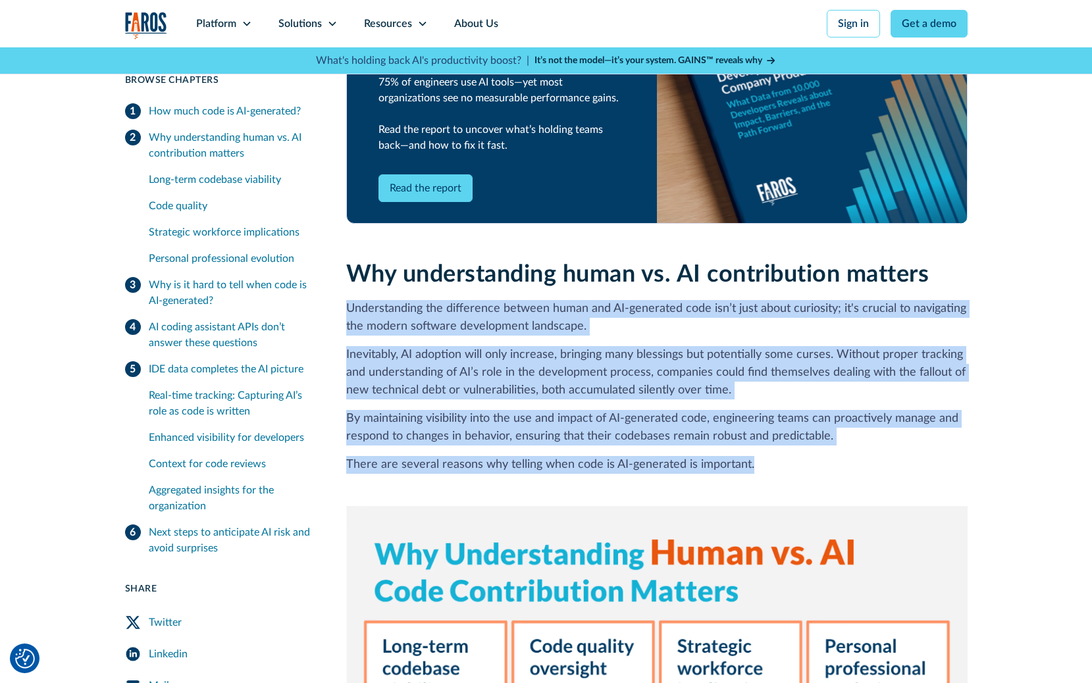
drag, startPoint x: 342, startPoint y: 304, endPoint x: 867, endPoint y: 459, distance: 548.3
click at [867, 459] on p "There are several reasons why telling when code is AI-generated is important." at bounding box center [656, 465] width 621 height 18
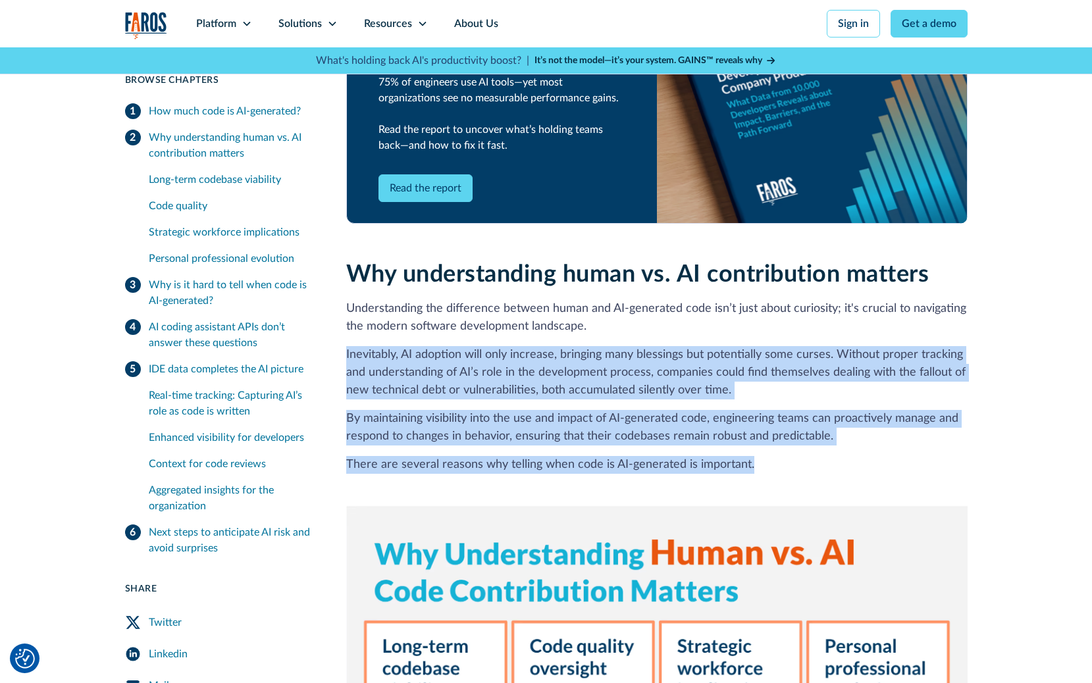
drag, startPoint x: 740, startPoint y: 324, endPoint x: 819, endPoint y: 464, distance: 160.9
click at [819, 464] on p "There are several reasons why telling when code is AI-generated is important." at bounding box center [656, 465] width 621 height 18
drag, startPoint x: 819, startPoint y: 464, endPoint x: 791, endPoint y: 341, distance: 126.1
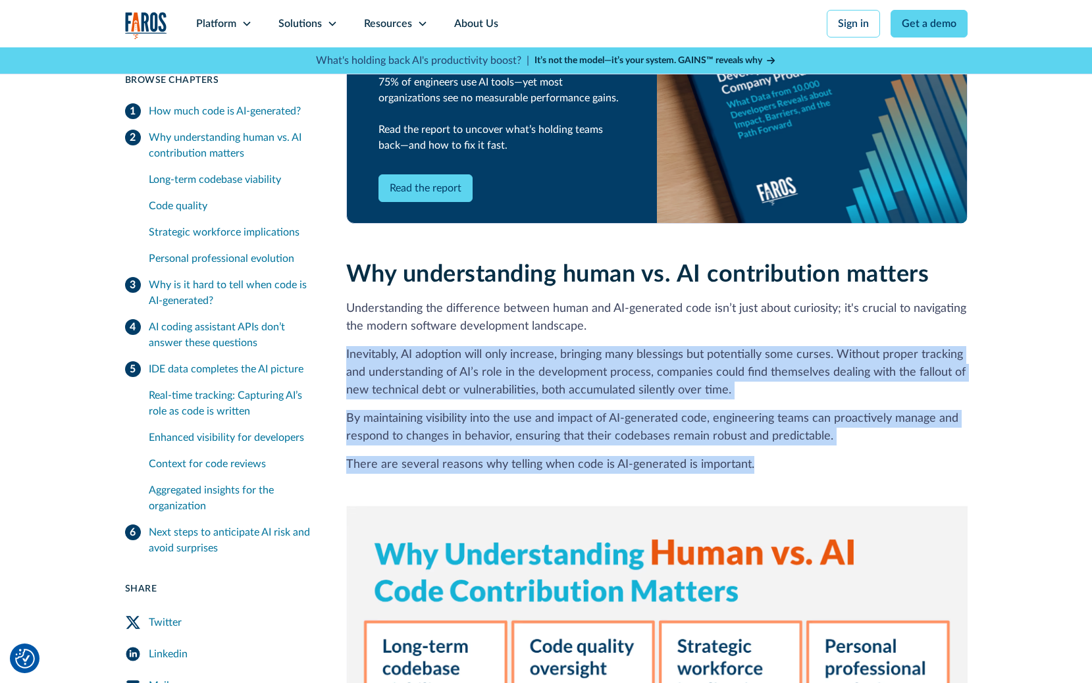
drag, startPoint x: 791, startPoint y: 341, endPoint x: 816, endPoint y: 440, distance: 102.5
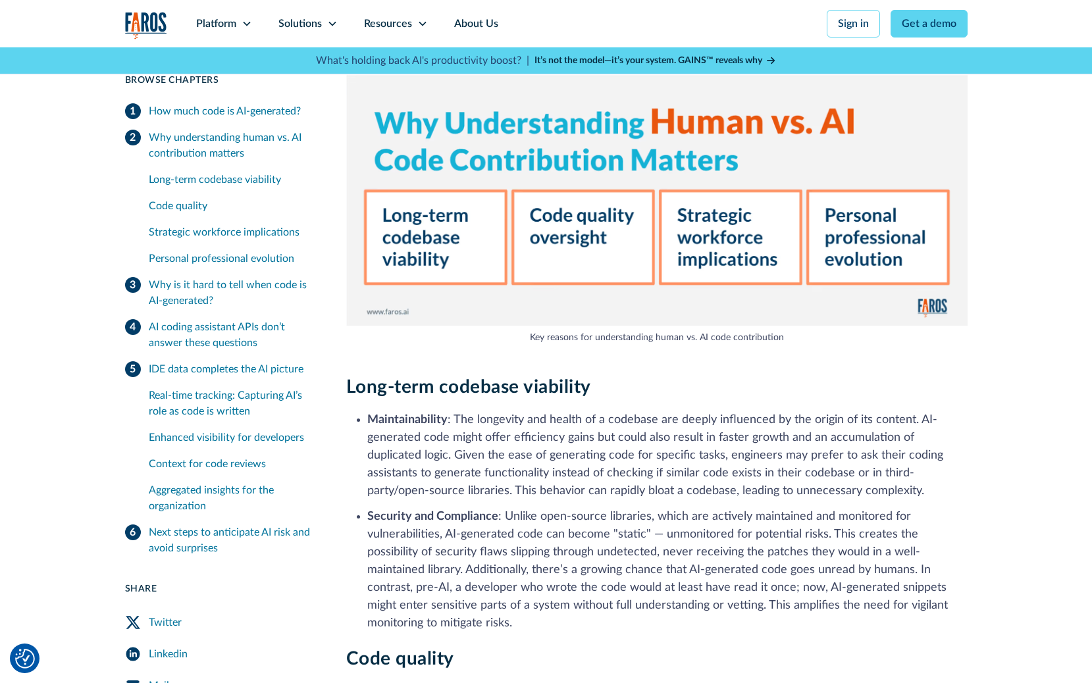
scroll to position [1245, 0]
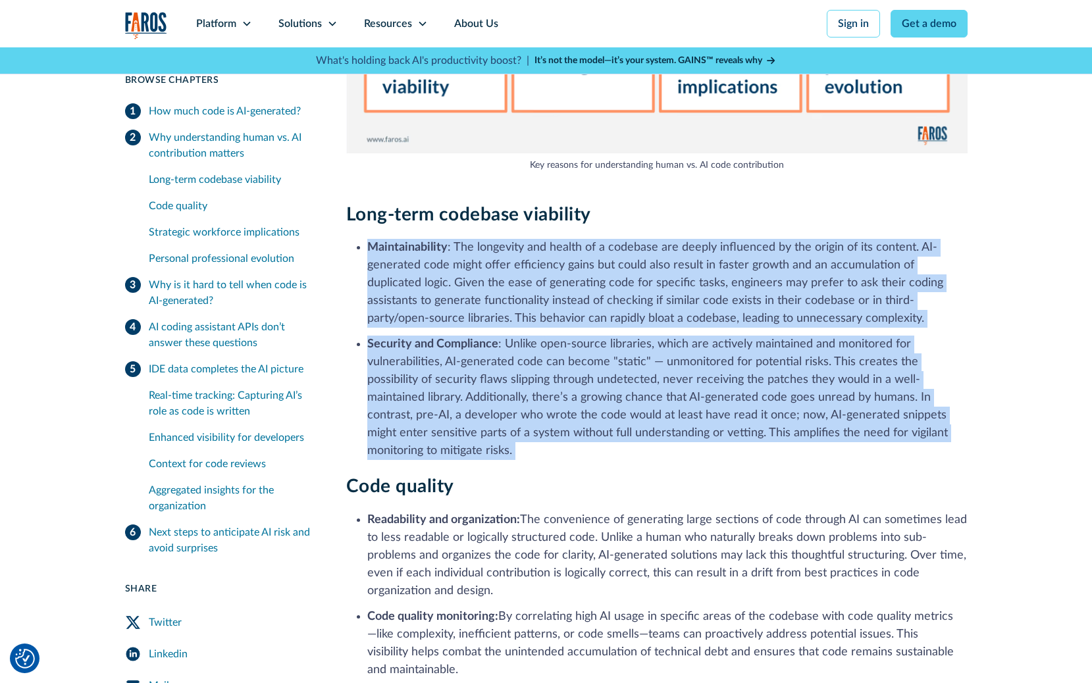
drag, startPoint x: 367, startPoint y: 247, endPoint x: 579, endPoint y: 464, distance: 303.0
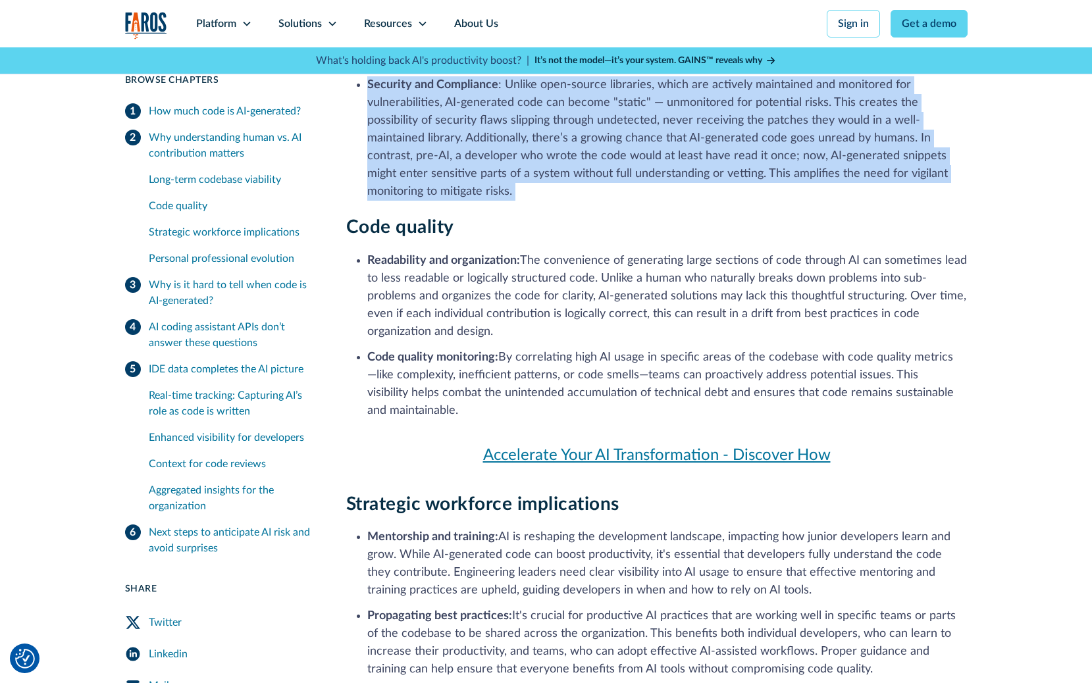
scroll to position [1507, 0]
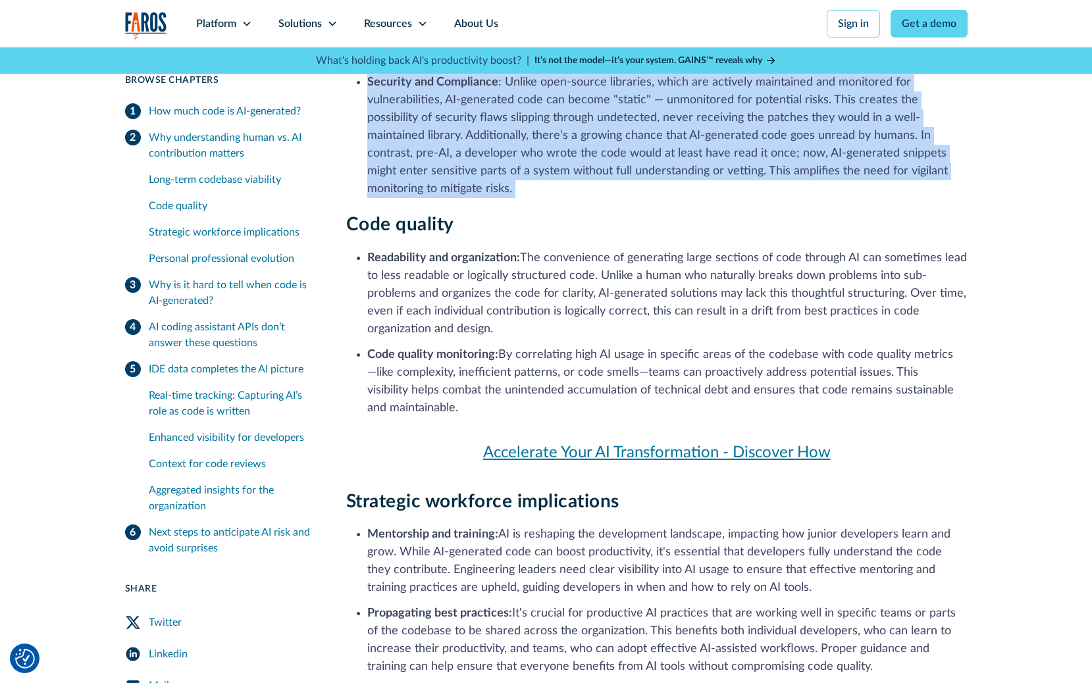
drag, startPoint x: 371, startPoint y: 278, endPoint x: 623, endPoint y: 403, distance: 281.7
click at [623, 403] on ul "Readability and organization: The convenience of generating large sections of c…" at bounding box center [656, 332] width 621 height 170
click at [623, 403] on li "Code quality monitoring: By correlating high AI usage in specific areas of the …" at bounding box center [667, 381] width 600 height 71
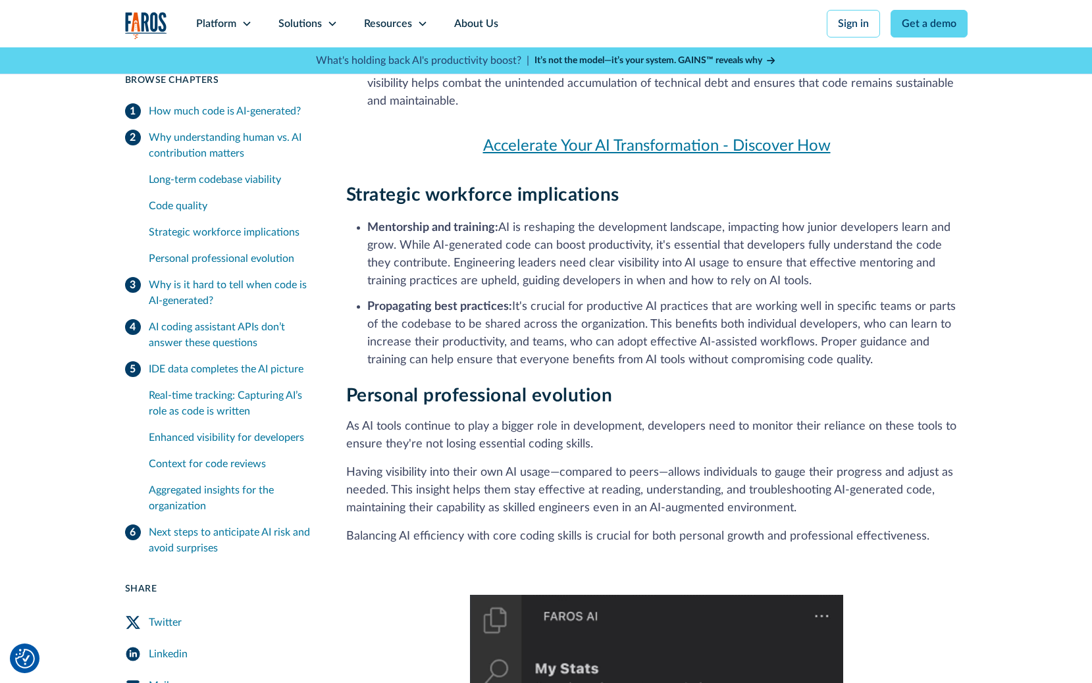
scroll to position [1847, 0]
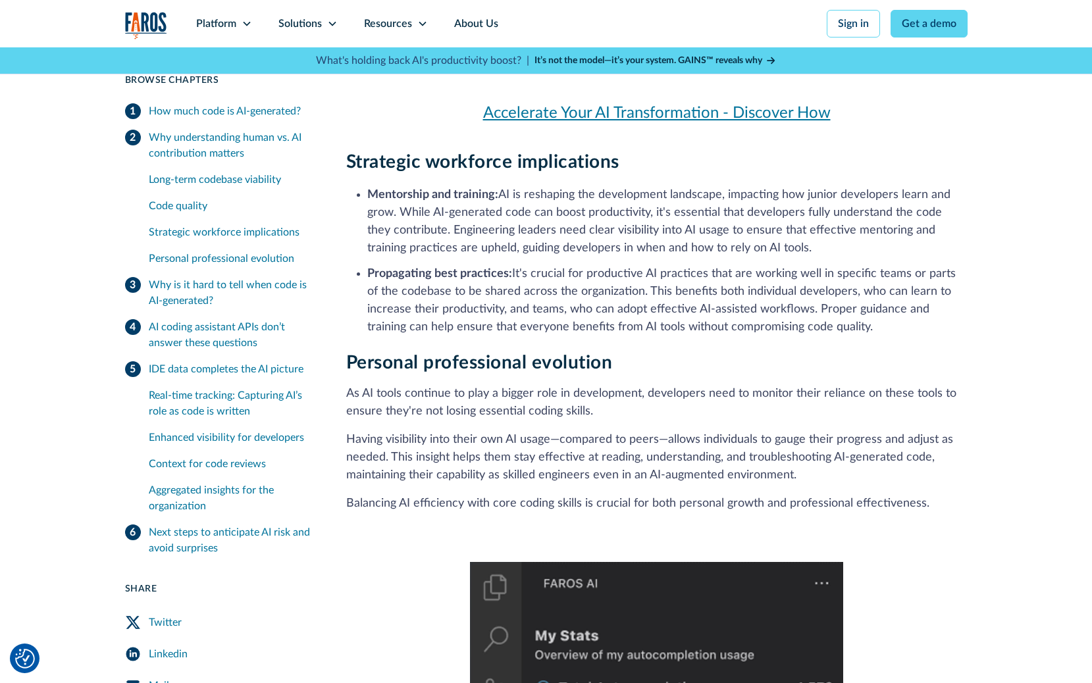
drag, startPoint x: 363, startPoint y: 191, endPoint x: 945, endPoint y: 334, distance: 599.1
click at [945, 334] on ul "Mentorship and training: AI is reshaping the development landscape, impacting h…" at bounding box center [656, 260] width 621 height 153
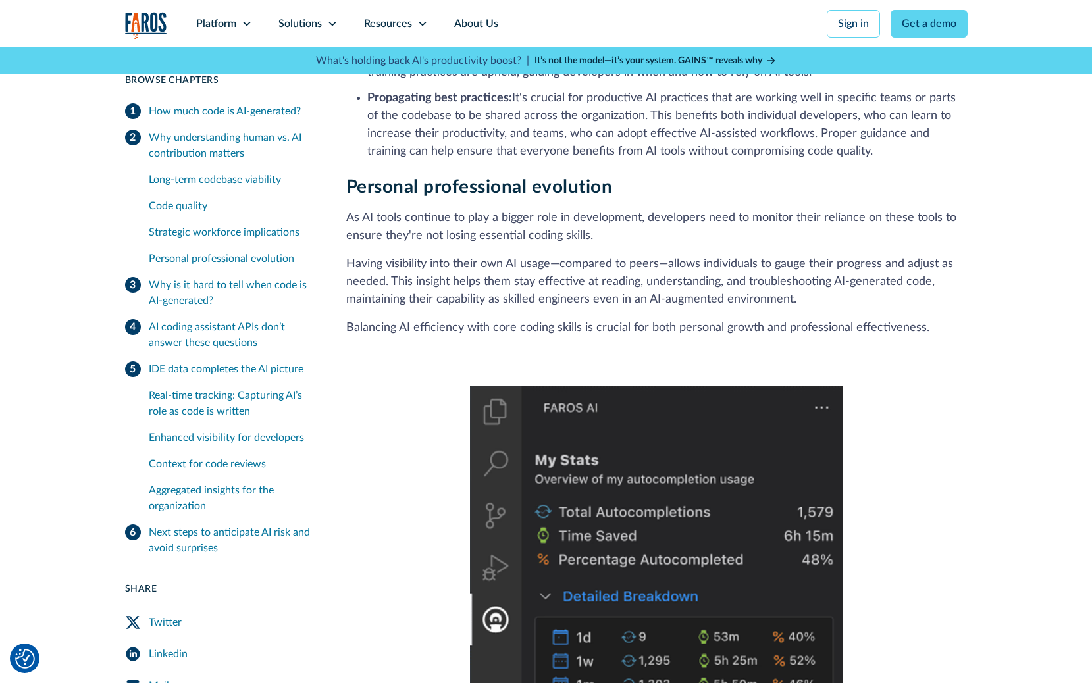
scroll to position [2046, 0]
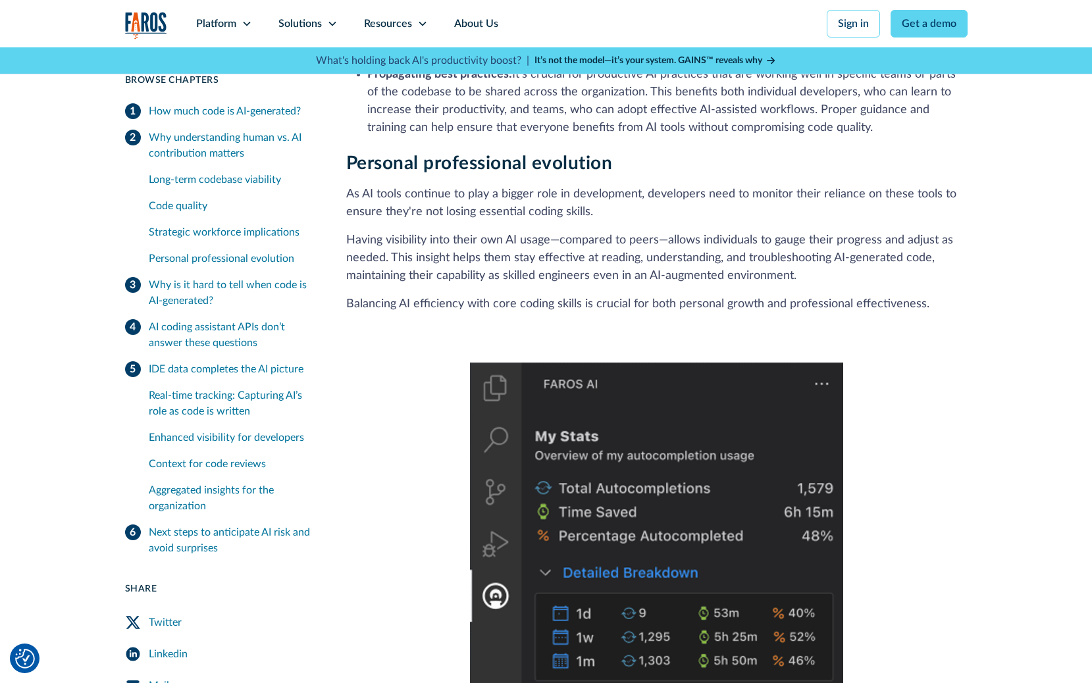
click at [882, 202] on p "As AI tools continue to play a bigger role in development, developers need to m…" at bounding box center [656, 204] width 621 height 36
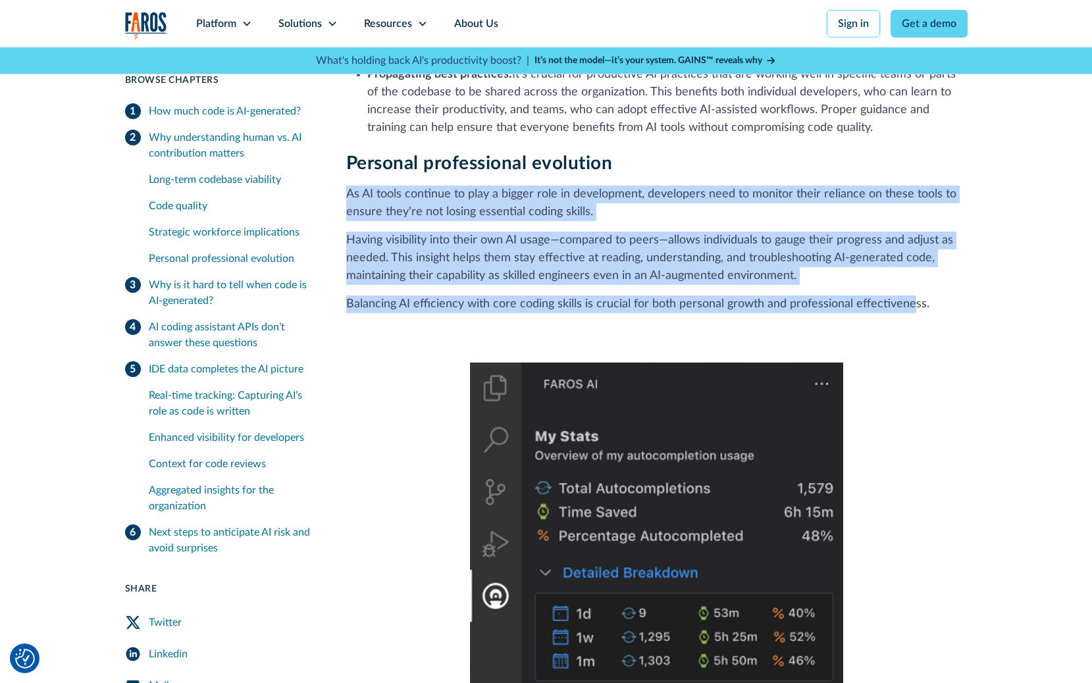
drag, startPoint x: 882, startPoint y: 161, endPoint x: 906, endPoint y: 311, distance: 151.4
click at [906, 311] on div "Personal professional evolution As AI tools continue to play a bigger role in d…" at bounding box center [656, 651] width 621 height 996
click at [906, 311] on p "Balancing AI efficiency with core coding skills is crucial for both personal gr…" at bounding box center [656, 314] width 621 height 36
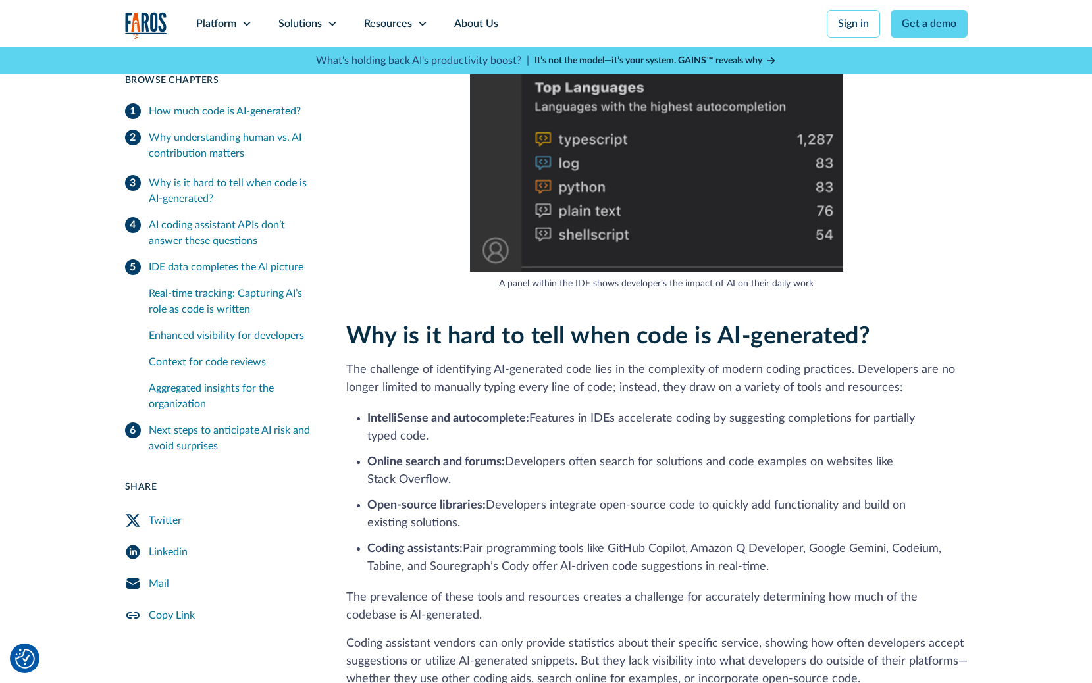
scroll to position [2933, 0]
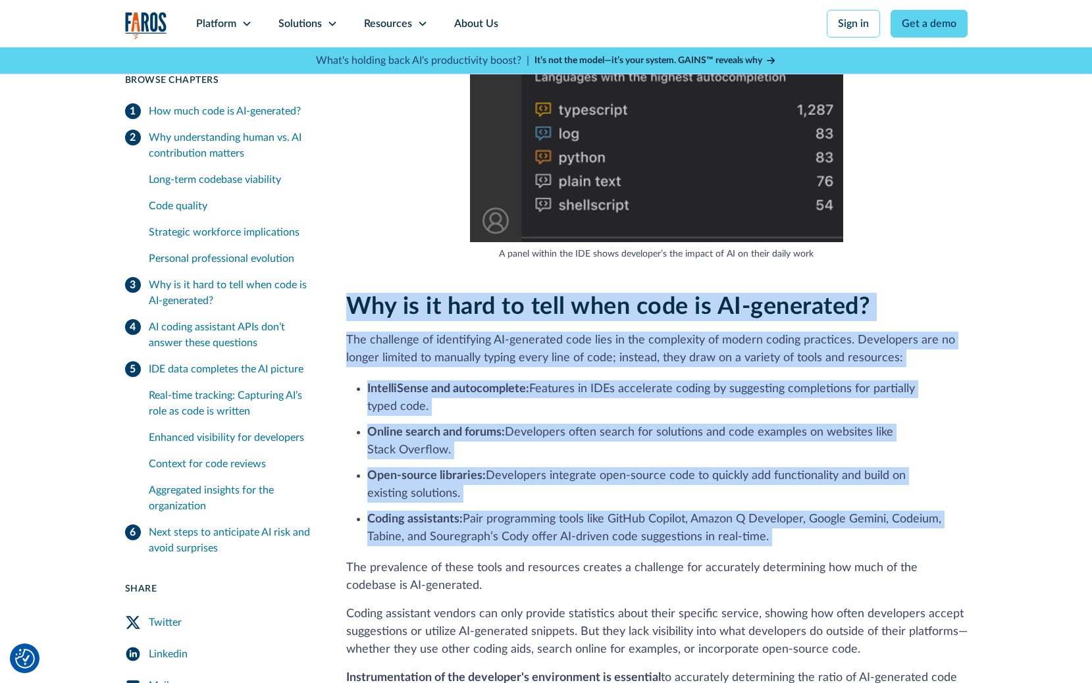
drag, startPoint x: 908, startPoint y: 272, endPoint x: 905, endPoint y: 555, distance: 283.0
click at [905, 555] on div "Why is it hard to tell when code is AI-generated? The challenge of identifying …" at bounding box center [656, 558] width 621 height 531
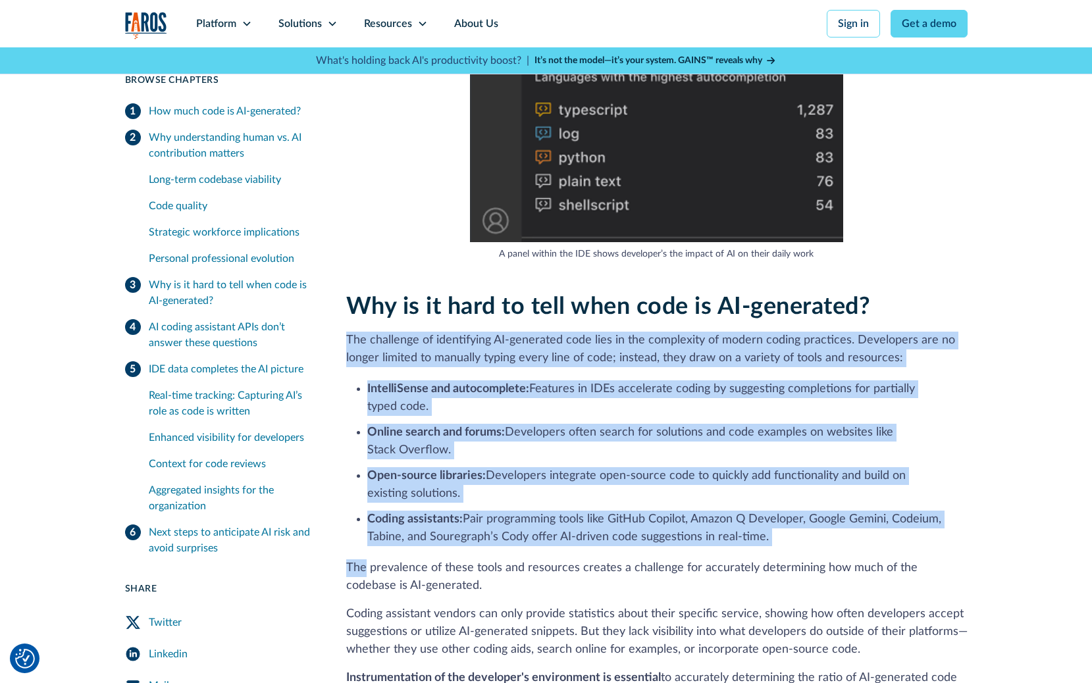
drag, startPoint x: 905, startPoint y: 555, endPoint x: 920, endPoint y: 332, distance: 223.6
click at [920, 332] on div "Why is it hard to tell when code is AI-generated? The challenge of identifying …" at bounding box center [656, 558] width 621 height 531
click at [920, 332] on p "The challenge of identifying AI-generated code lies in the complexity of modern…" at bounding box center [656, 350] width 621 height 36
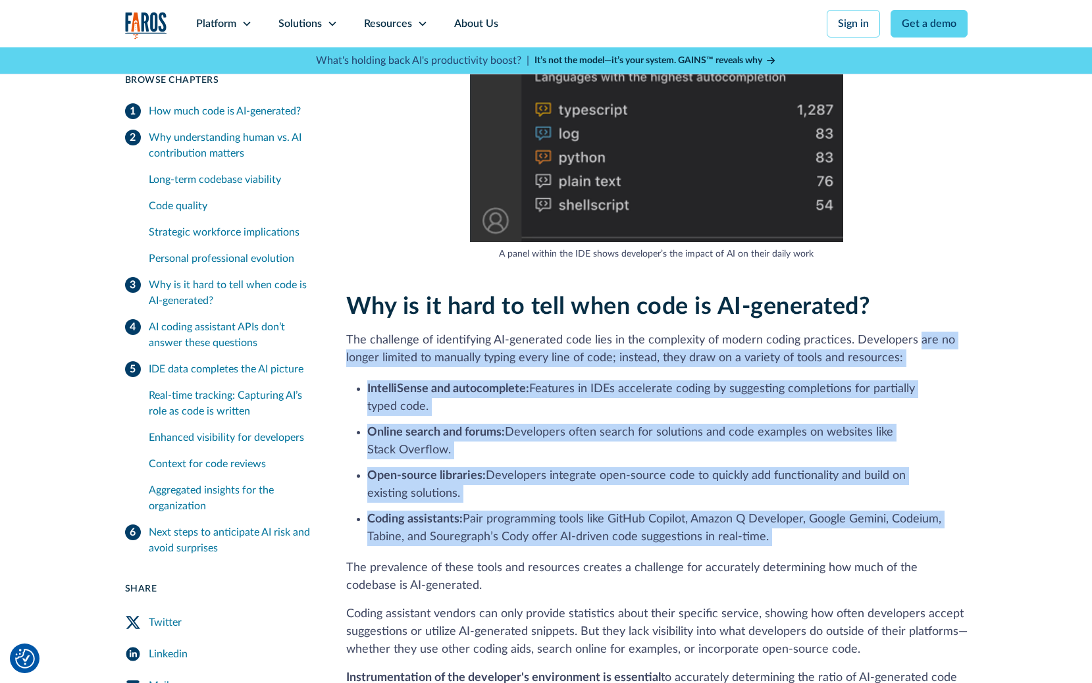
drag, startPoint x: 920, startPoint y: 332, endPoint x: 912, endPoint y: 536, distance: 204.2
click at [912, 536] on div "Why is it hard to tell when code is AI-generated? The challenge of identifying …" at bounding box center [656, 558] width 621 height 531
click at [912, 536] on li "Coding assistants: Pair programming tools like GitHub Copilot, Amazon Q Develop…" at bounding box center [667, 529] width 600 height 36
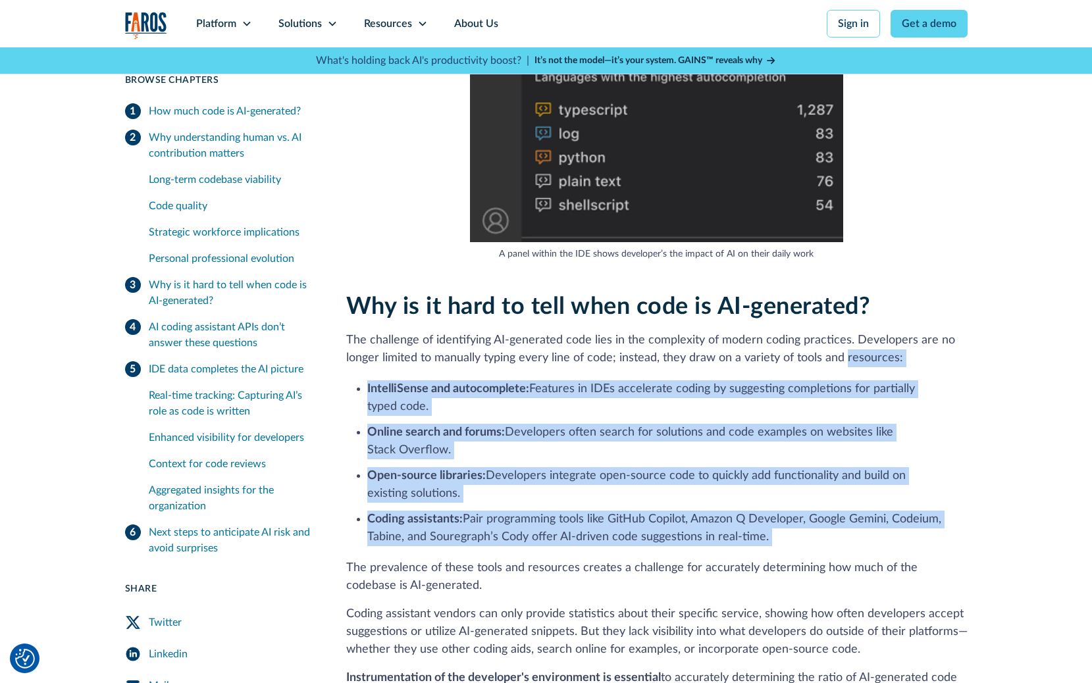
drag, startPoint x: 912, startPoint y: 536, endPoint x: 886, endPoint y: 356, distance: 181.5
click at [886, 356] on div "Why is it hard to tell when code is AI-generated? The challenge of identifying …" at bounding box center [656, 558] width 621 height 531
click at [886, 356] on p "The challenge of identifying AI-generated code lies in the complexity of modern…" at bounding box center [656, 350] width 621 height 36
drag, startPoint x: 886, startPoint y: 356, endPoint x: 914, endPoint y: 543, distance: 189.0
click at [914, 543] on div "Why is it hard to tell when code is AI-generated? The challenge of identifying …" at bounding box center [656, 558] width 621 height 531
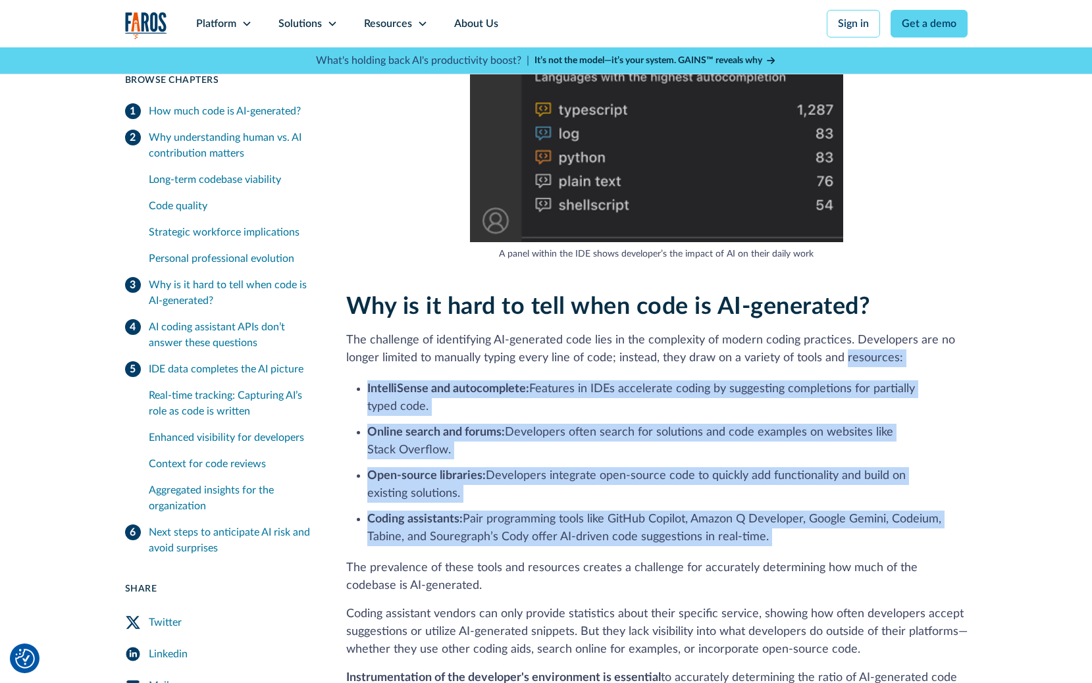
click at [914, 543] on li "Coding assistants: Pair programming tools like GitHub Copilot, Amazon Q Develop…" at bounding box center [667, 529] width 600 height 36
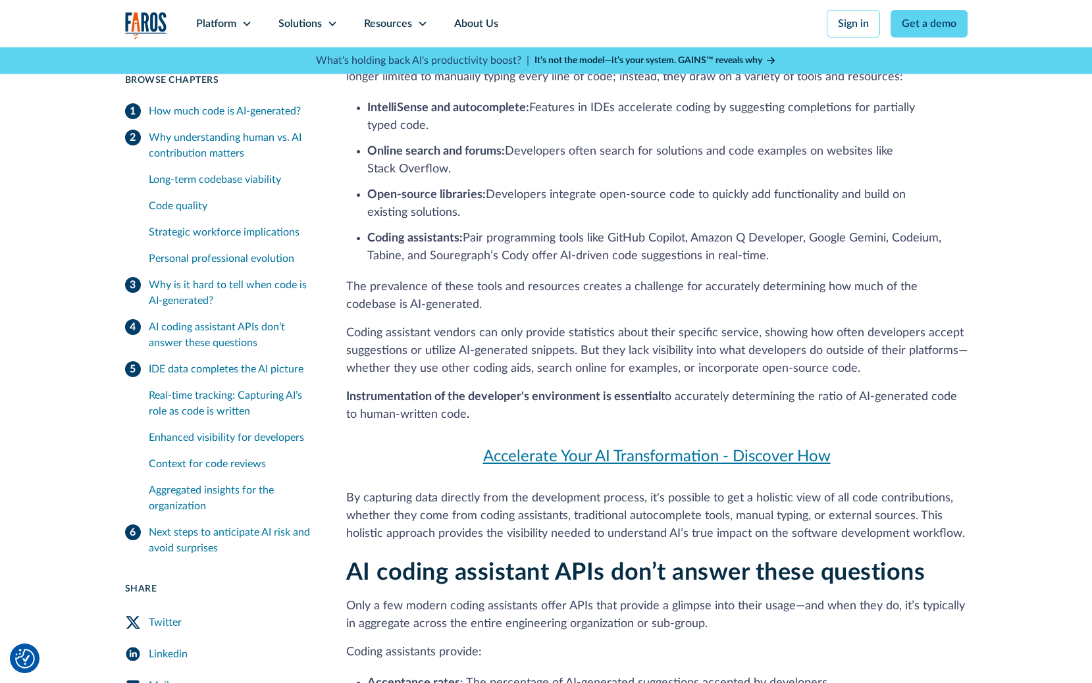
scroll to position [3233, 0]
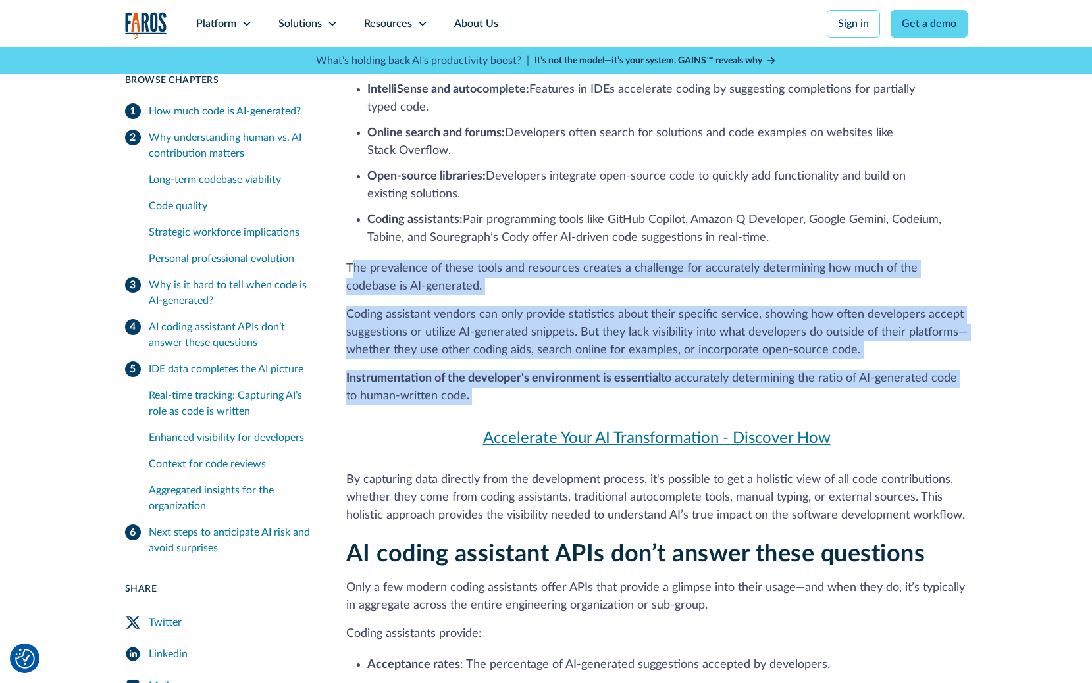
drag, startPoint x: 351, startPoint y: 266, endPoint x: 726, endPoint y: 407, distance: 401.0
click at [726, 407] on div "Why is it hard to tell when code is AI-generated? The challenge of identifying …" at bounding box center [656, 258] width 621 height 531
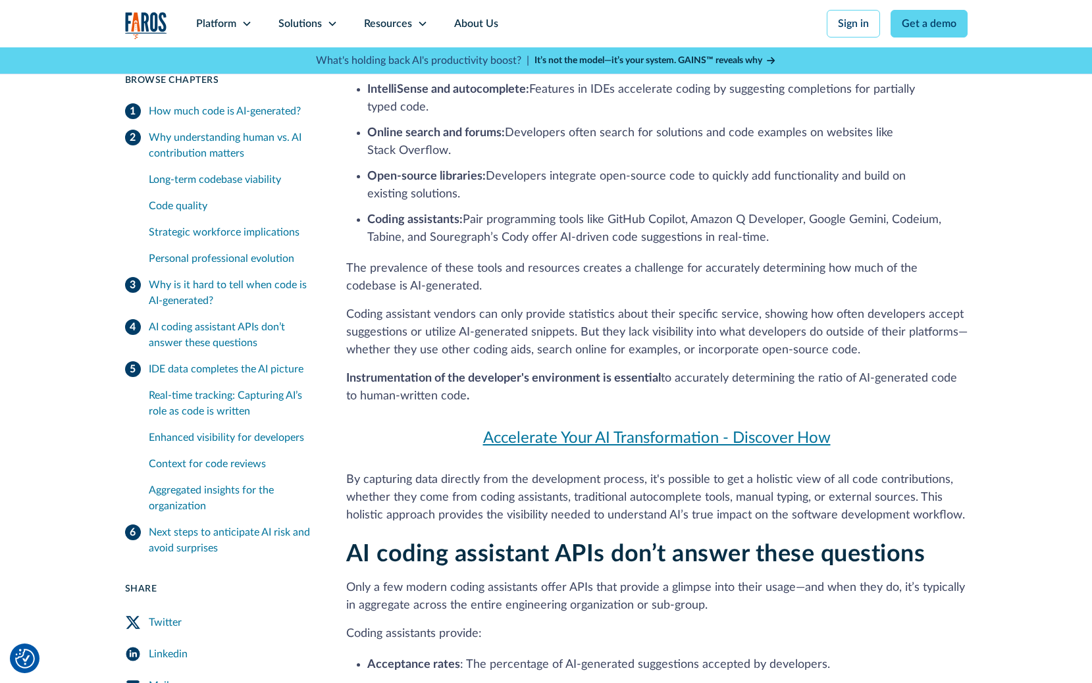
click at [724, 411] on div "Why is it hard to tell when code is AI-generated? The challenge of identifying …" at bounding box center [656, 258] width 621 height 531
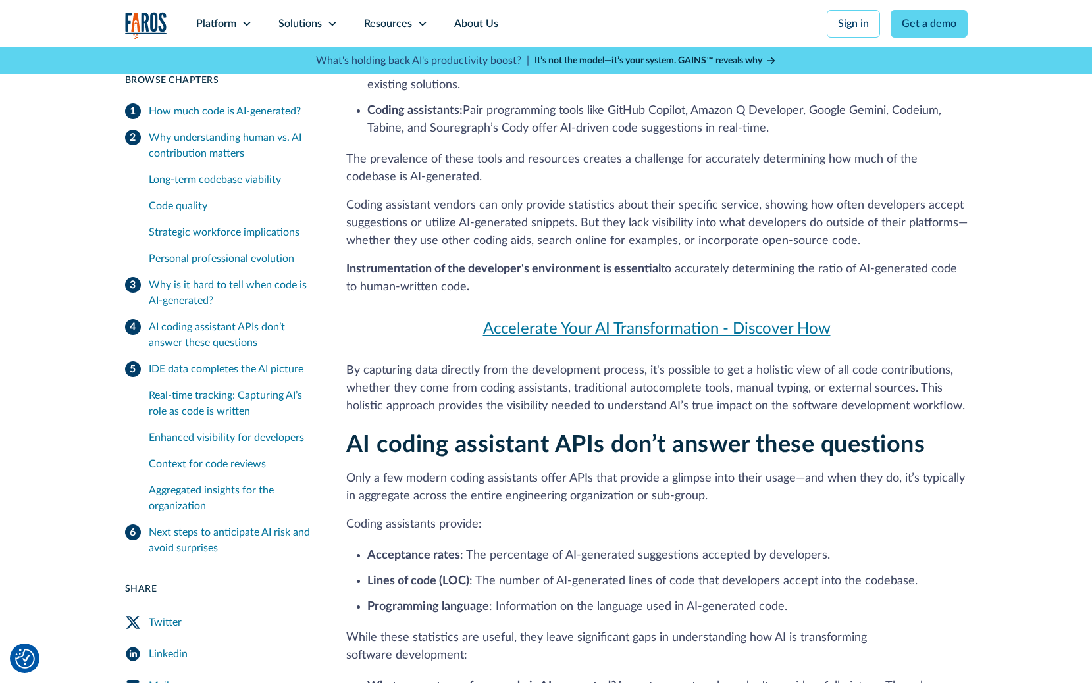
scroll to position [3348, 0]
